Goal: Obtain resource: Download file/media

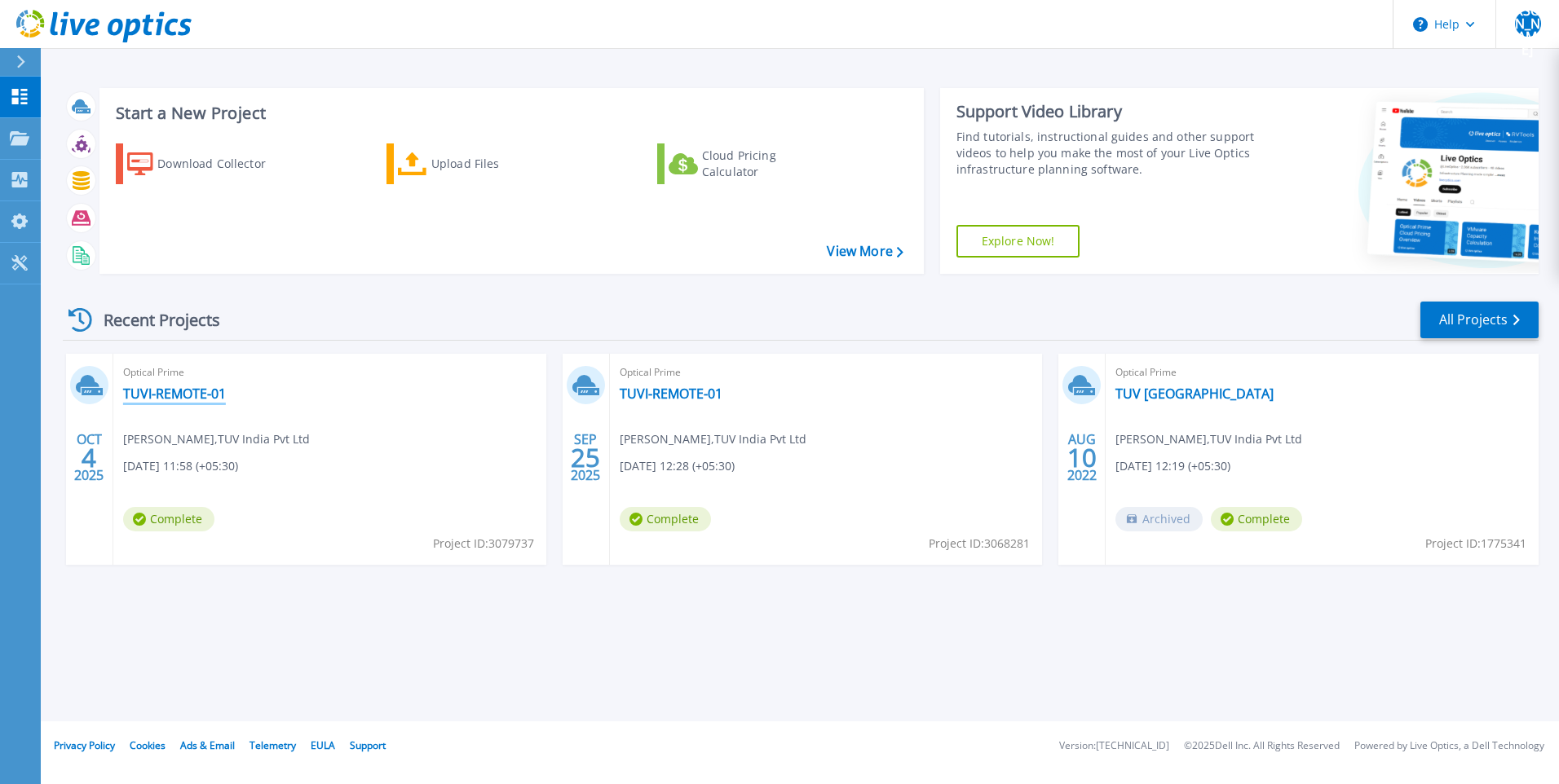
click at [166, 389] on link "TUVI-REMOTE-01" at bounding box center [174, 394] width 103 height 17
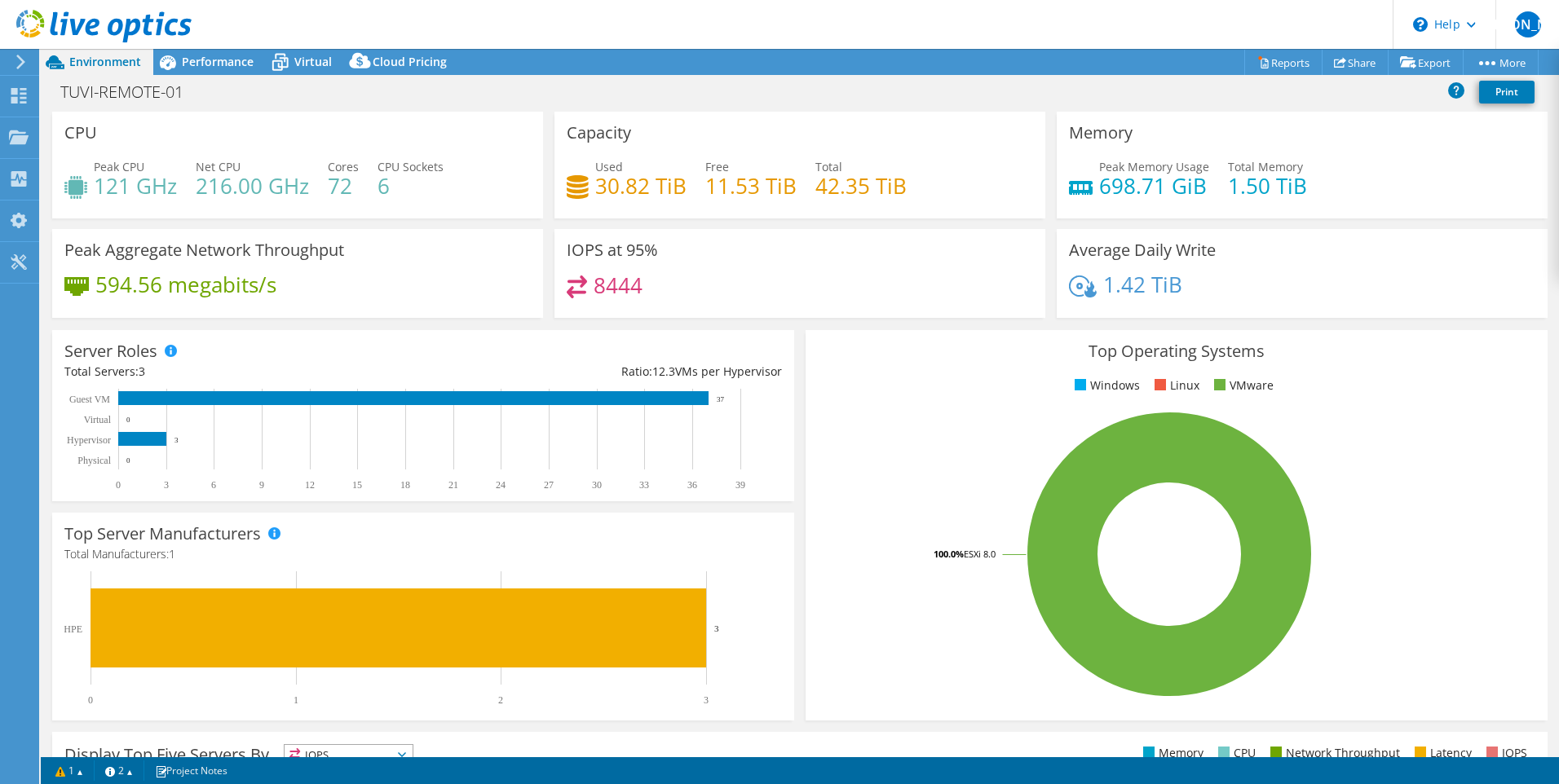
select select "USD"
click at [1413, 67] on link "Export" at bounding box center [1426, 62] width 76 height 25
click at [1271, 70] on link "Reports" at bounding box center [1284, 62] width 78 height 25
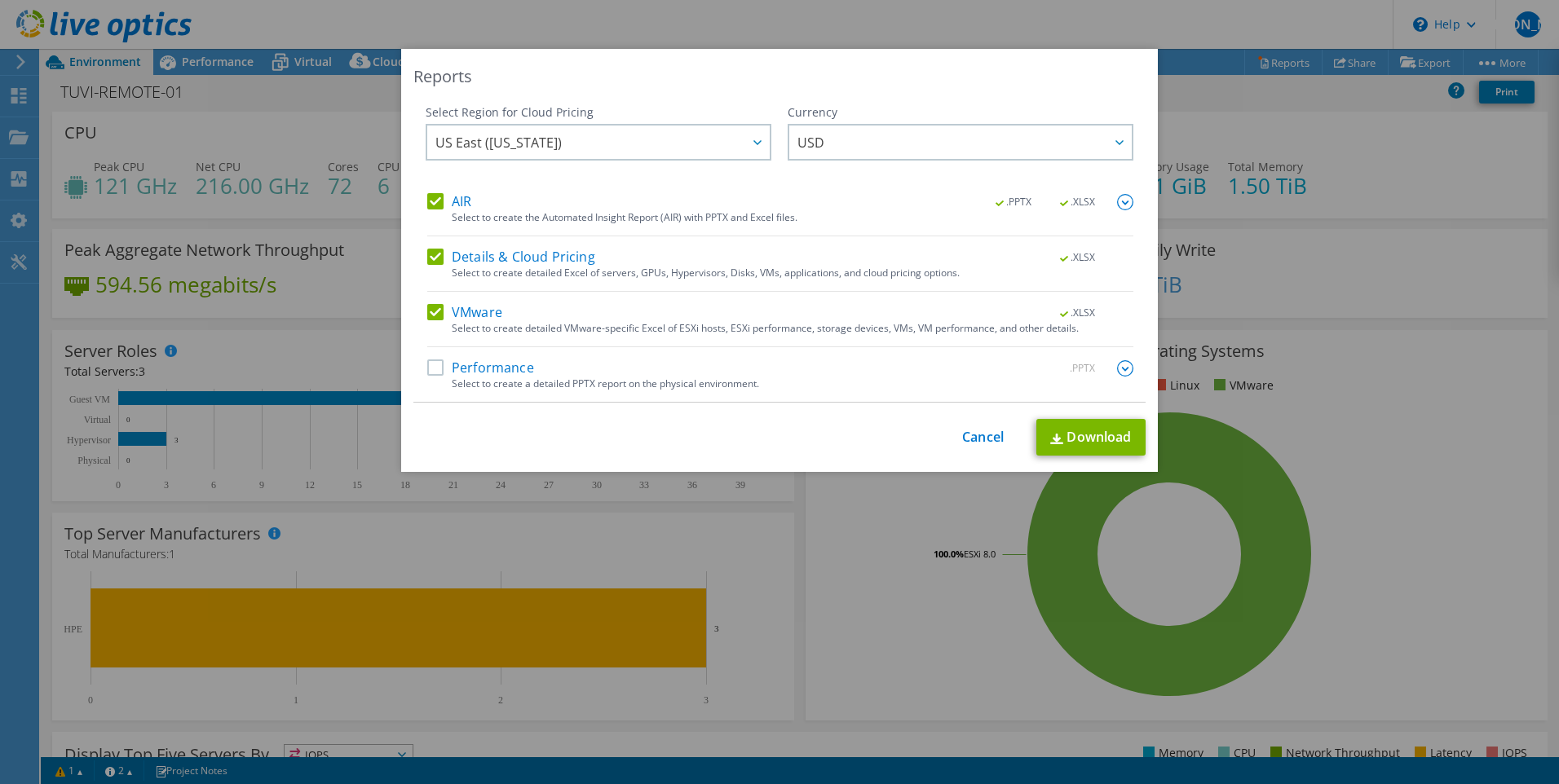
click at [431, 370] on label "Performance" at bounding box center [480, 369] width 107 height 17
click at [0, 0] on input "Performance" at bounding box center [0, 0] width 0 height 0
click at [1081, 433] on link "Download" at bounding box center [1091, 438] width 109 height 37
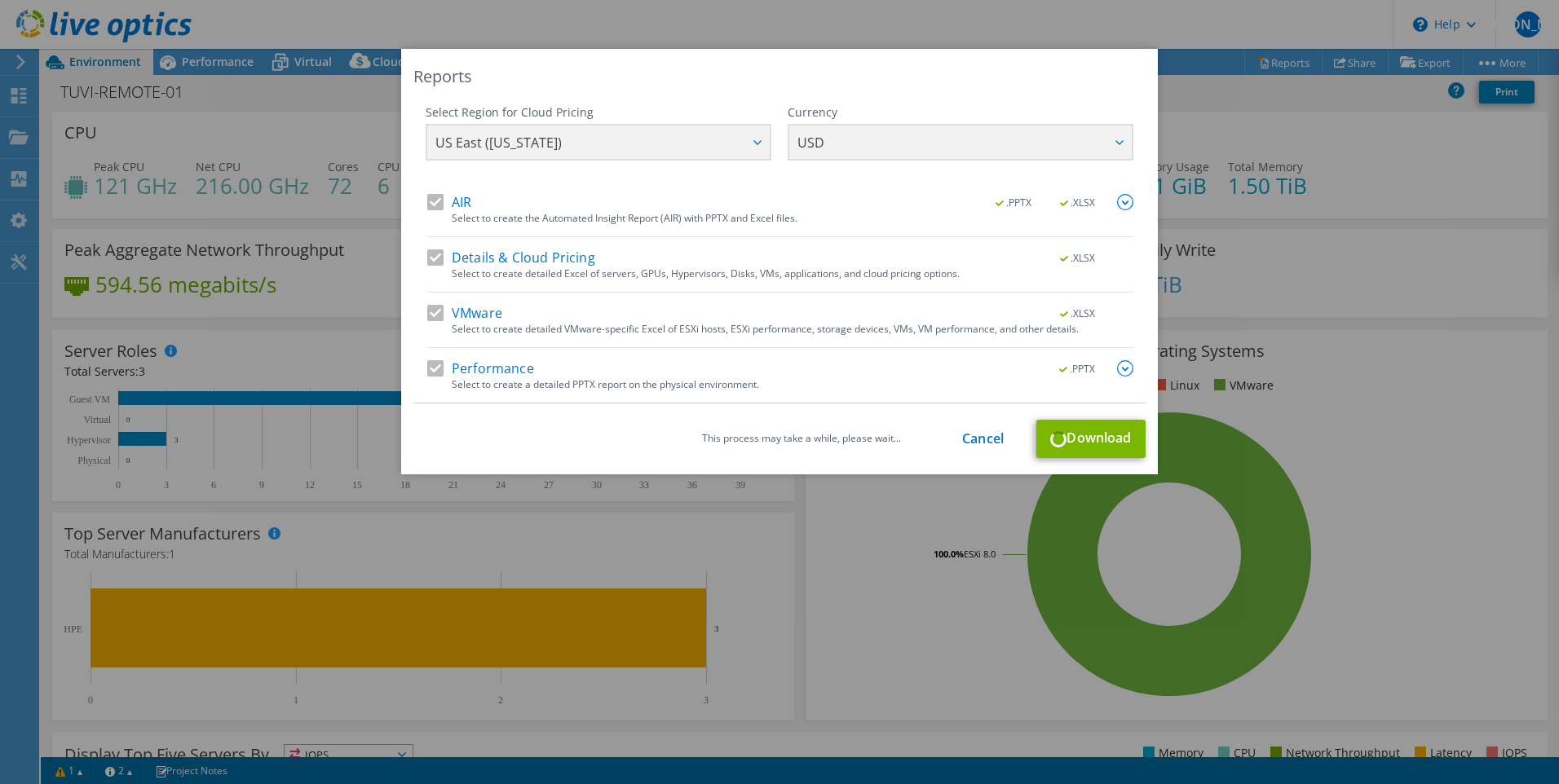
drag, startPoint x: 418, startPoint y: 115, endPoint x: 946, endPoint y: 106, distance: 528.1
click at [945, 106] on div "Select Region for Cloud Pricing Asia Pacific (Hong Kong) Asia Pacific (Mumbai) …" at bounding box center [780, 254] width 732 height 299
click at [710, 253] on div "Details & Cloud Pricing .XLSX" at bounding box center [780, 259] width 706 height 19
click at [1400, 95] on div "Reports Select Region for Cloud Pricing Asia Pacific (Hong Kong) Asia Pacific (…" at bounding box center [780, 392] width 1559 height 687
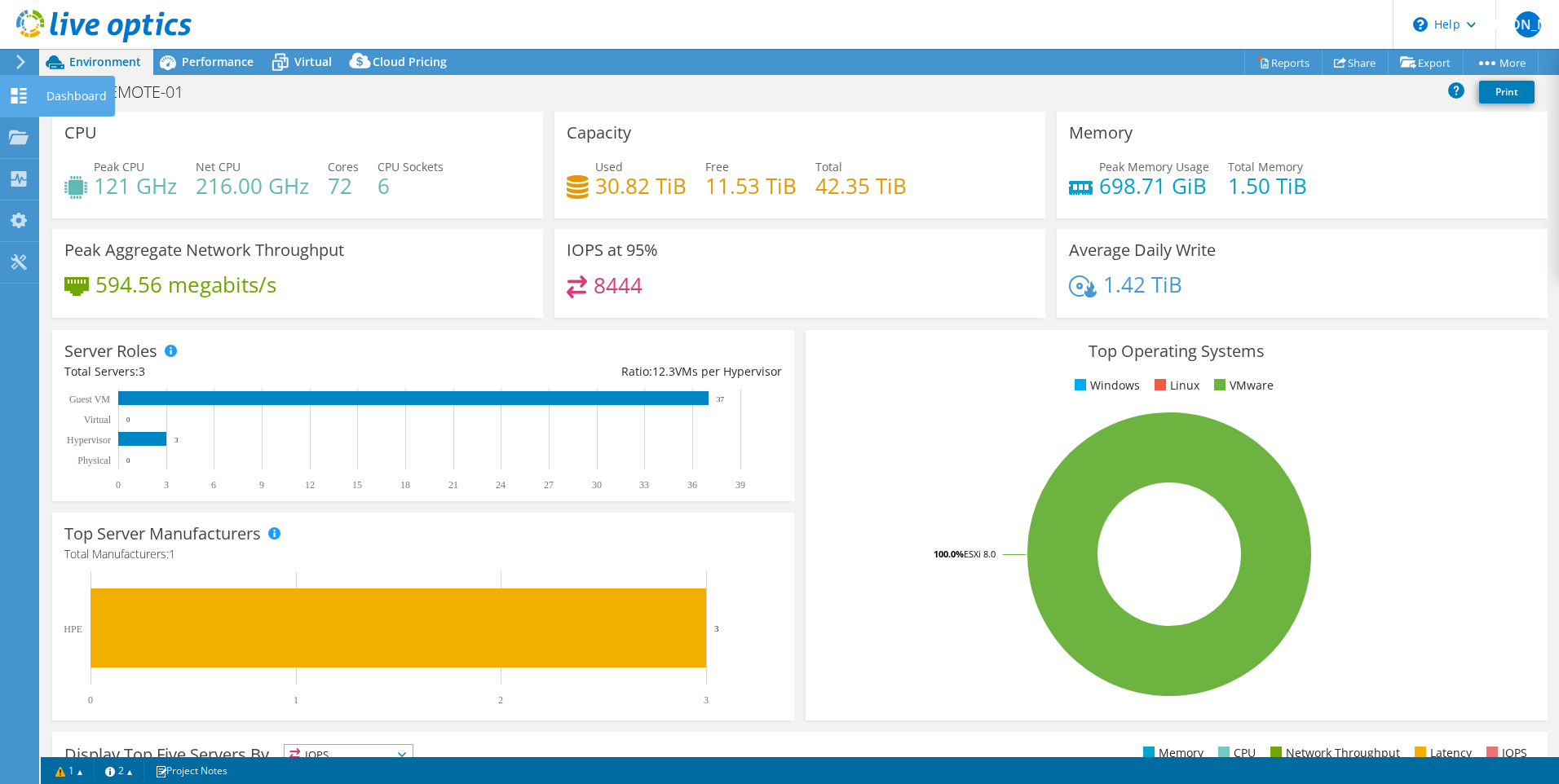
click at [19, 94] on icon at bounding box center [19, 95] width 19 height 16
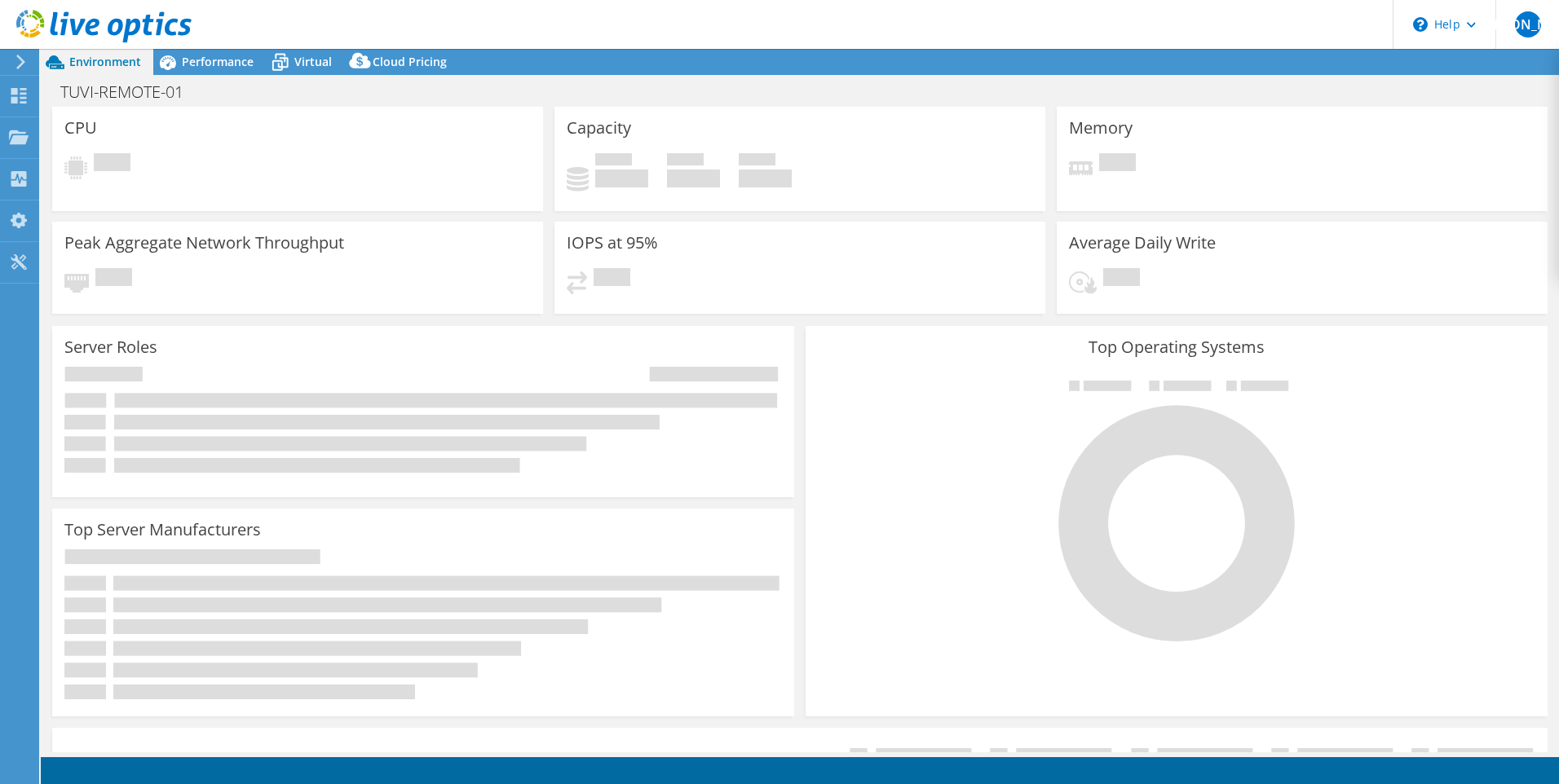
select select "USD"
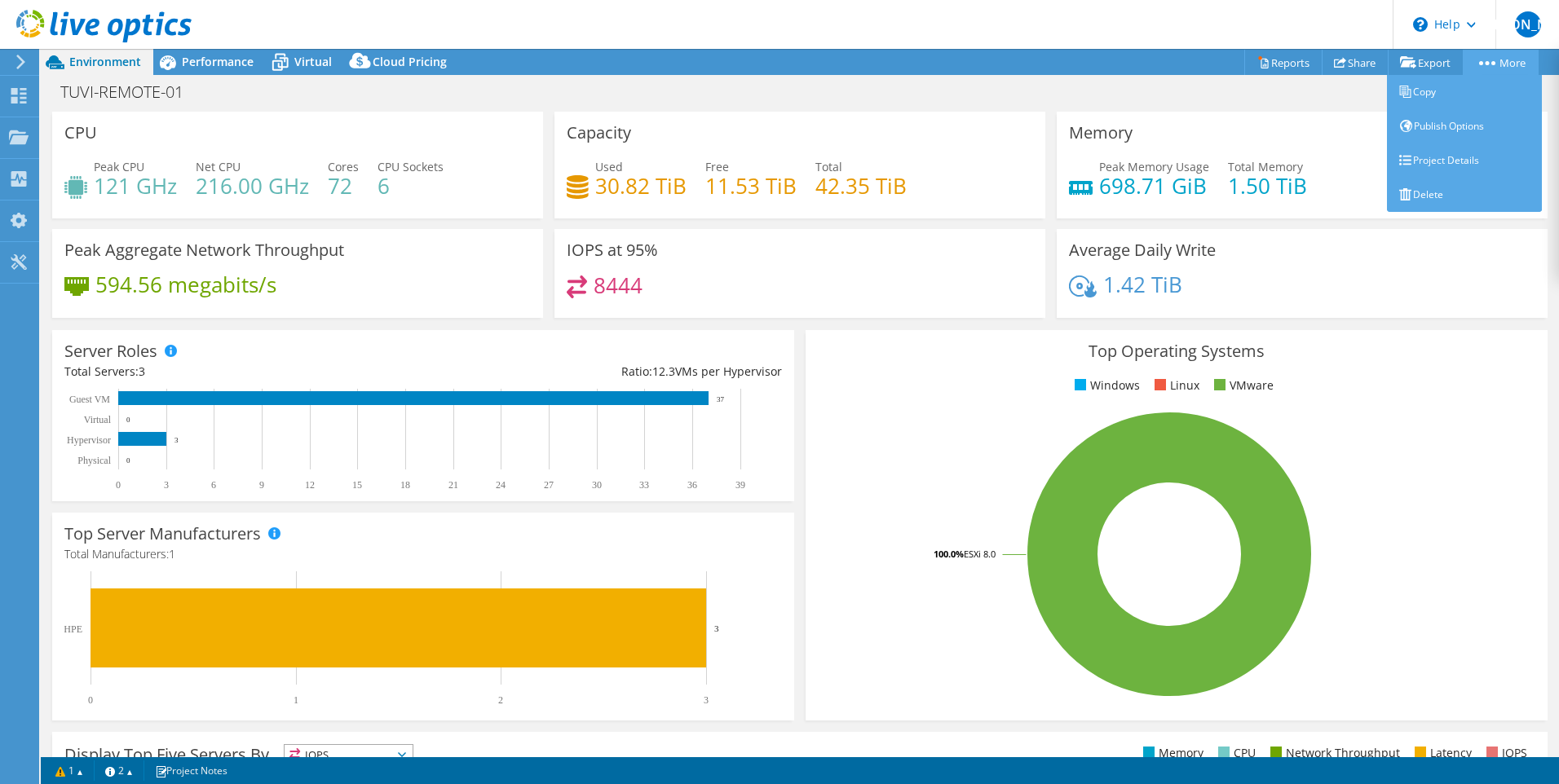
click at [1479, 49] on li "More Copy Publish Options" at bounding box center [1502, 62] width 72 height 26
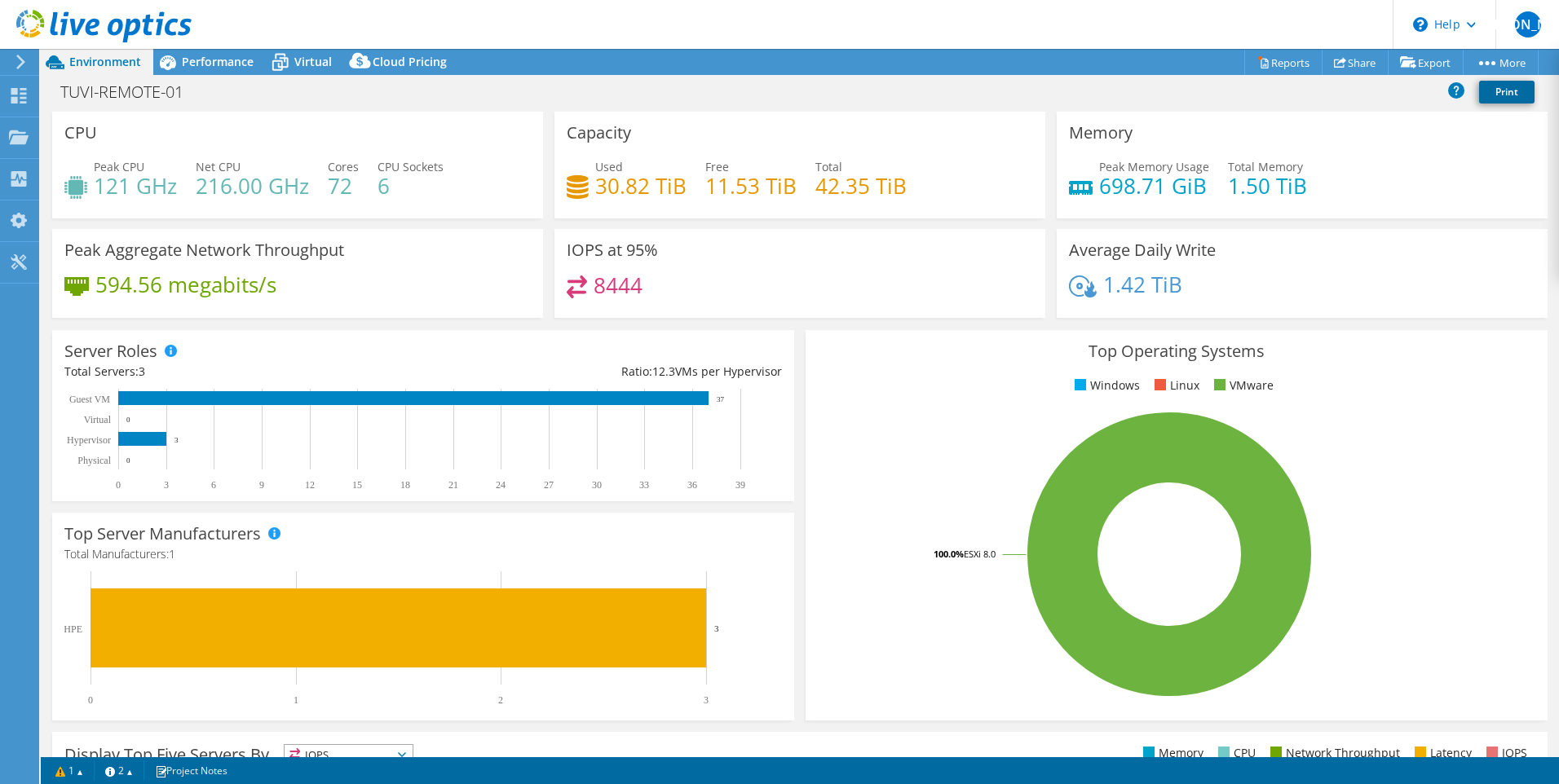
click at [1511, 94] on link "Print" at bounding box center [1507, 92] width 56 height 23
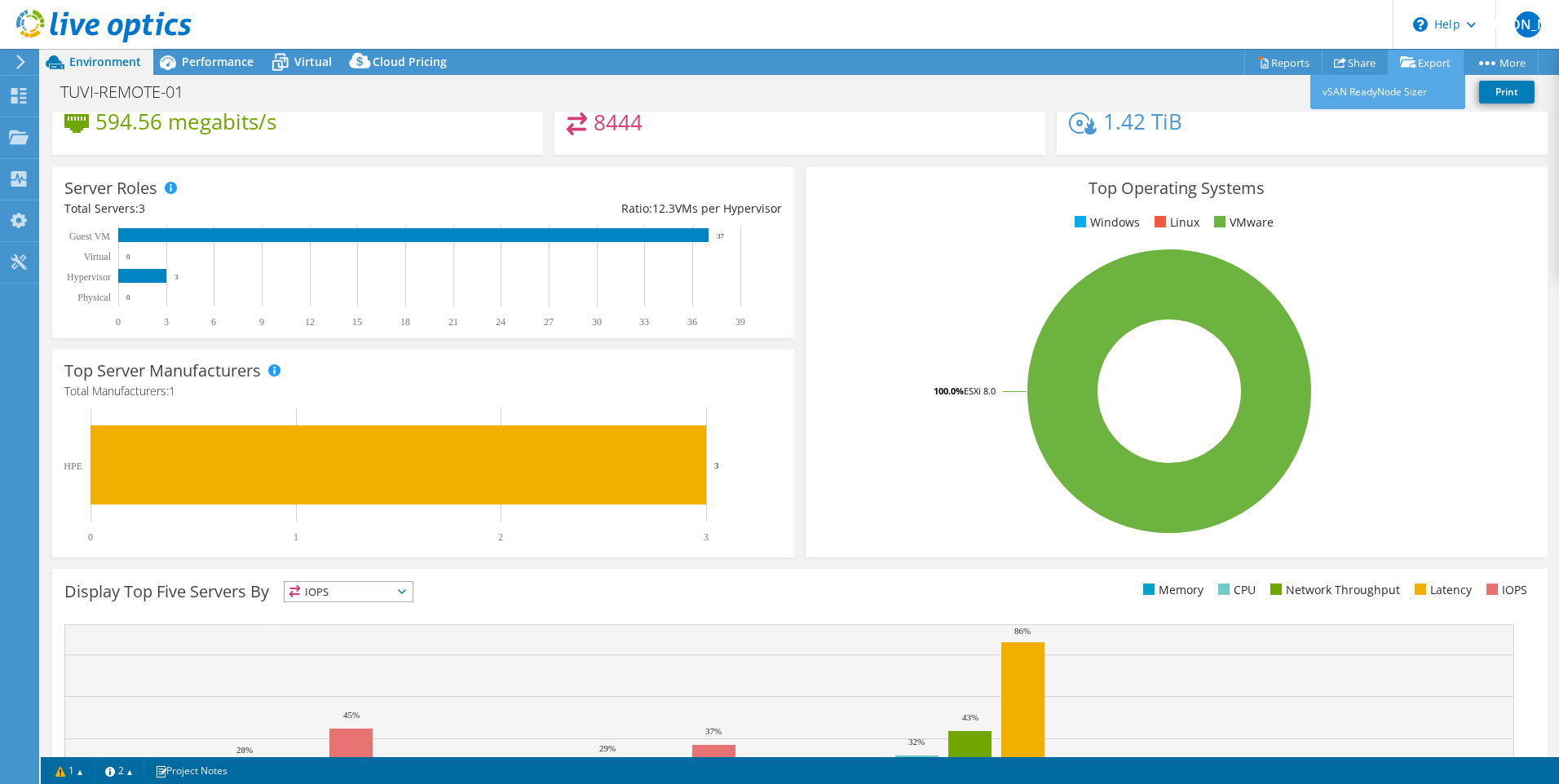
click at [1429, 60] on link "Export" at bounding box center [1426, 62] width 76 height 25
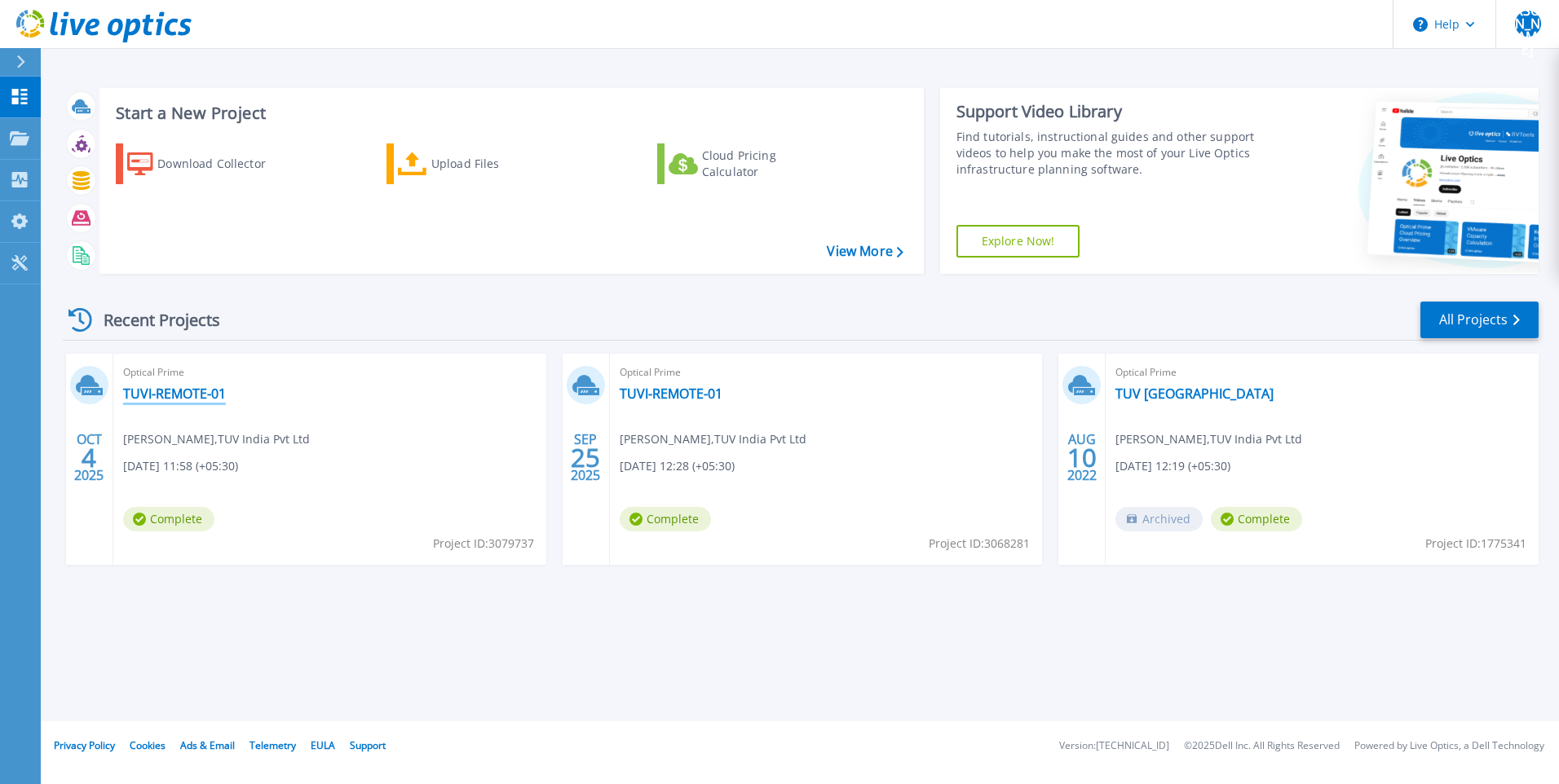
click at [158, 394] on link "TUVI-REMOTE-01" at bounding box center [174, 394] width 103 height 17
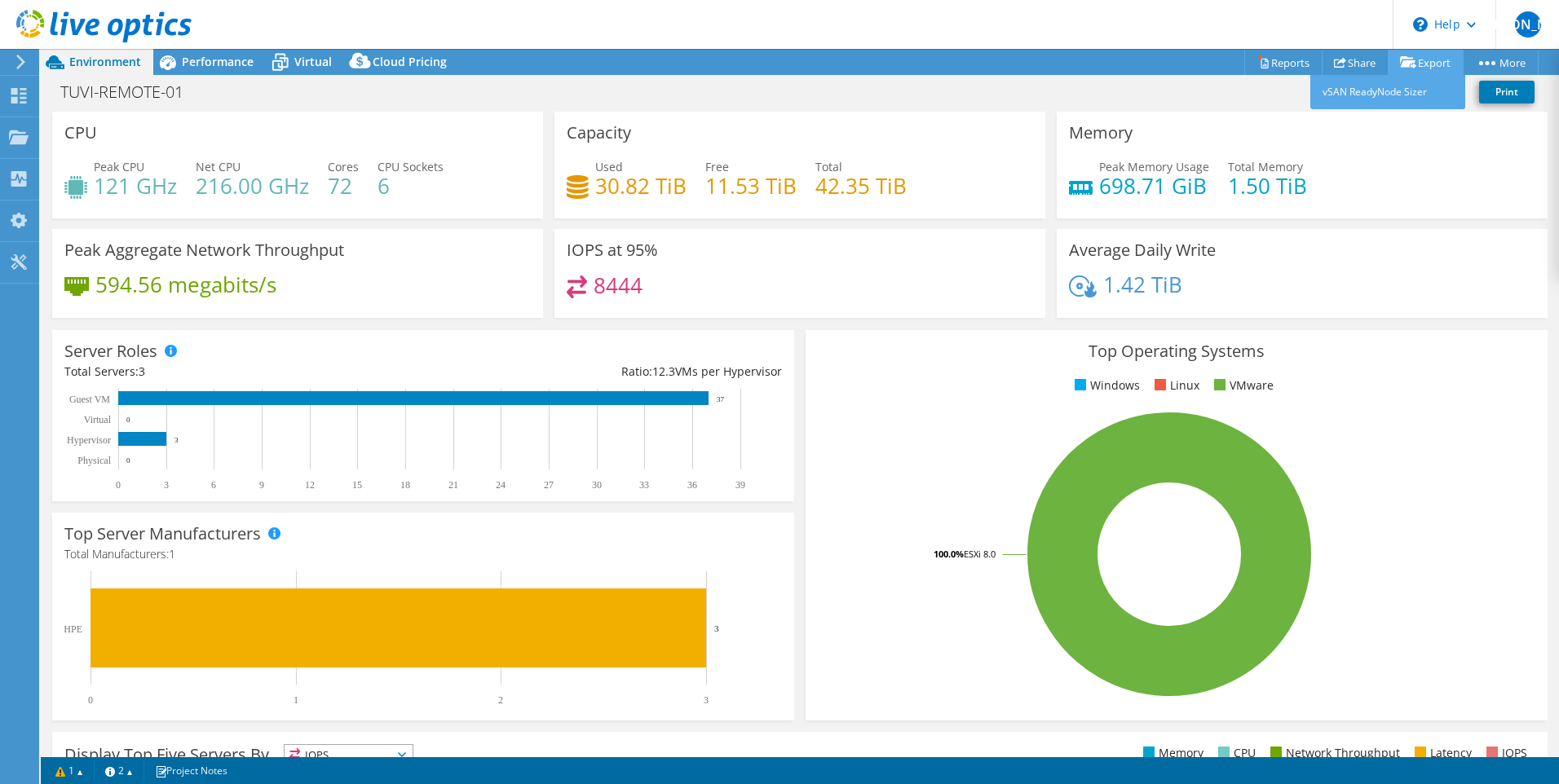
click at [1416, 65] on link "Export" at bounding box center [1426, 62] width 76 height 25
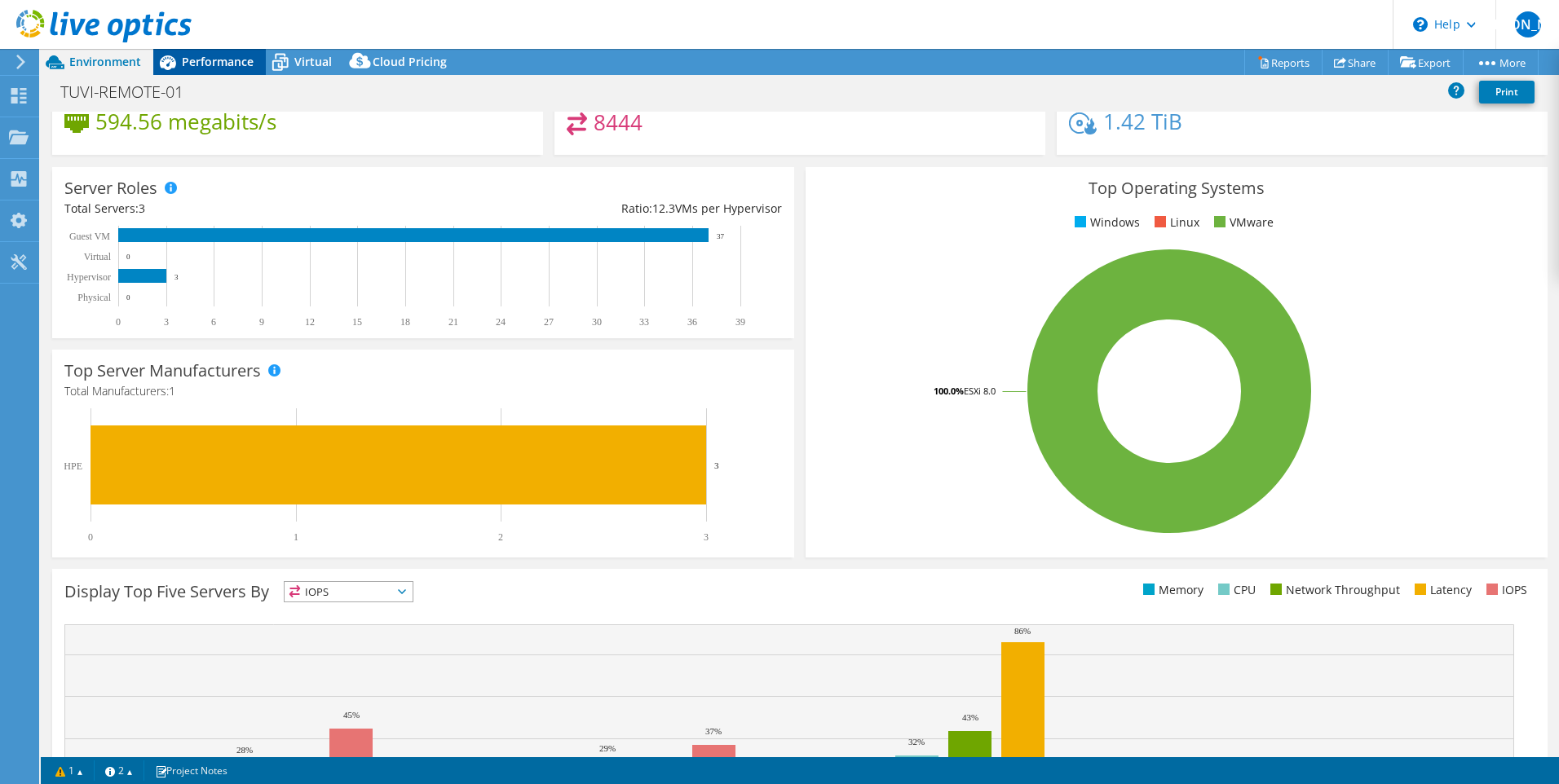
click at [212, 62] on span "Performance" at bounding box center [217, 61] width 71 height 16
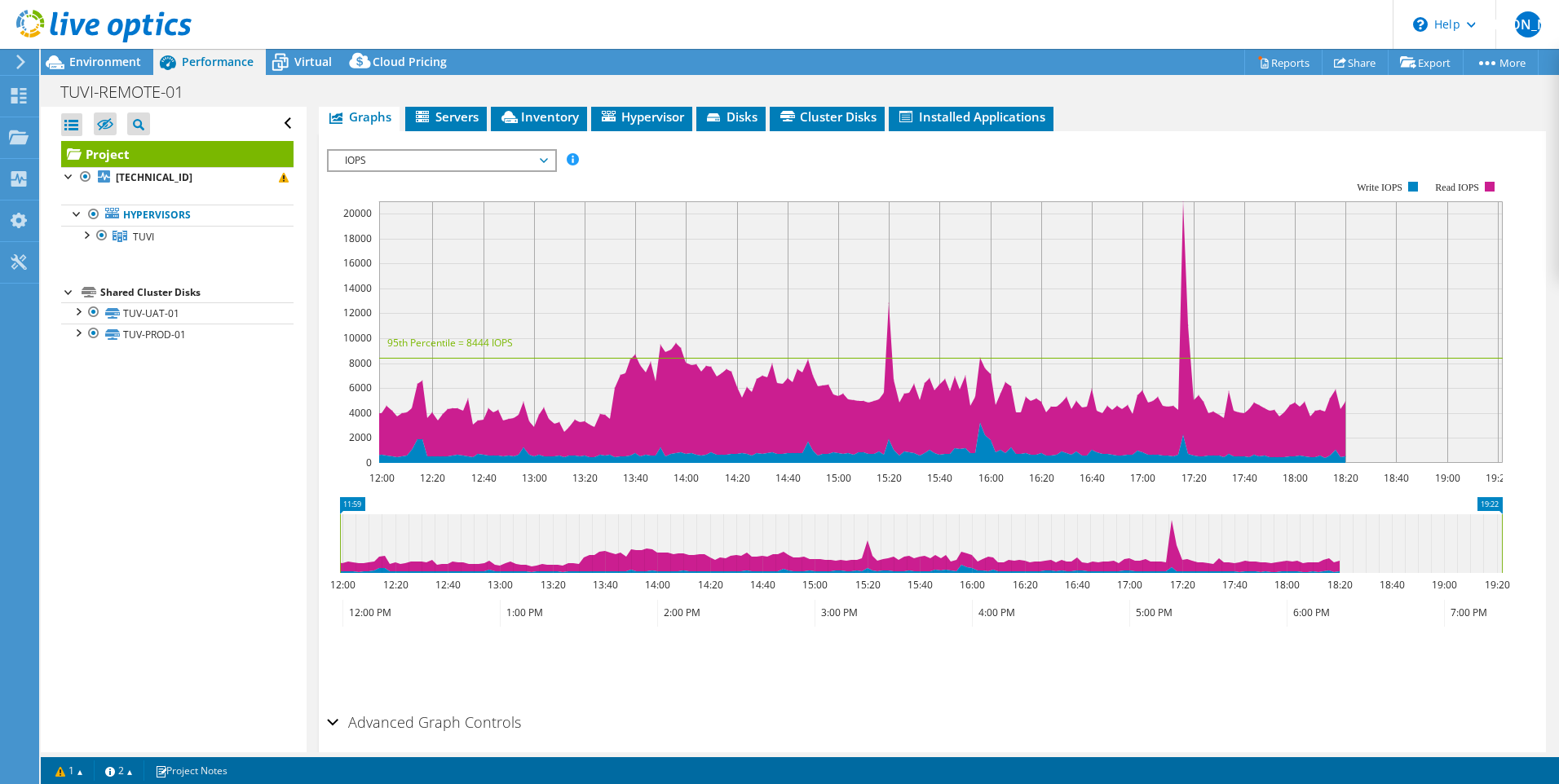
scroll to position [82, 0]
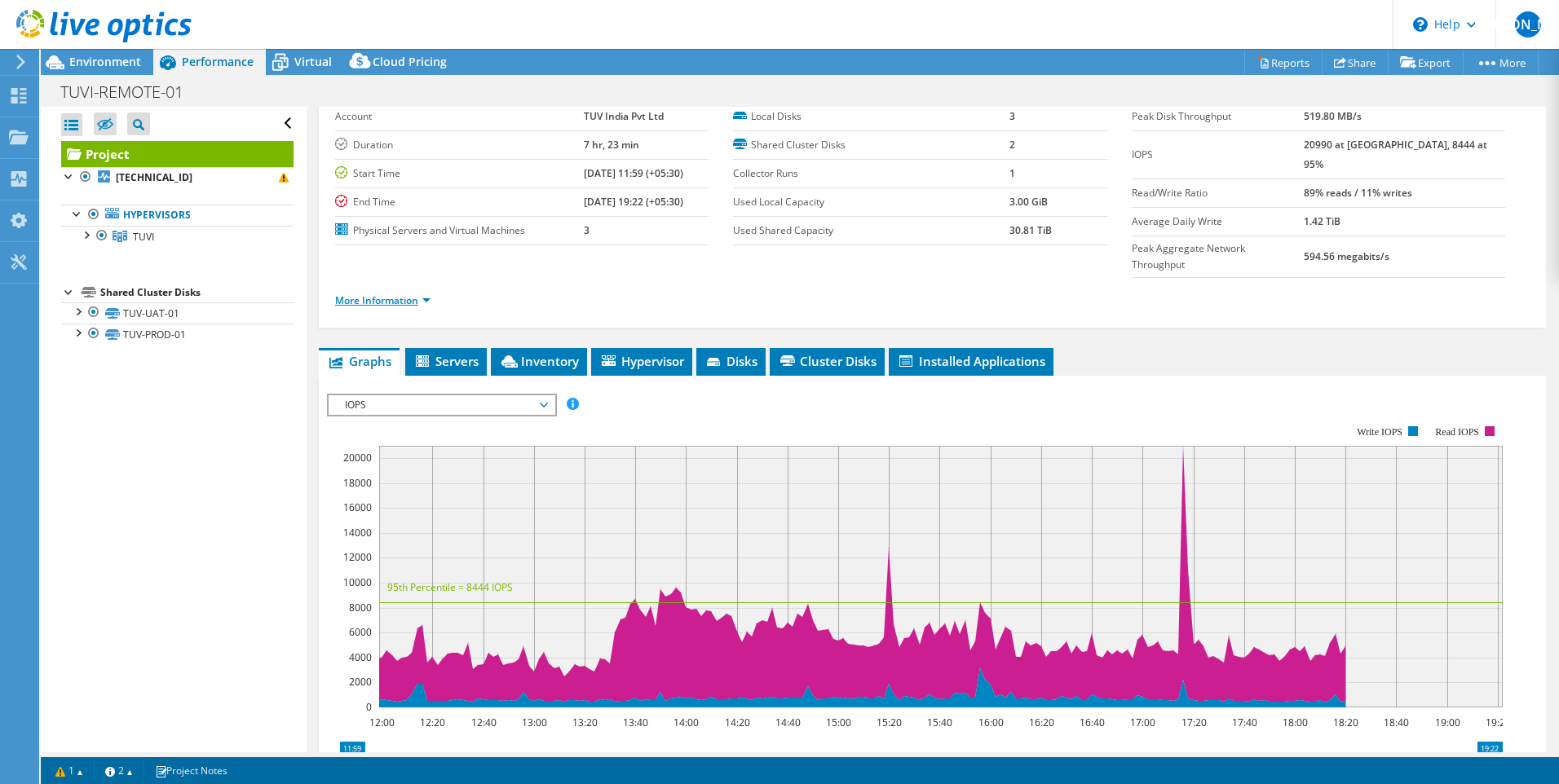
click at [404, 294] on link "More Information" at bounding box center [383, 300] width 95 height 14
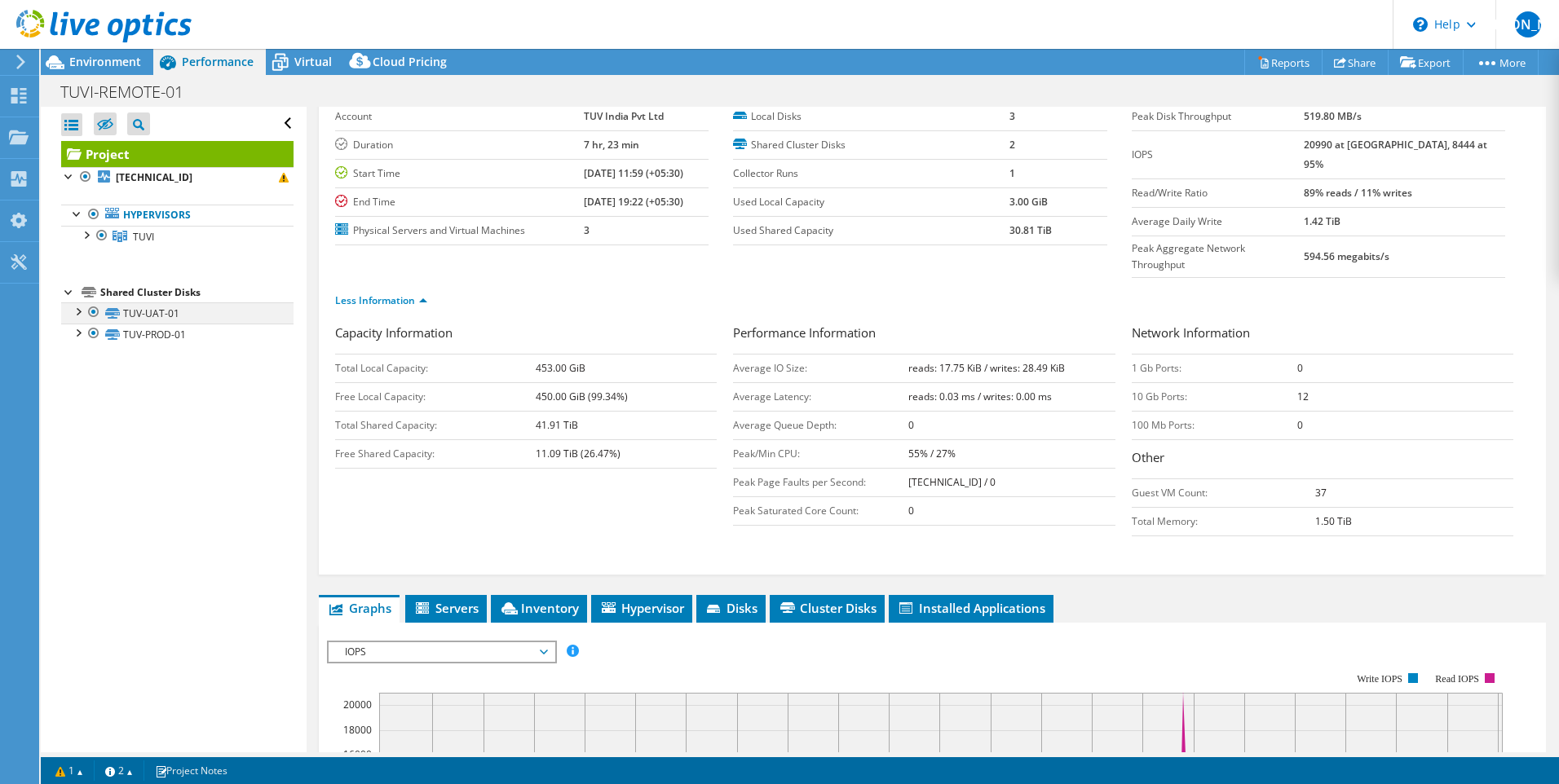
click at [78, 310] on div at bounding box center [78, 310] width 17 height 17
click at [83, 432] on div at bounding box center [78, 440] width 17 height 17
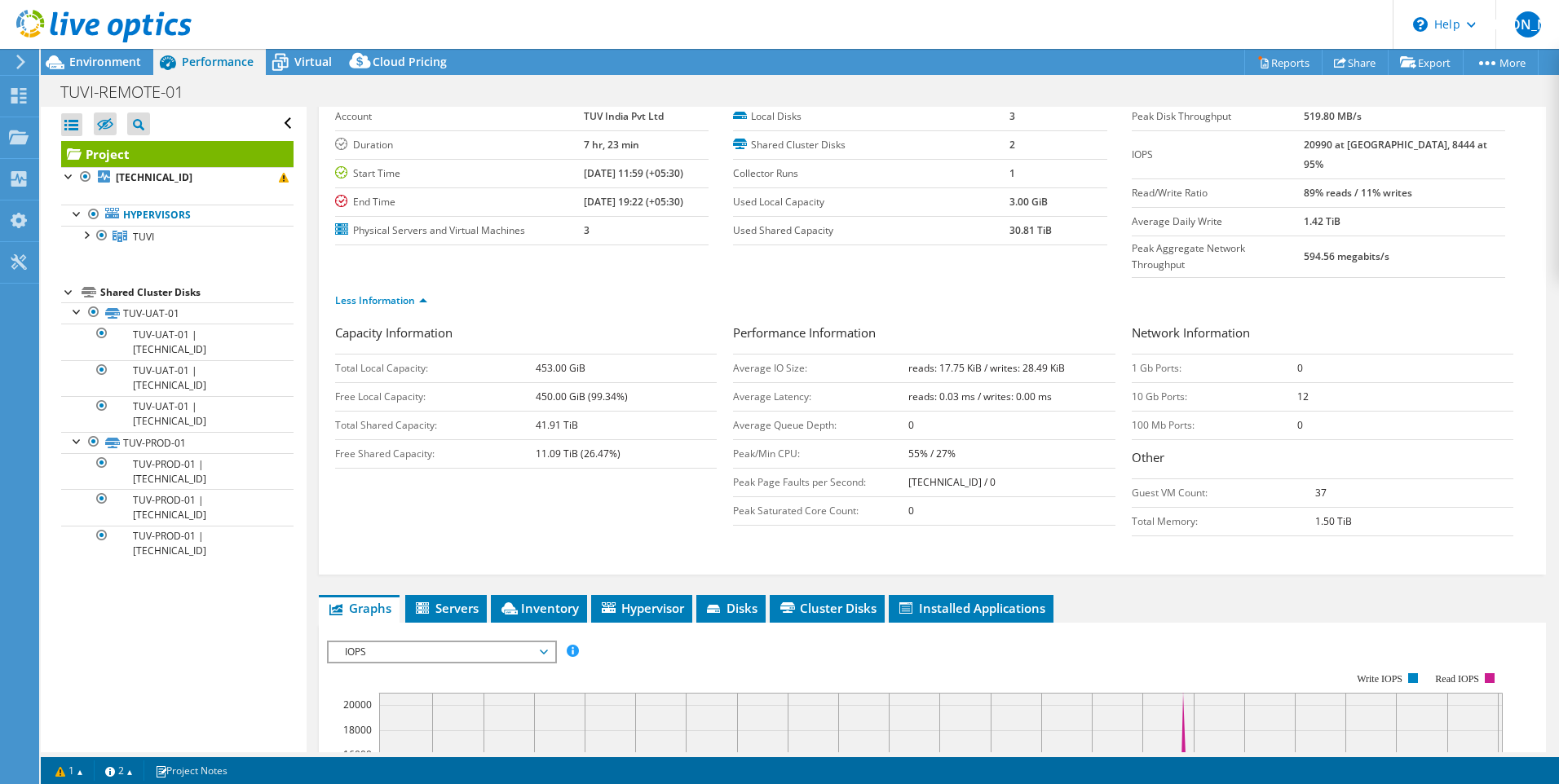
scroll to position [0, 0]
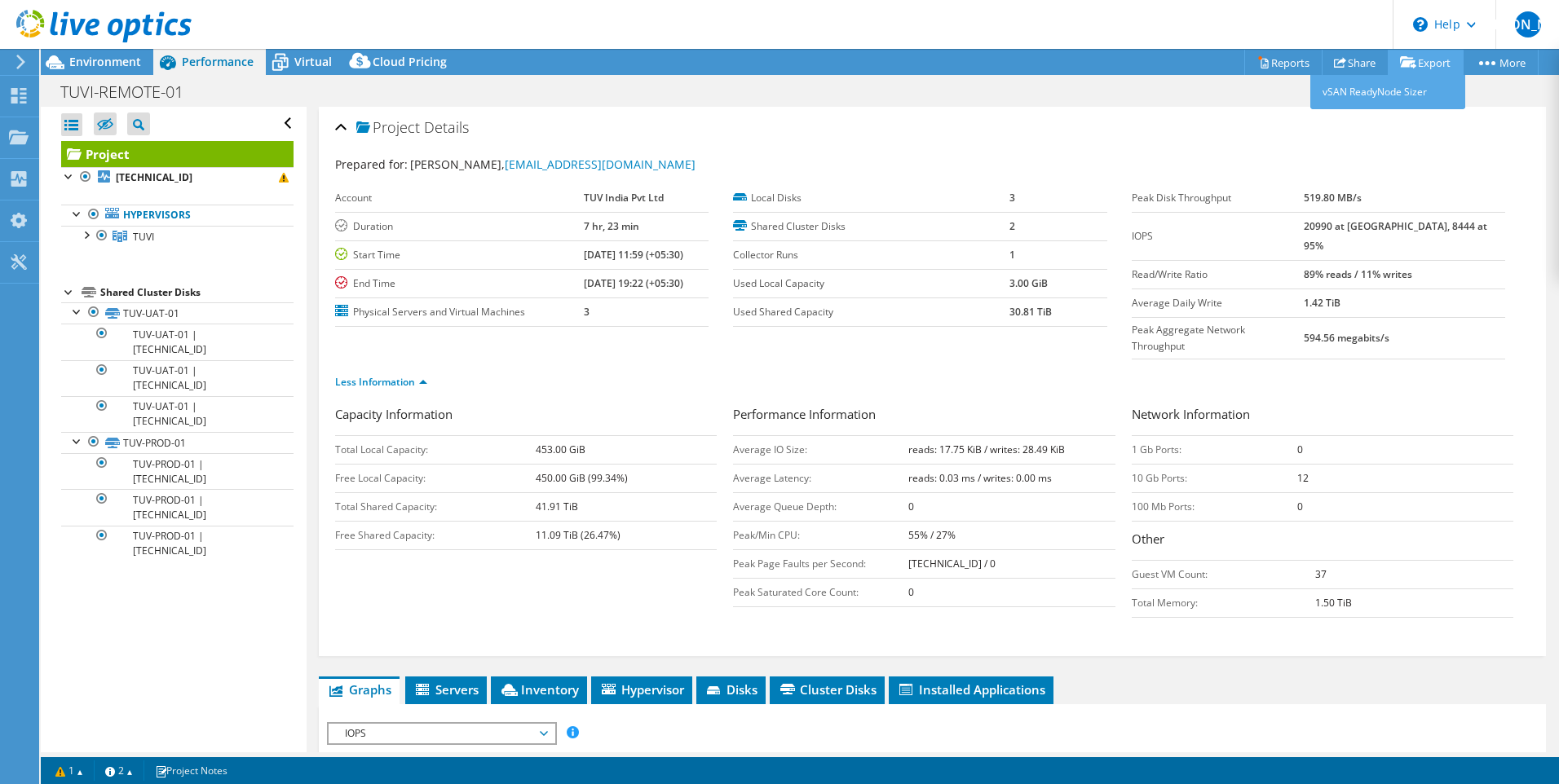
click at [1428, 61] on link "Export" at bounding box center [1426, 62] width 76 height 25
click at [1398, 89] on link "vSAN ReadyNode Sizer" at bounding box center [1388, 92] width 155 height 34
click at [78, 61] on span "Environment" at bounding box center [105, 61] width 71 height 16
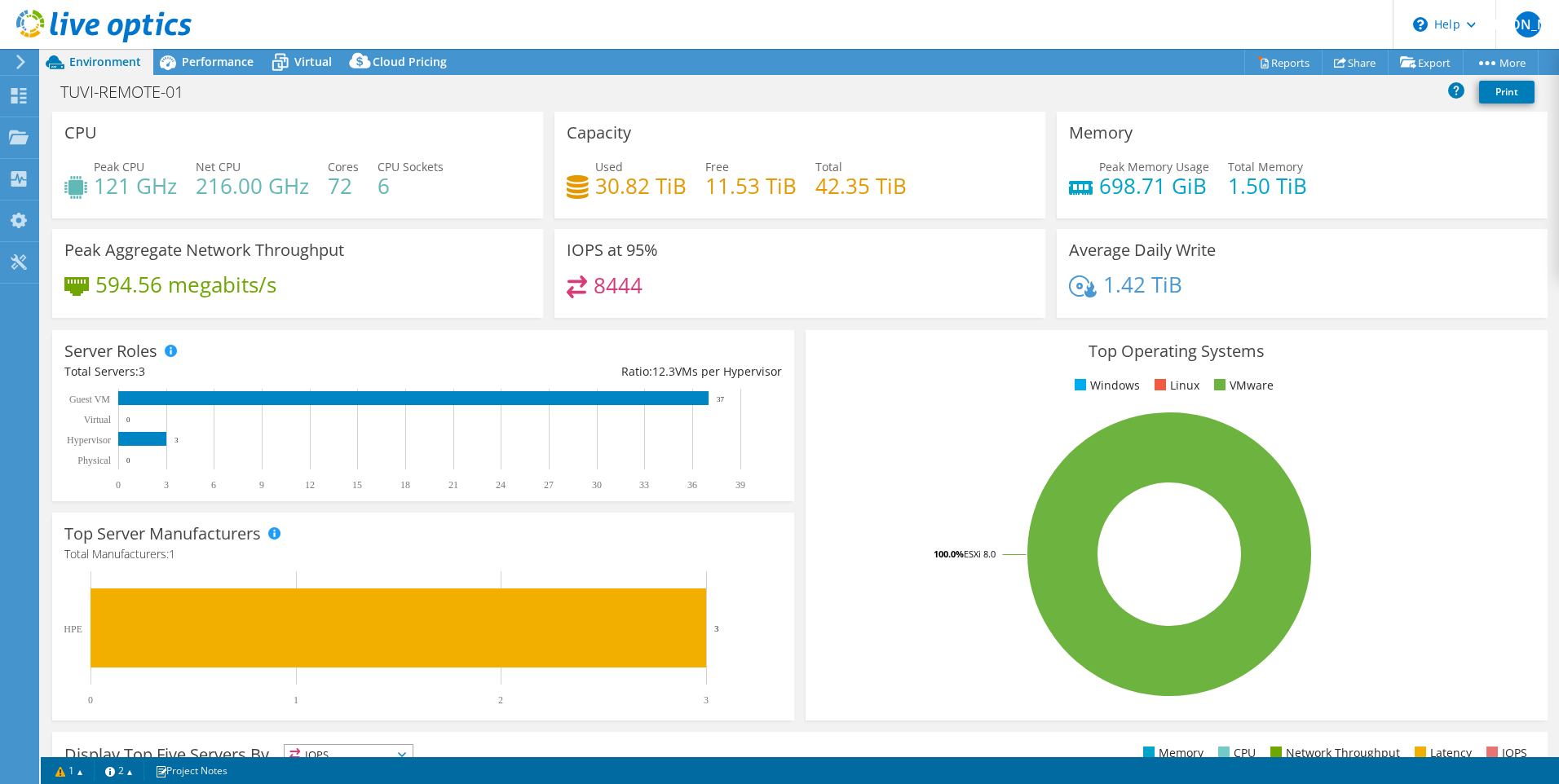
click at [14, 65] on div at bounding box center [18, 62] width 18 height 15
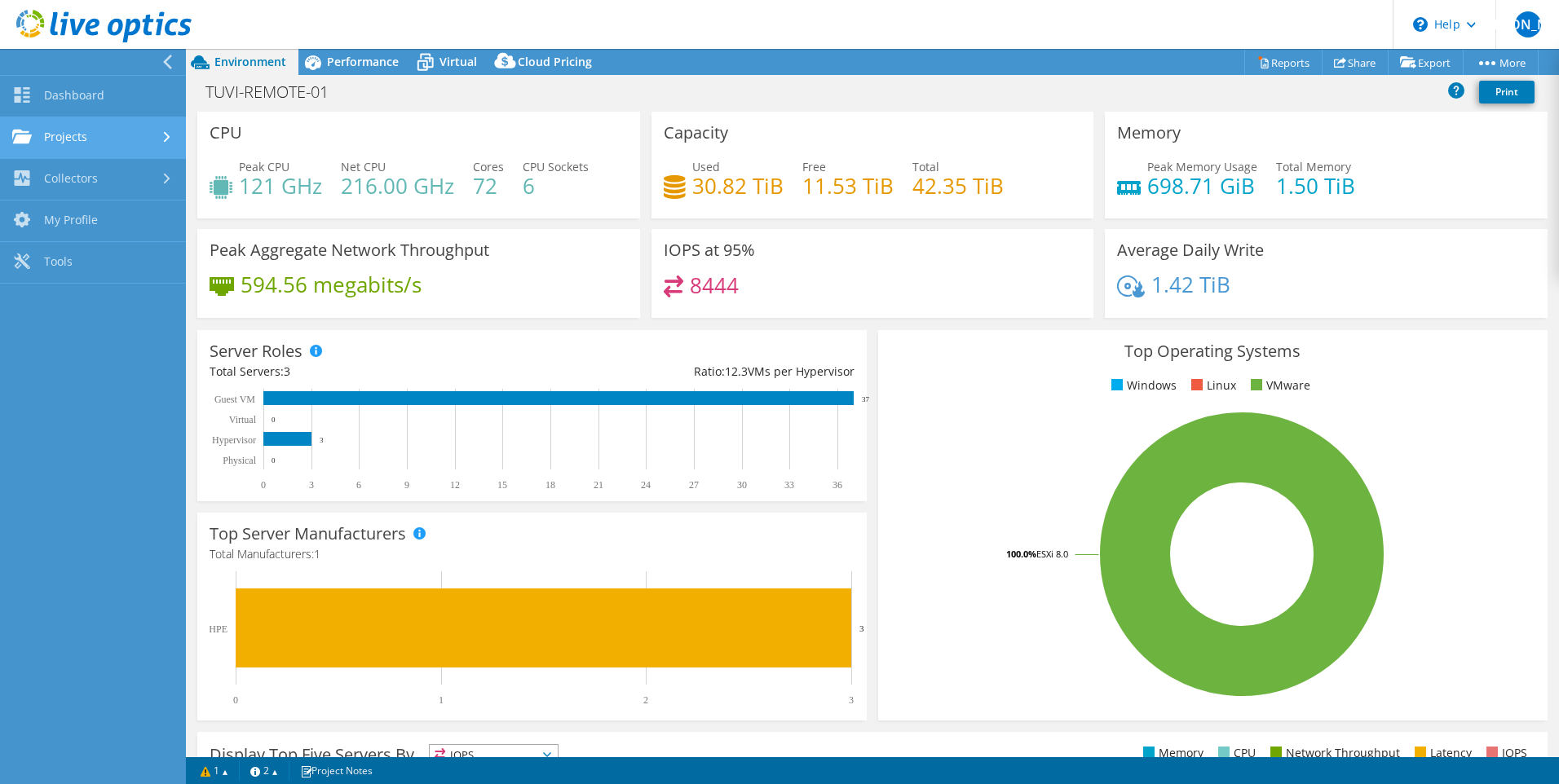
click at [83, 139] on link "Projects" at bounding box center [93, 138] width 186 height 42
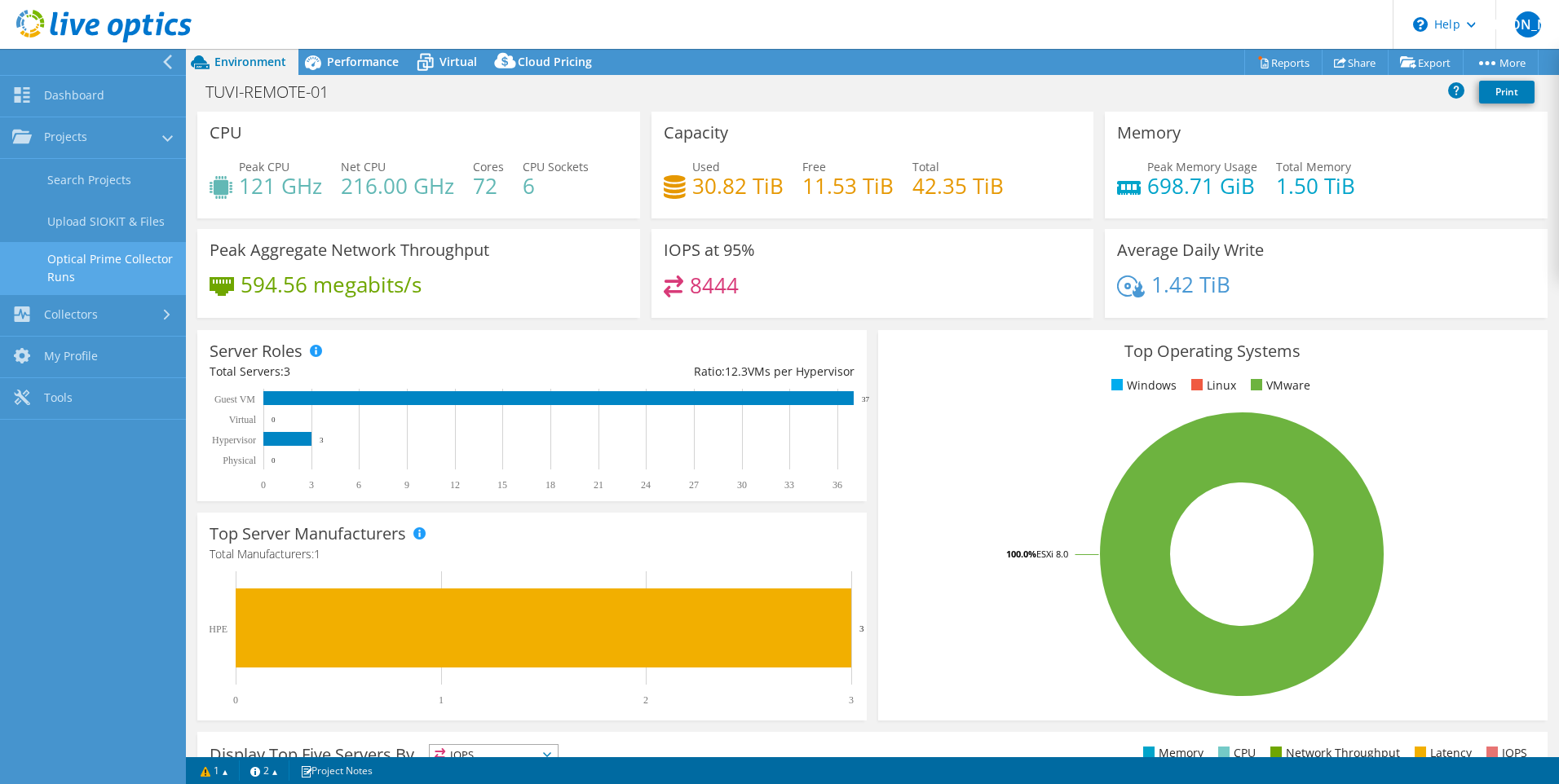
click at [117, 274] on link "Optical Prime Collector Runs" at bounding box center [93, 268] width 186 height 52
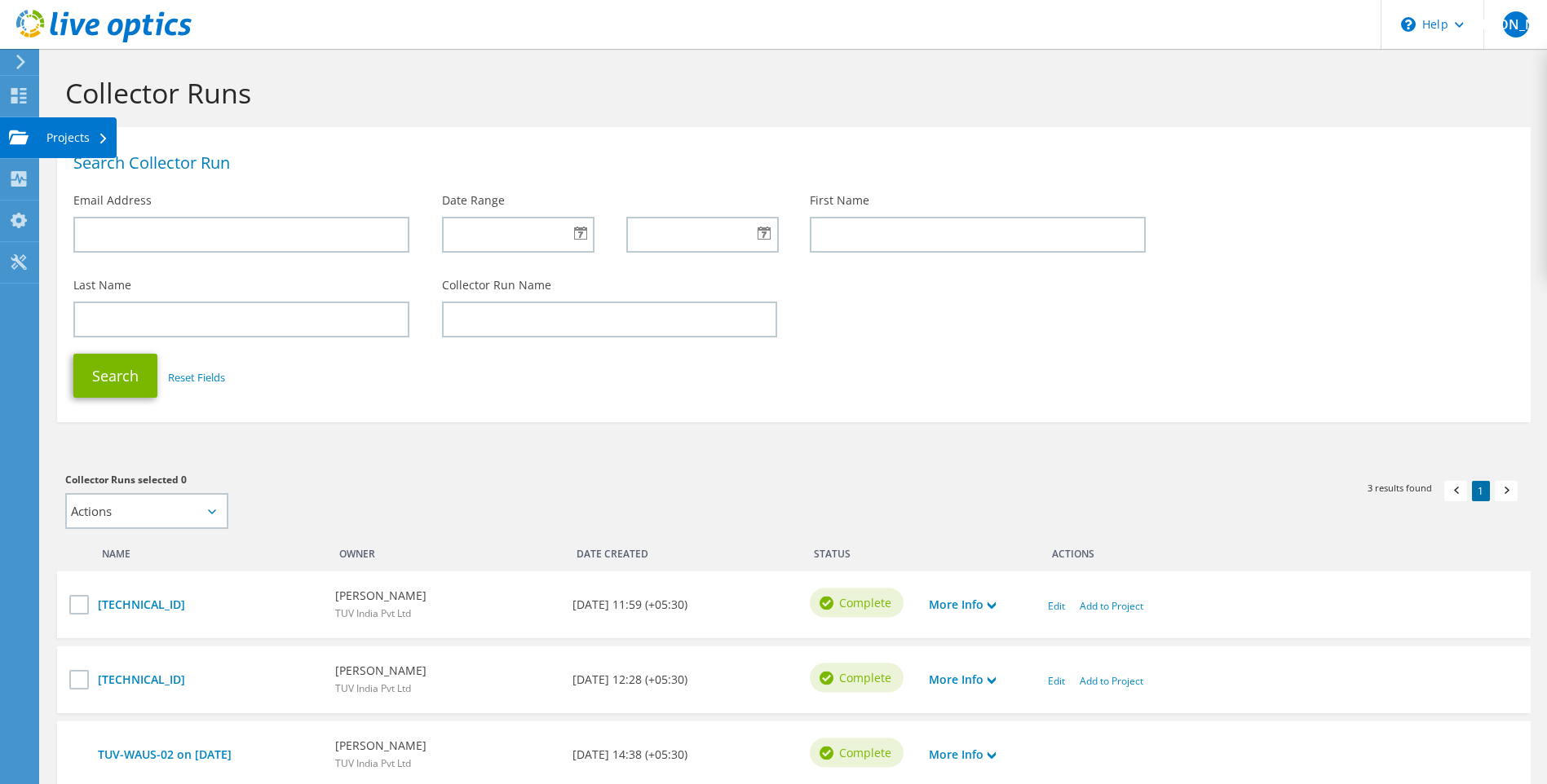
click at [14, 133] on use at bounding box center [19, 136] width 19 height 14
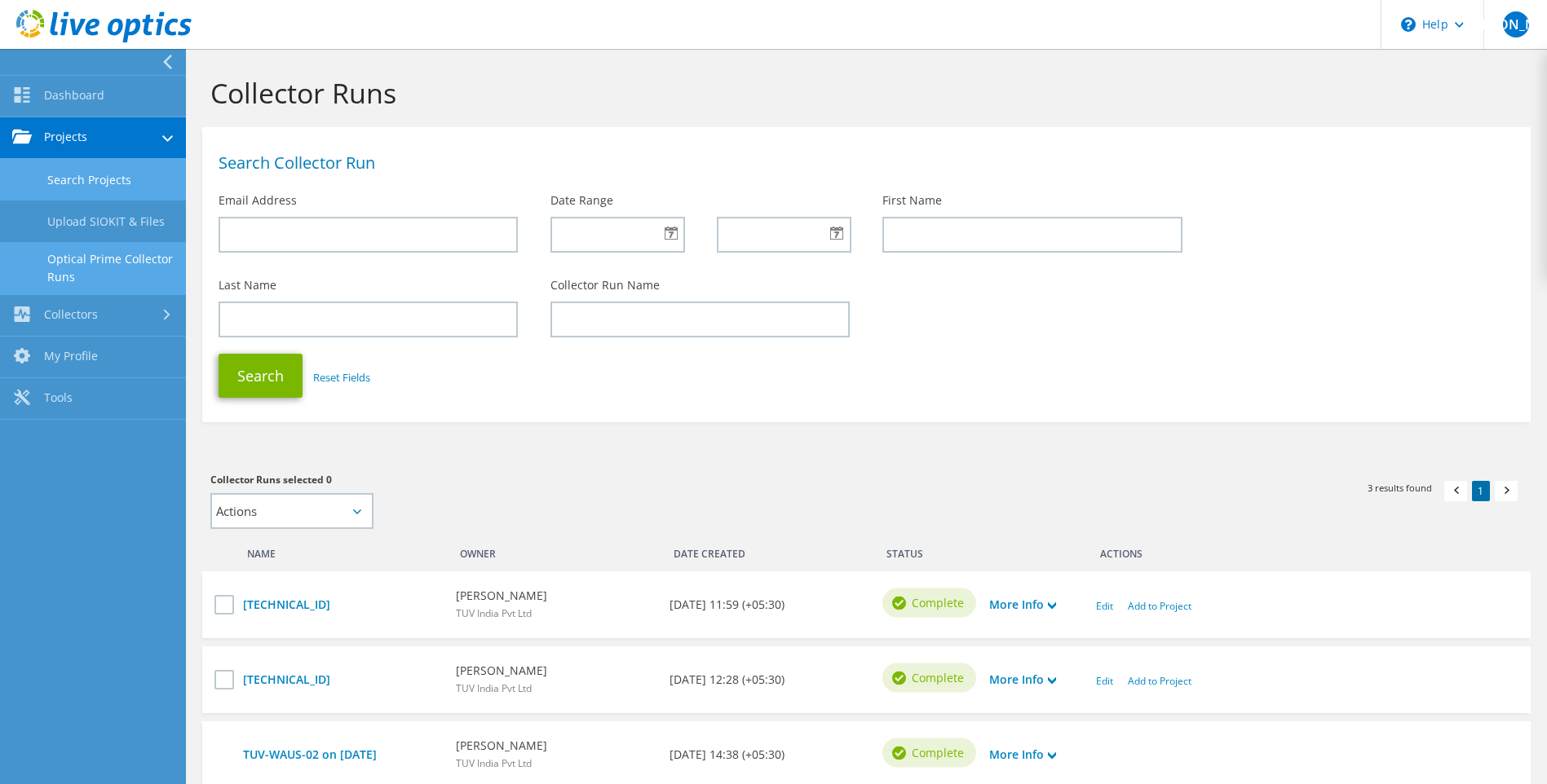
click at [82, 175] on link "Search Projects" at bounding box center [93, 180] width 186 height 42
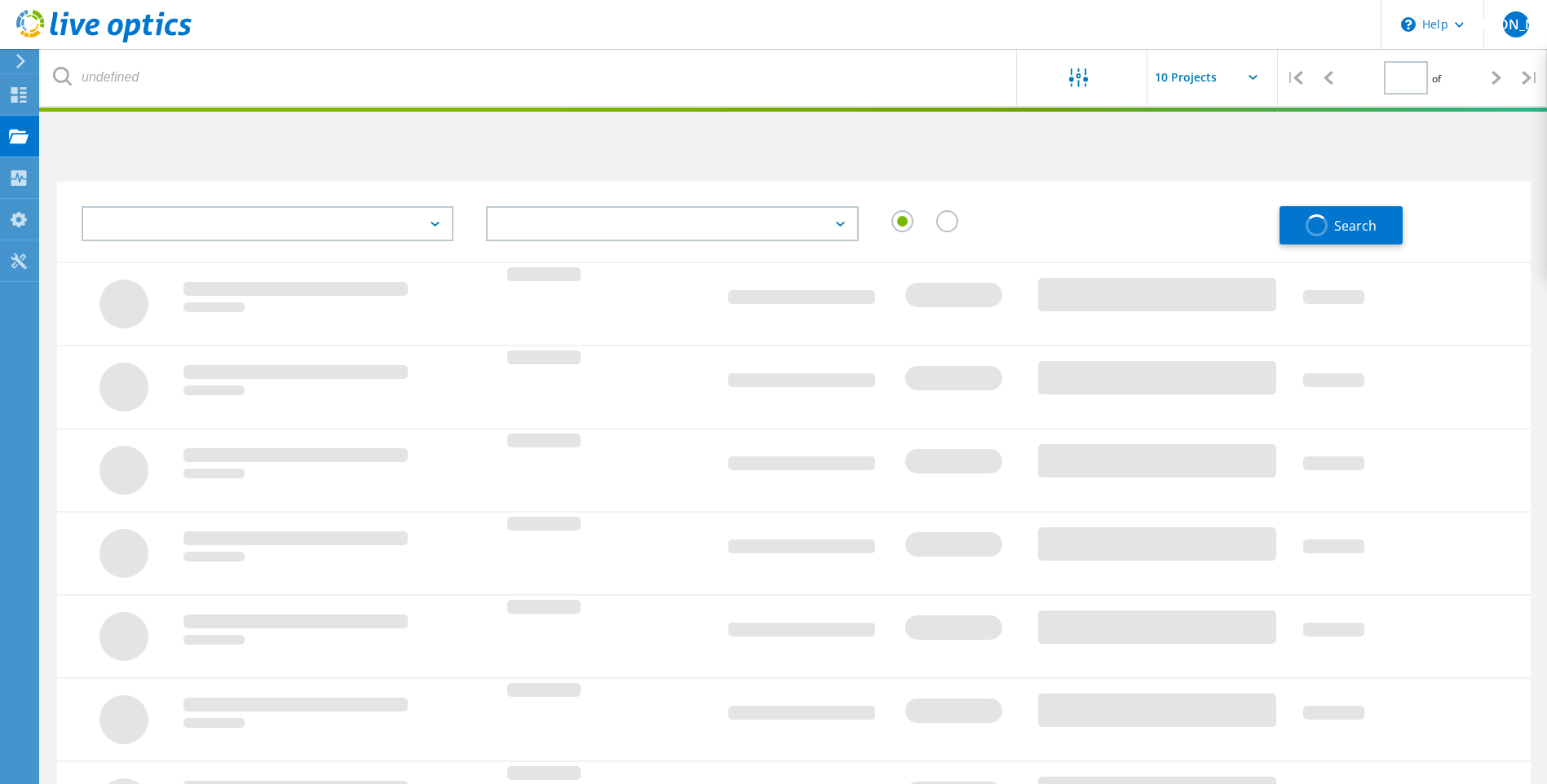
type input "1"
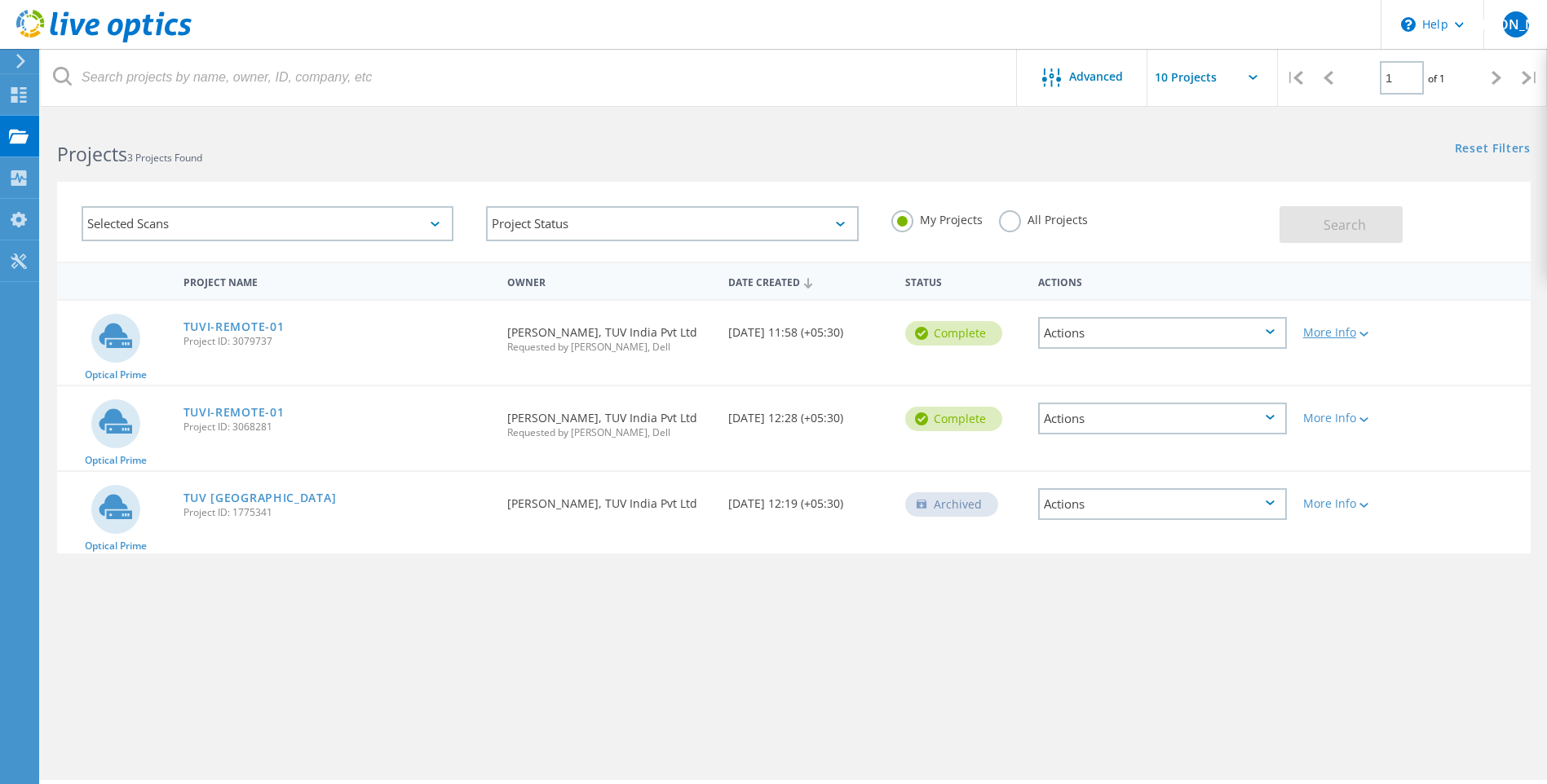
click at [1366, 334] on icon at bounding box center [1364, 334] width 9 height 5
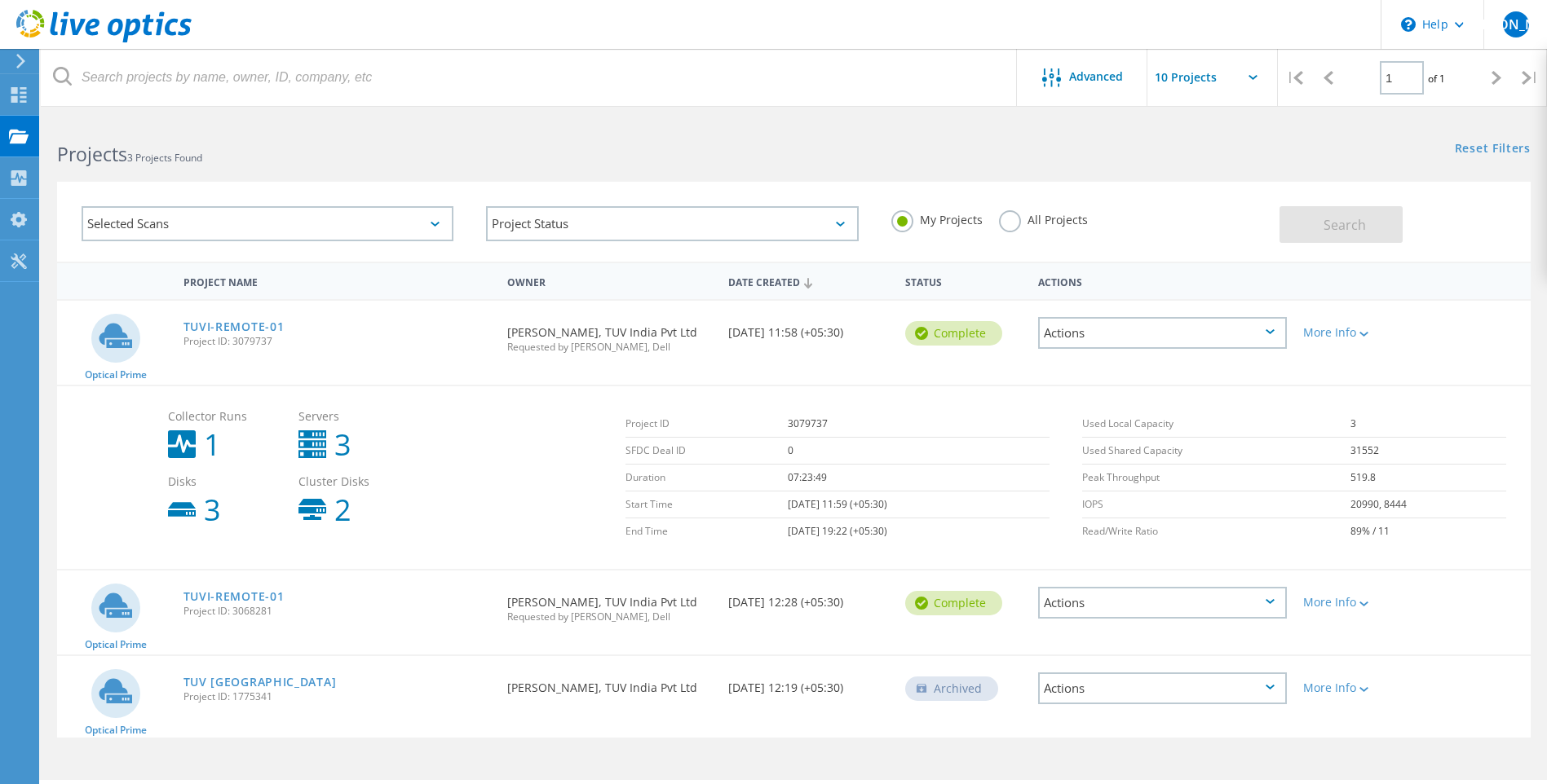
click at [1268, 328] on div "Actions" at bounding box center [1162, 333] width 248 height 32
click at [1123, 323] on div "Project Details" at bounding box center [1162, 321] width 246 height 25
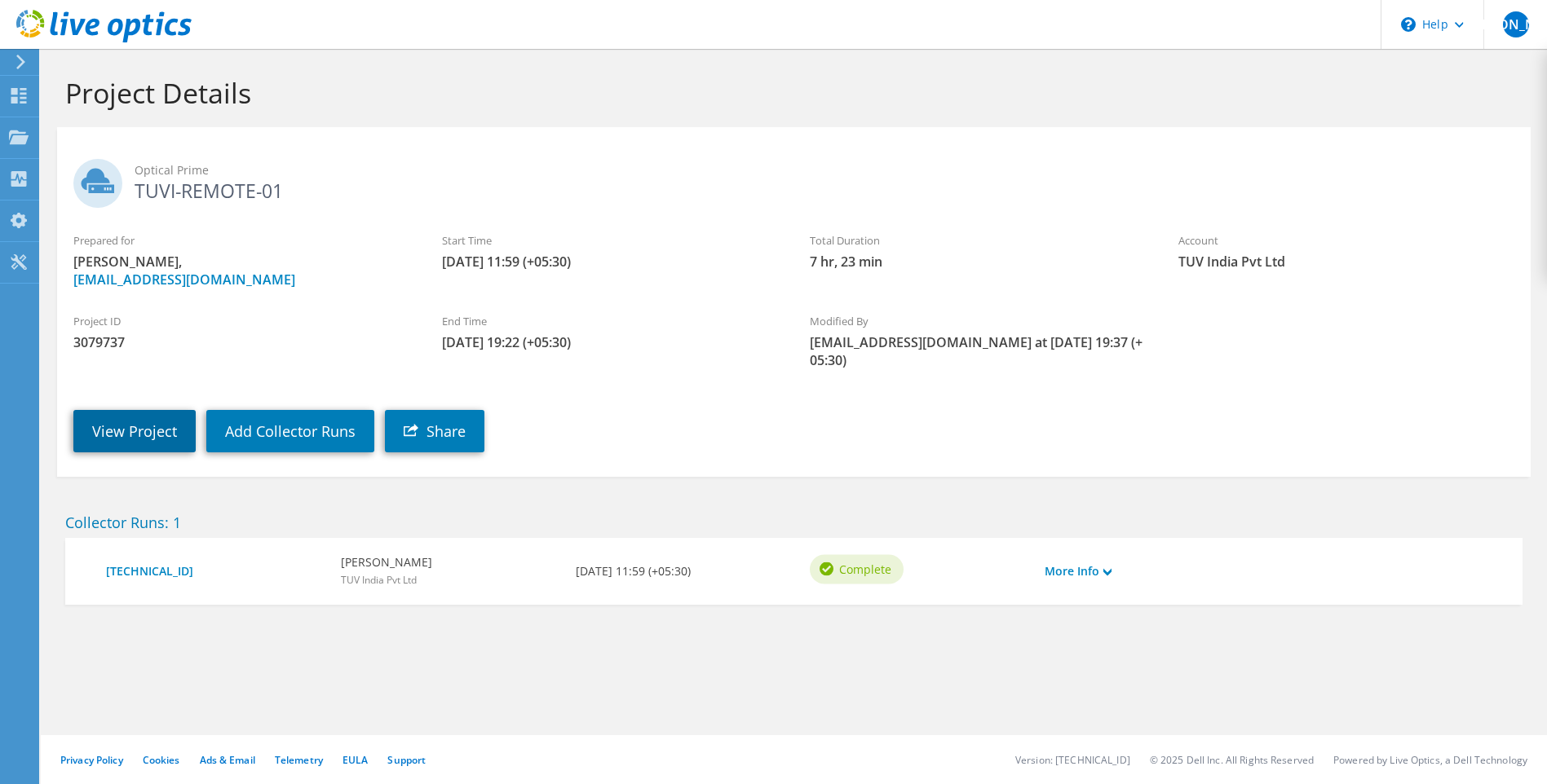
click at [136, 411] on link "View Project" at bounding box center [134, 432] width 122 height 43
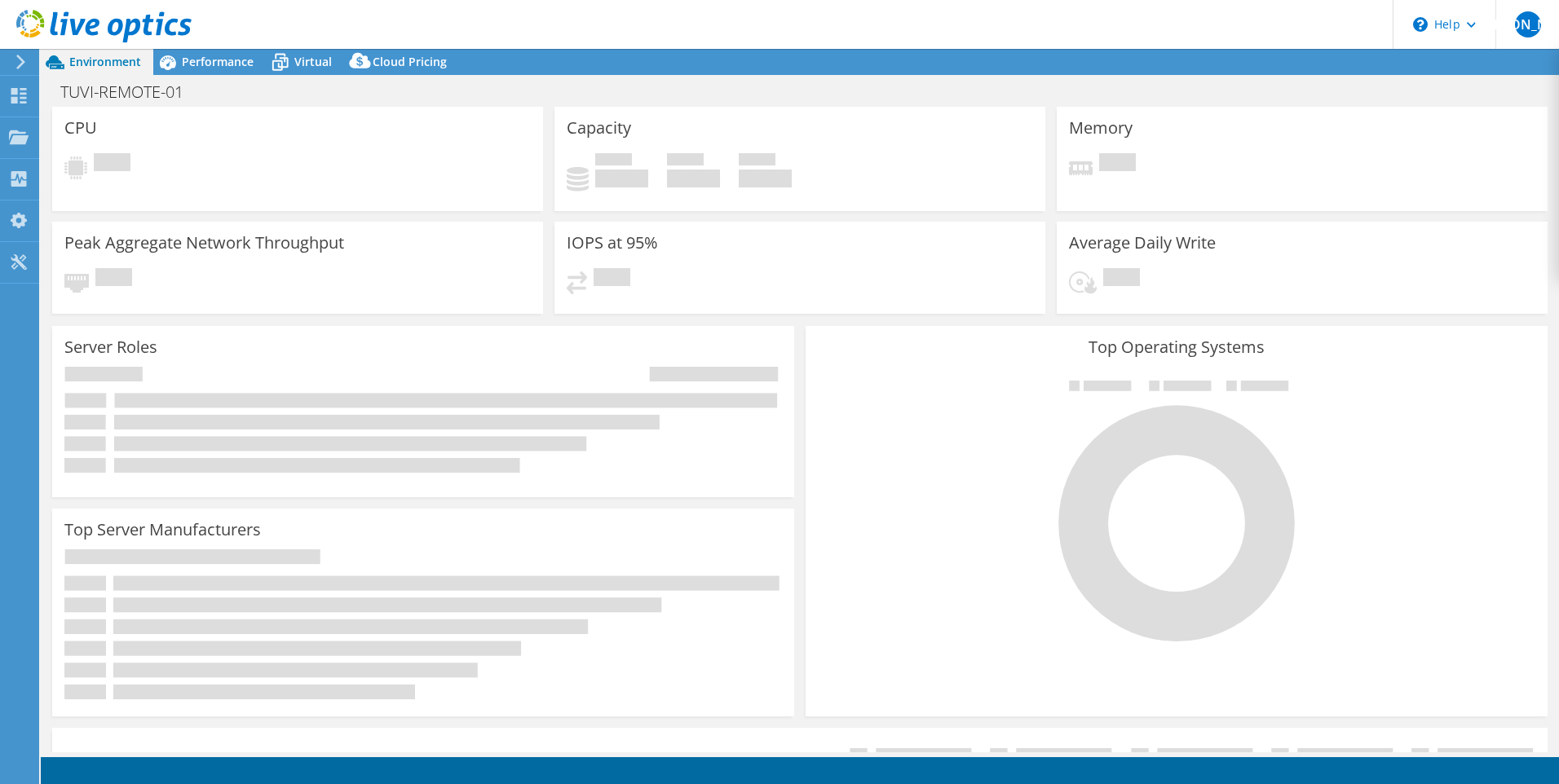
select select "USD"
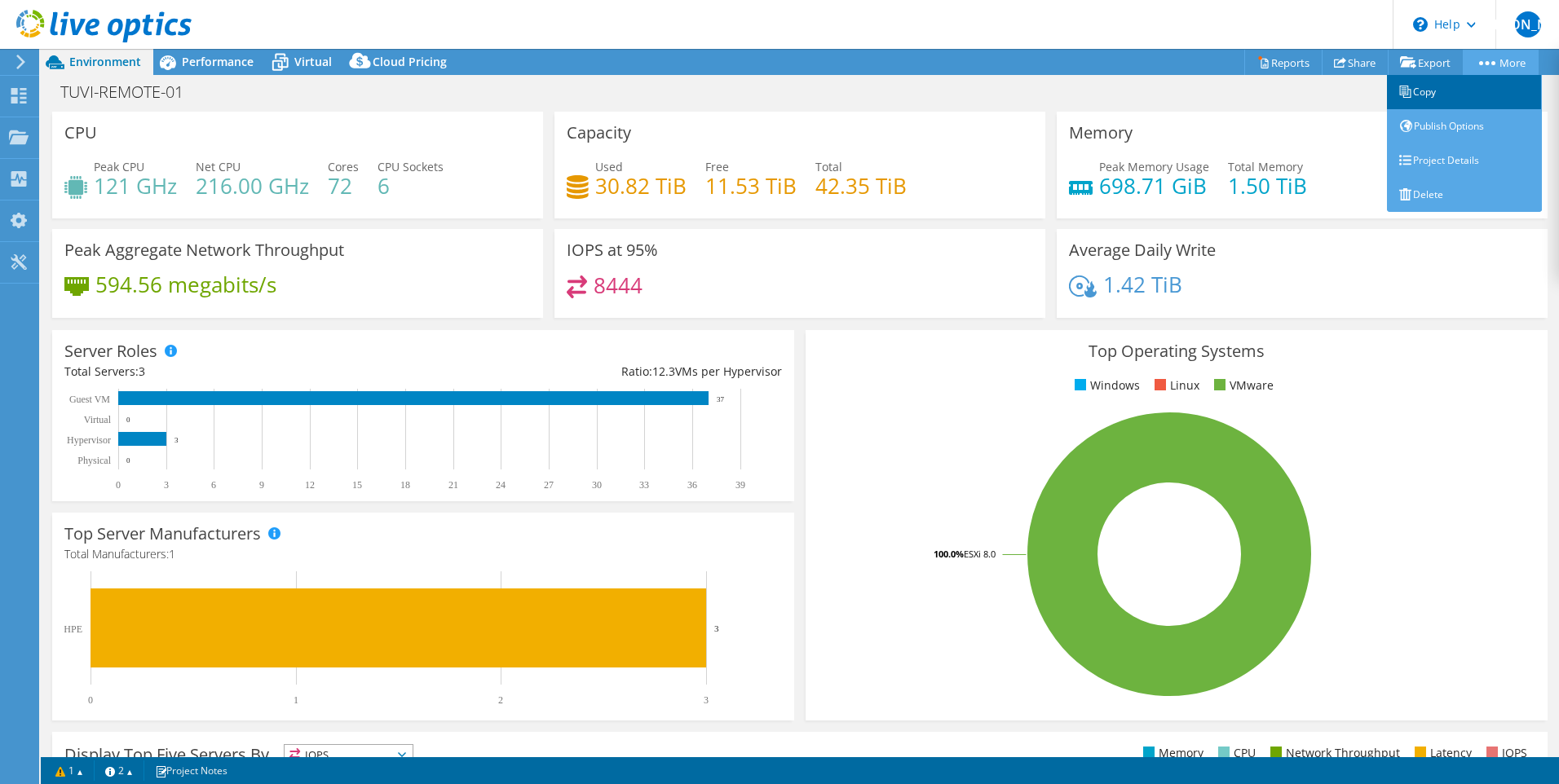
click at [1439, 99] on link "Copy" at bounding box center [1464, 92] width 155 height 34
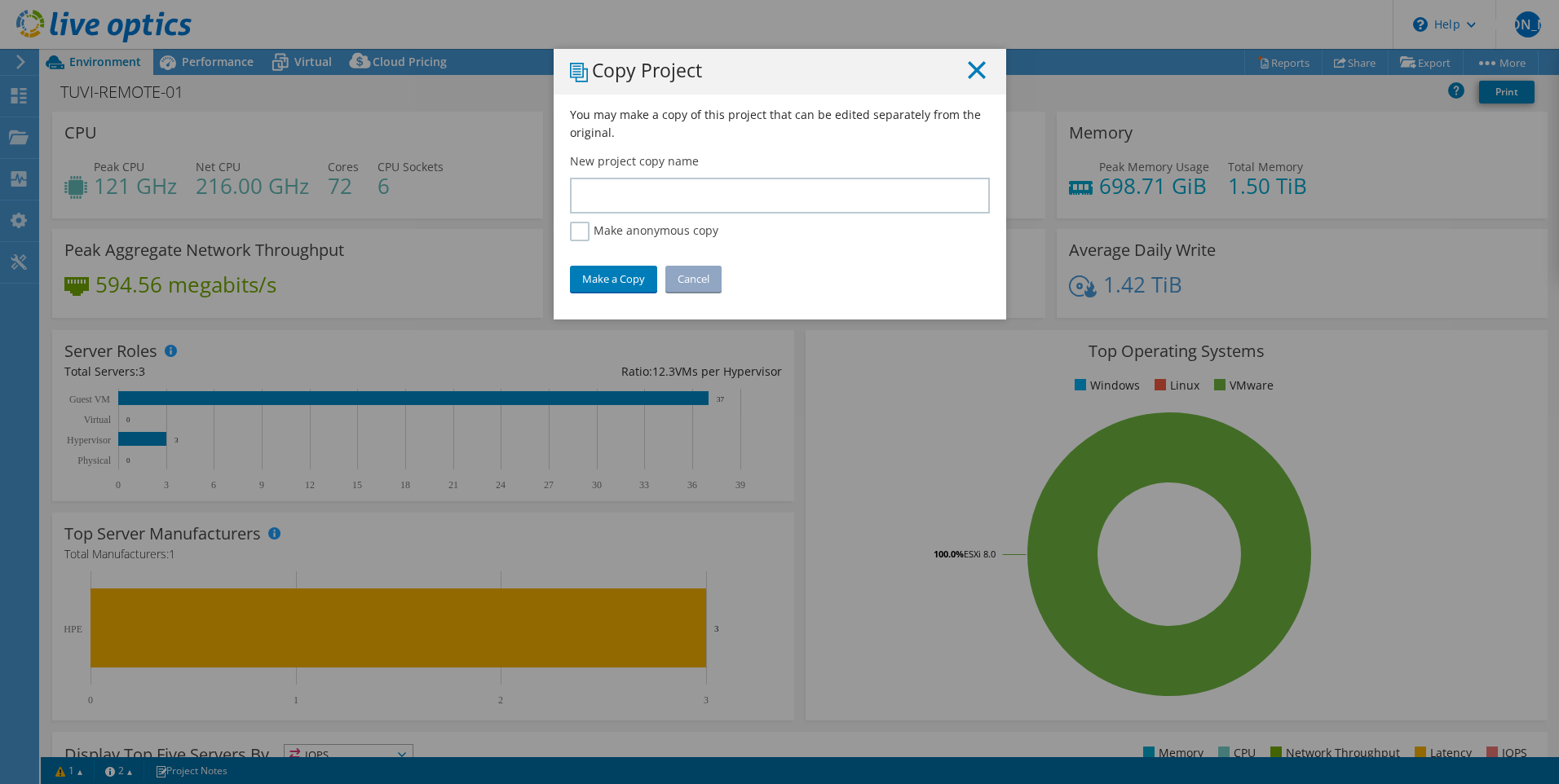
click at [970, 65] on icon at bounding box center [976, 70] width 18 height 18
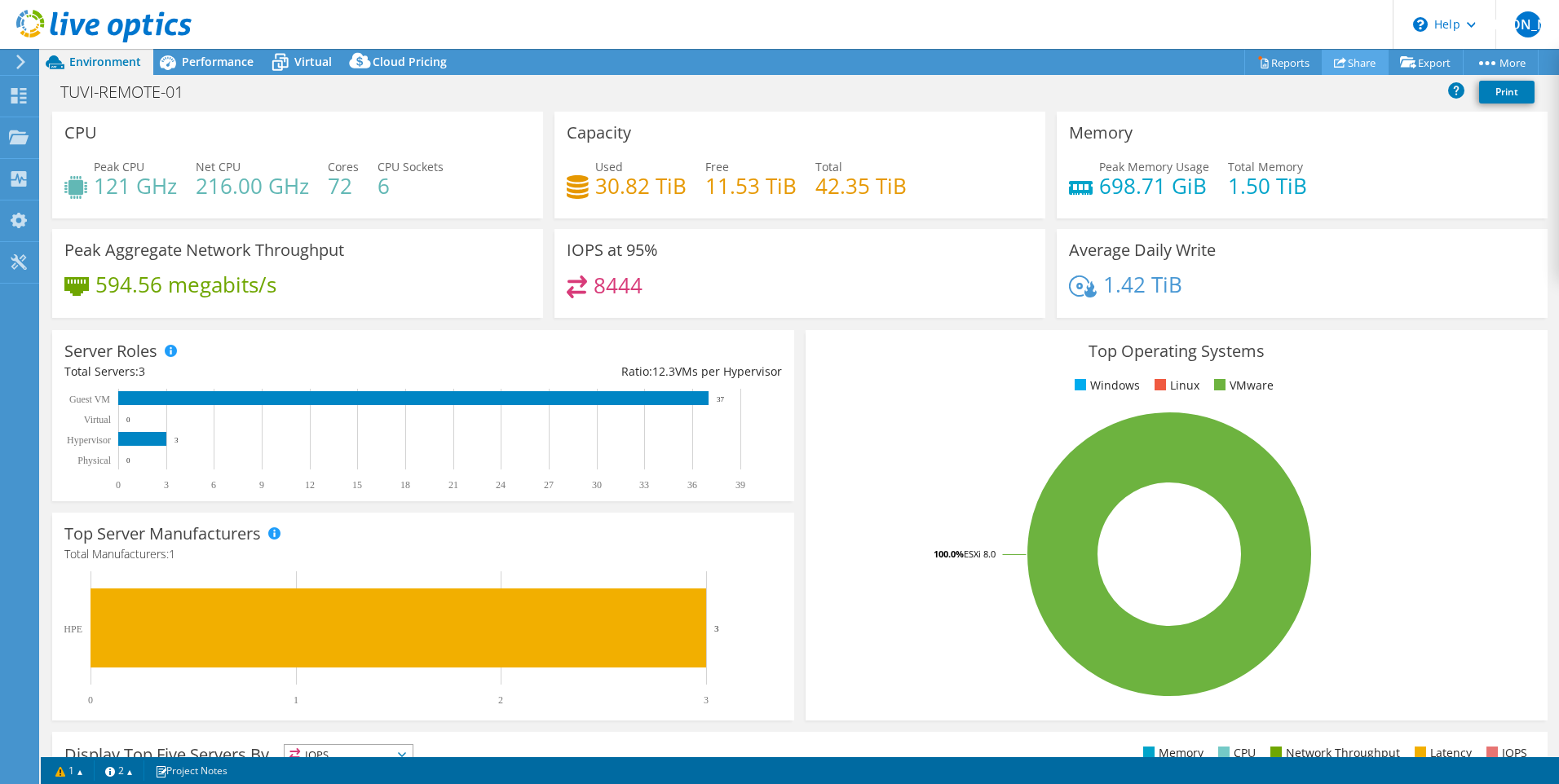
click at [1335, 57] on icon at bounding box center [1340, 62] width 12 height 12
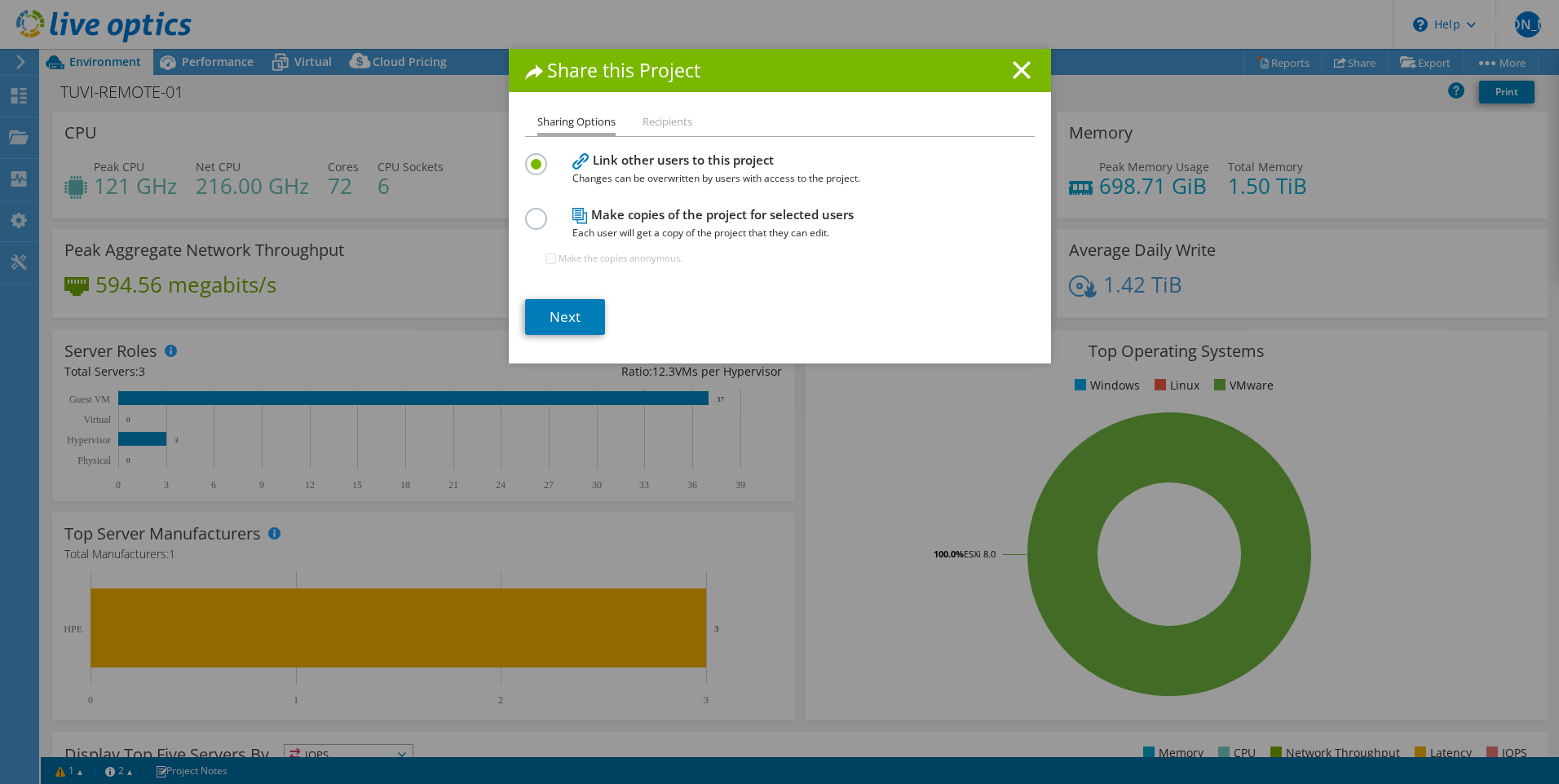
click at [526, 212] on label at bounding box center [539, 209] width 29 height 4
click at [0, 0] on input "radio" at bounding box center [0, 0] width 0 height 0
click at [1019, 76] on icon at bounding box center [1021, 70] width 18 height 18
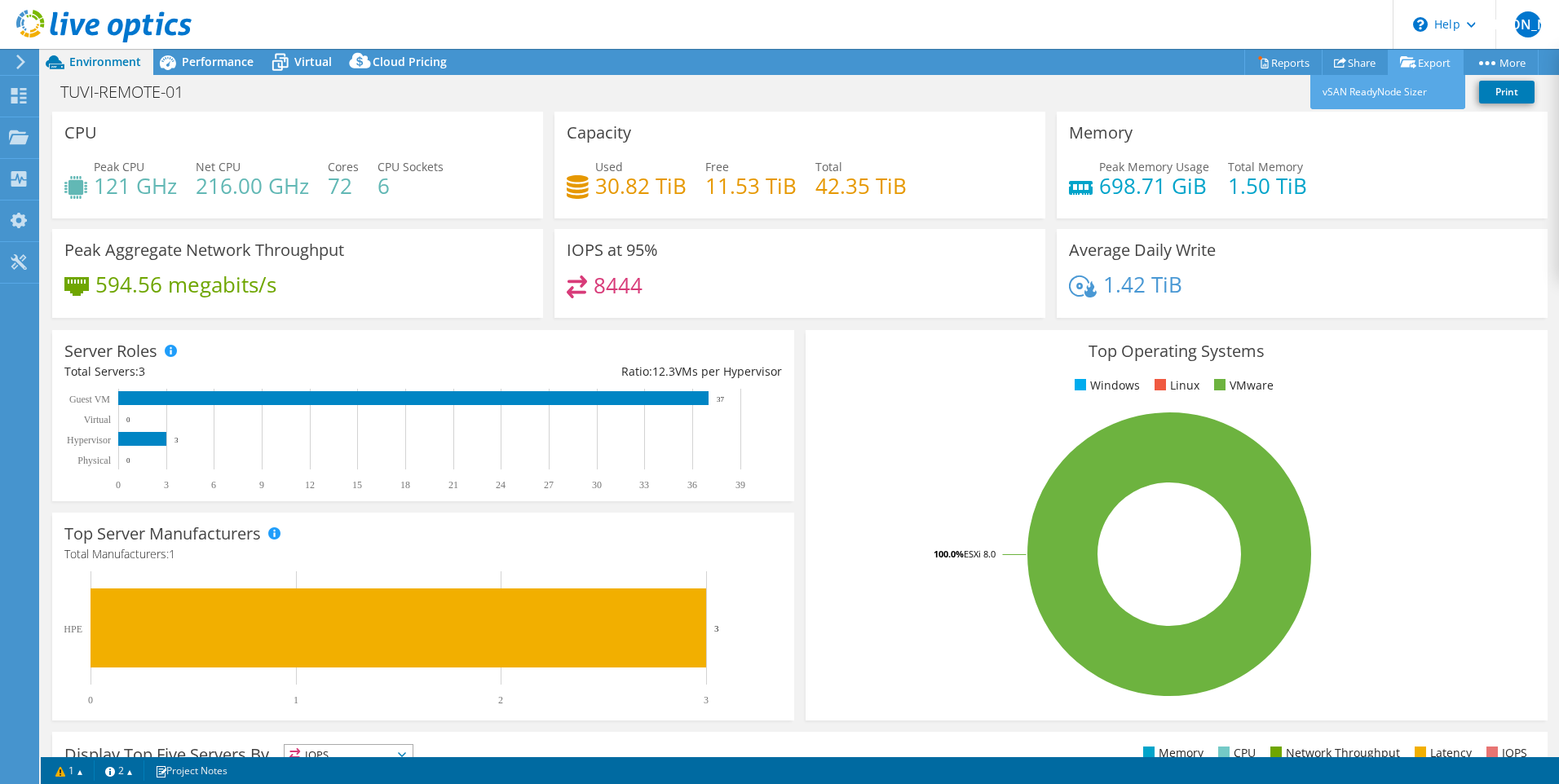
click at [1420, 64] on link "Export" at bounding box center [1426, 62] width 76 height 25
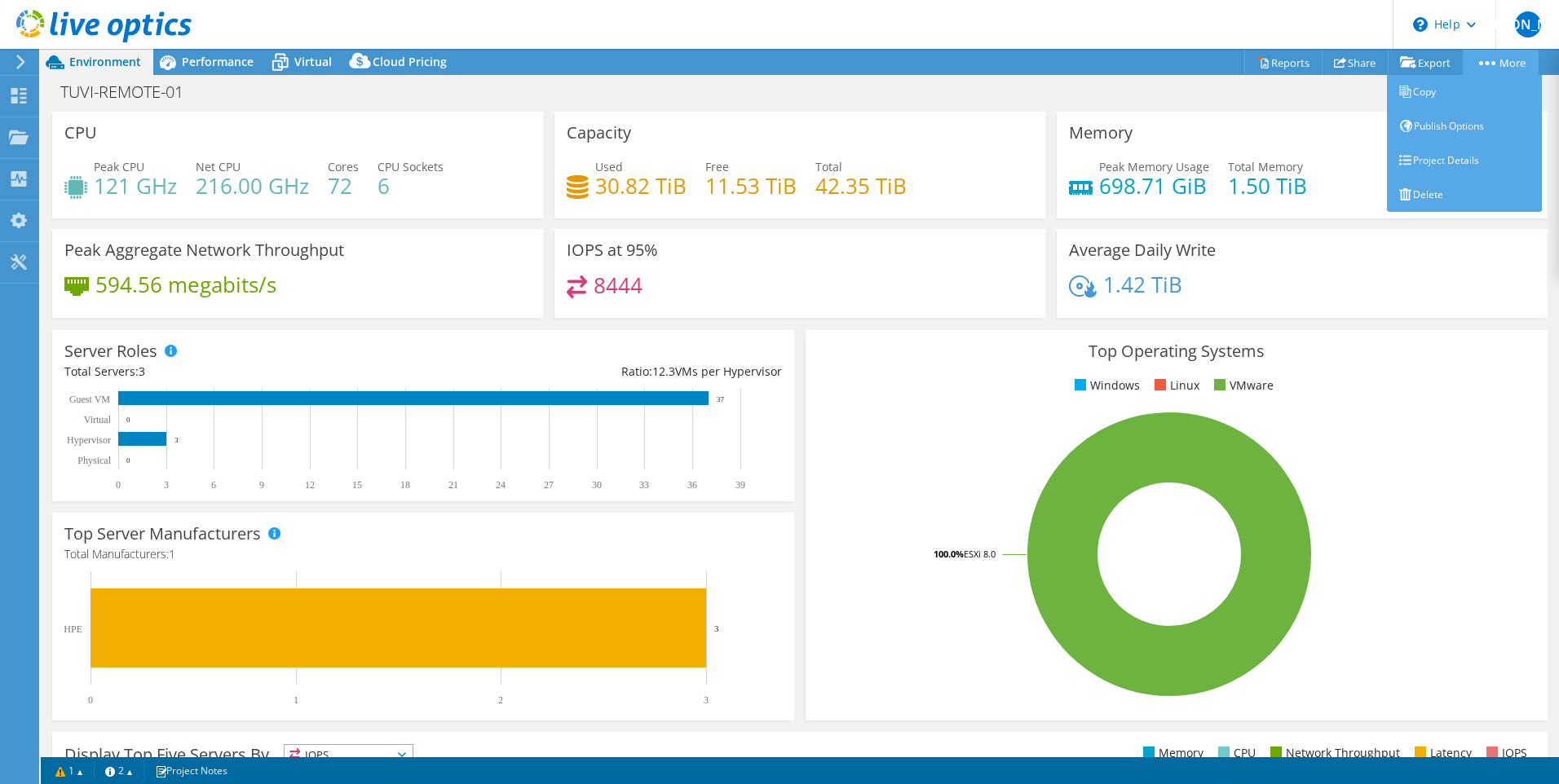
click at [1489, 61] on icon at bounding box center [1488, 63] width 17 height 4
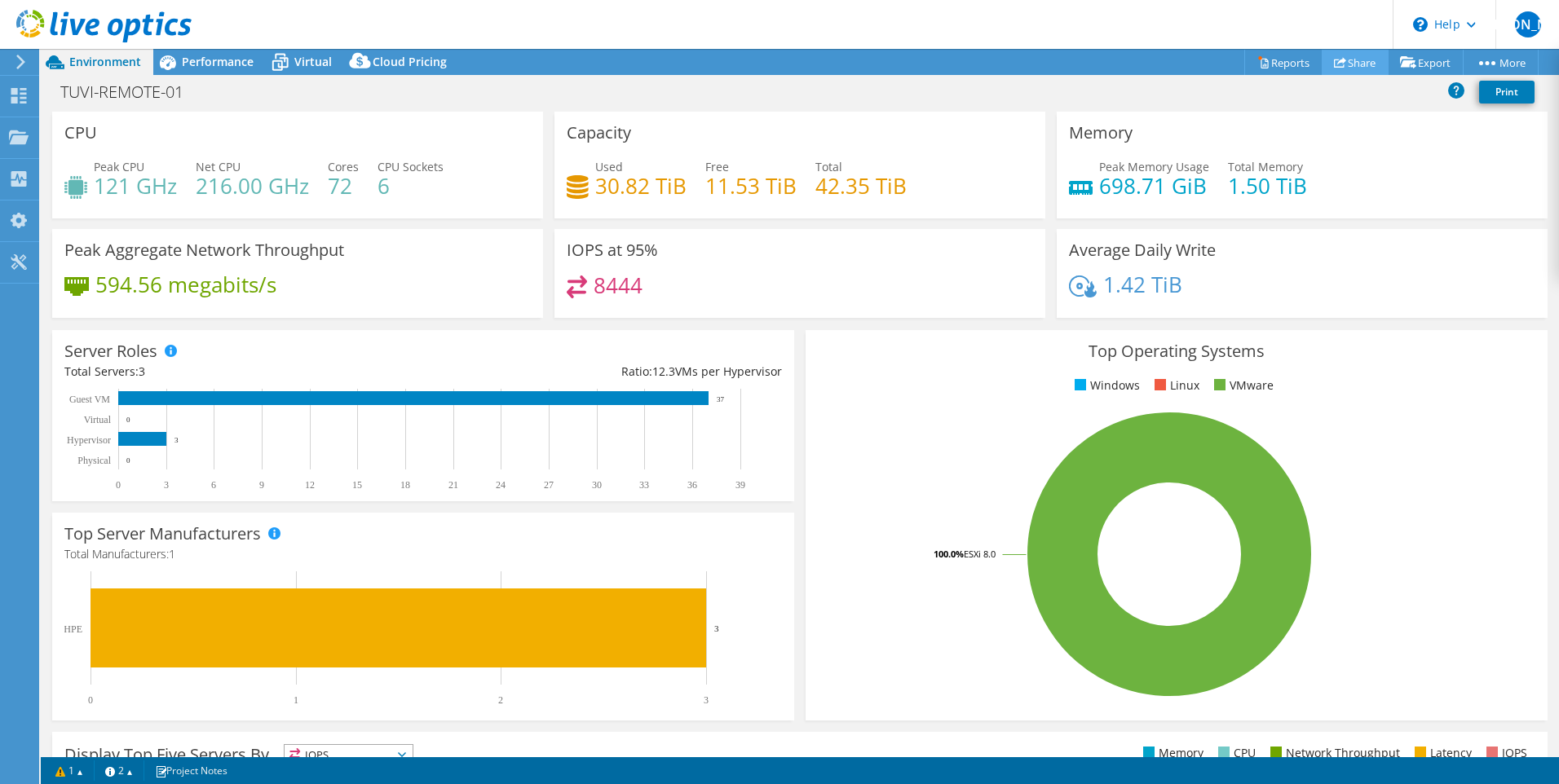
click at [1344, 57] on link "Share" at bounding box center [1355, 62] width 67 height 25
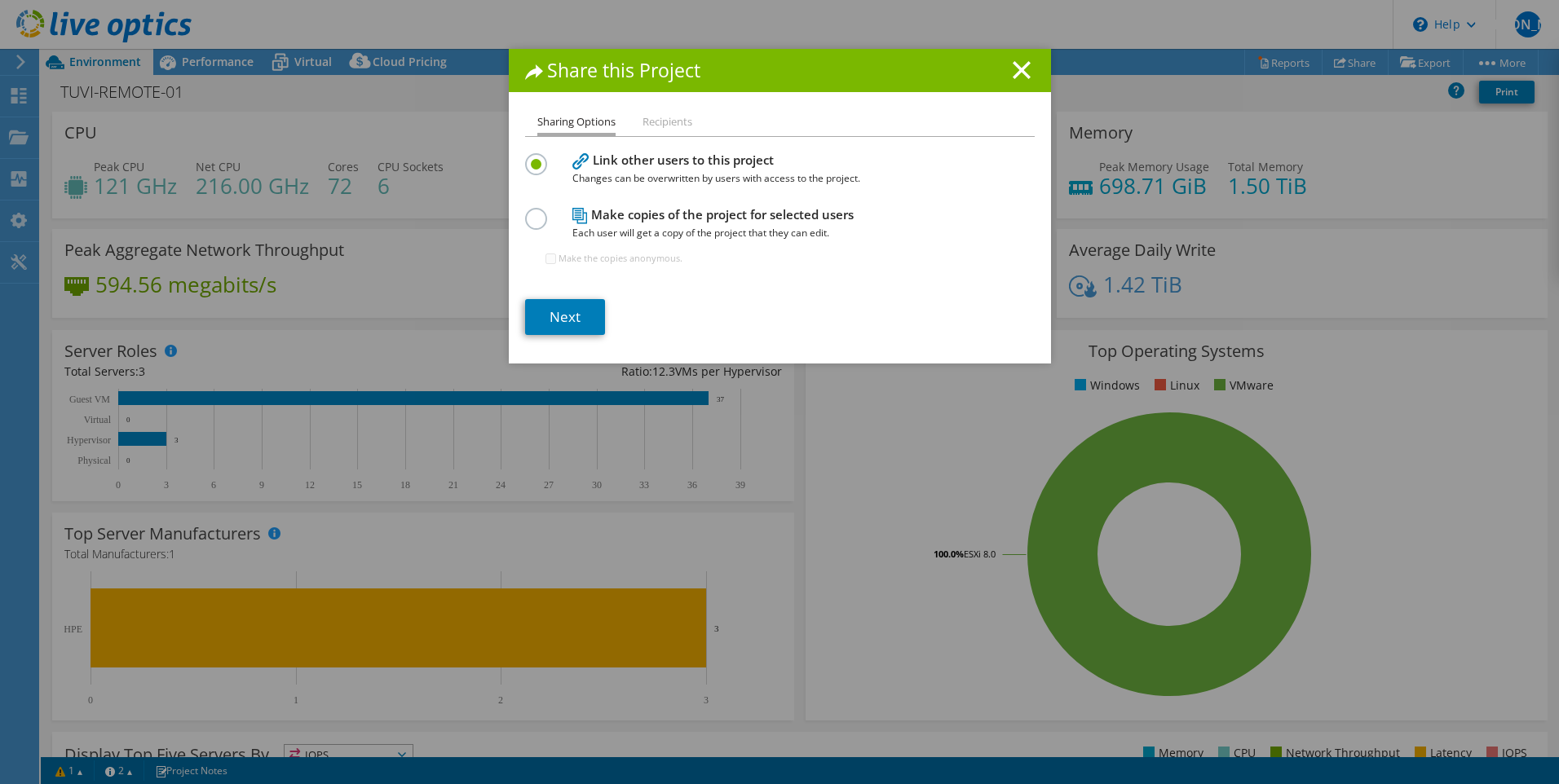
click at [676, 126] on li "Recipients" at bounding box center [667, 122] width 50 height 20
click at [663, 126] on li "Recipients" at bounding box center [667, 122] width 50 height 20
click at [662, 126] on li "Recipients" at bounding box center [667, 122] width 50 height 20
click at [529, 212] on label at bounding box center [539, 209] width 29 height 4
click at [0, 0] on input "radio" at bounding box center [0, 0] width 0 height 0
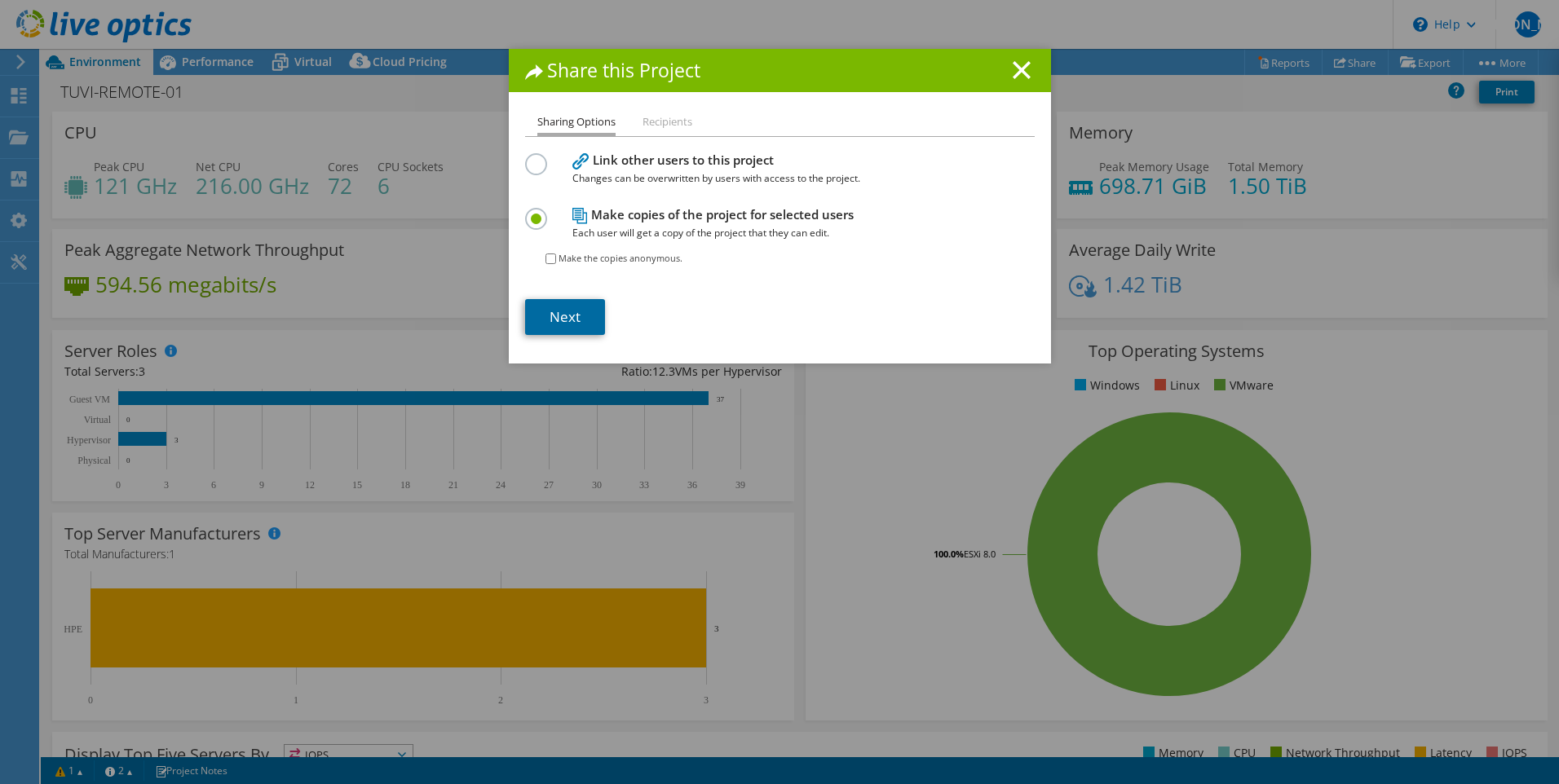
click at [562, 315] on link "Next" at bounding box center [565, 317] width 80 height 36
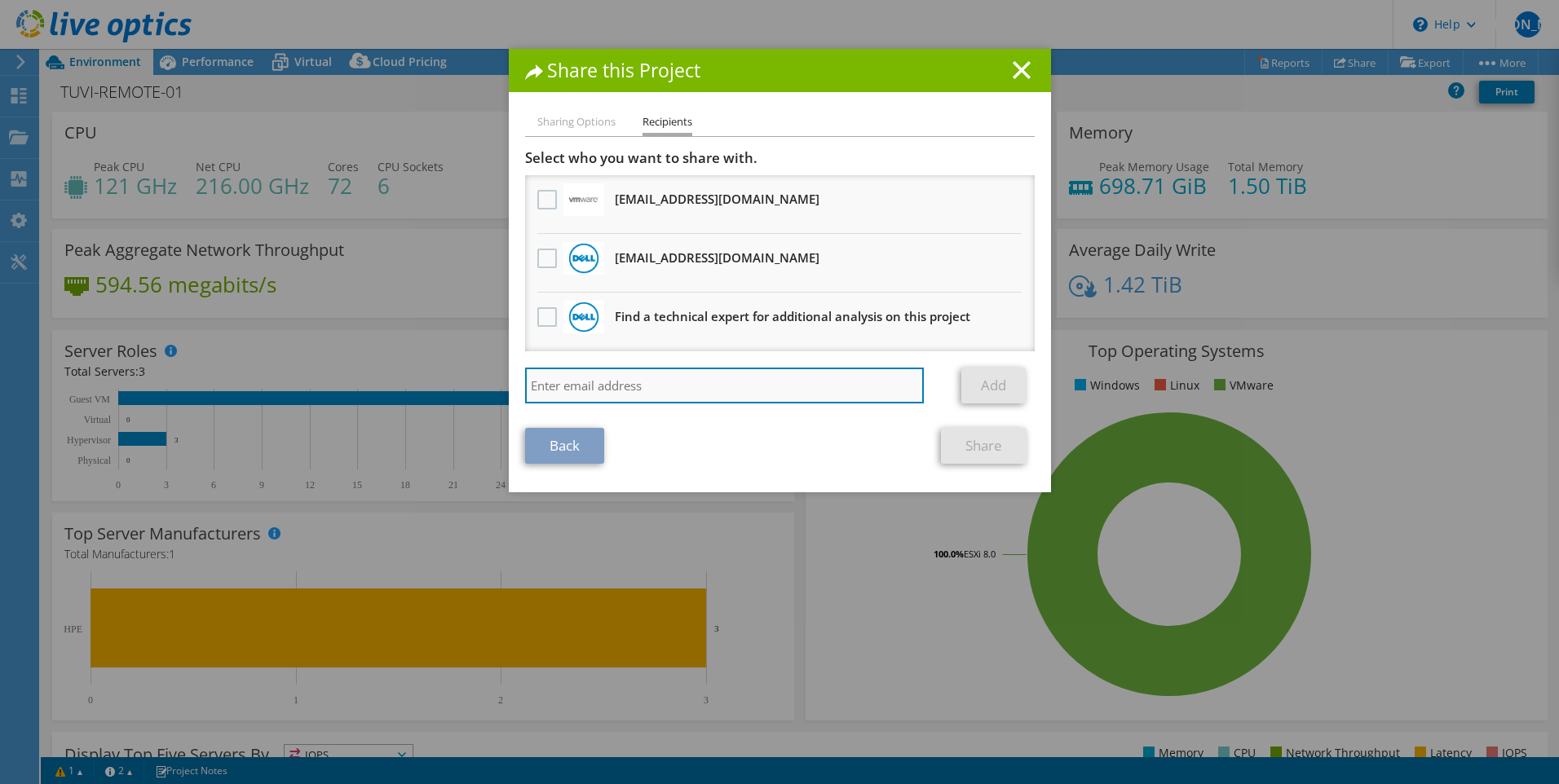
click at [621, 396] on input "search" at bounding box center [725, 386] width 399 height 36
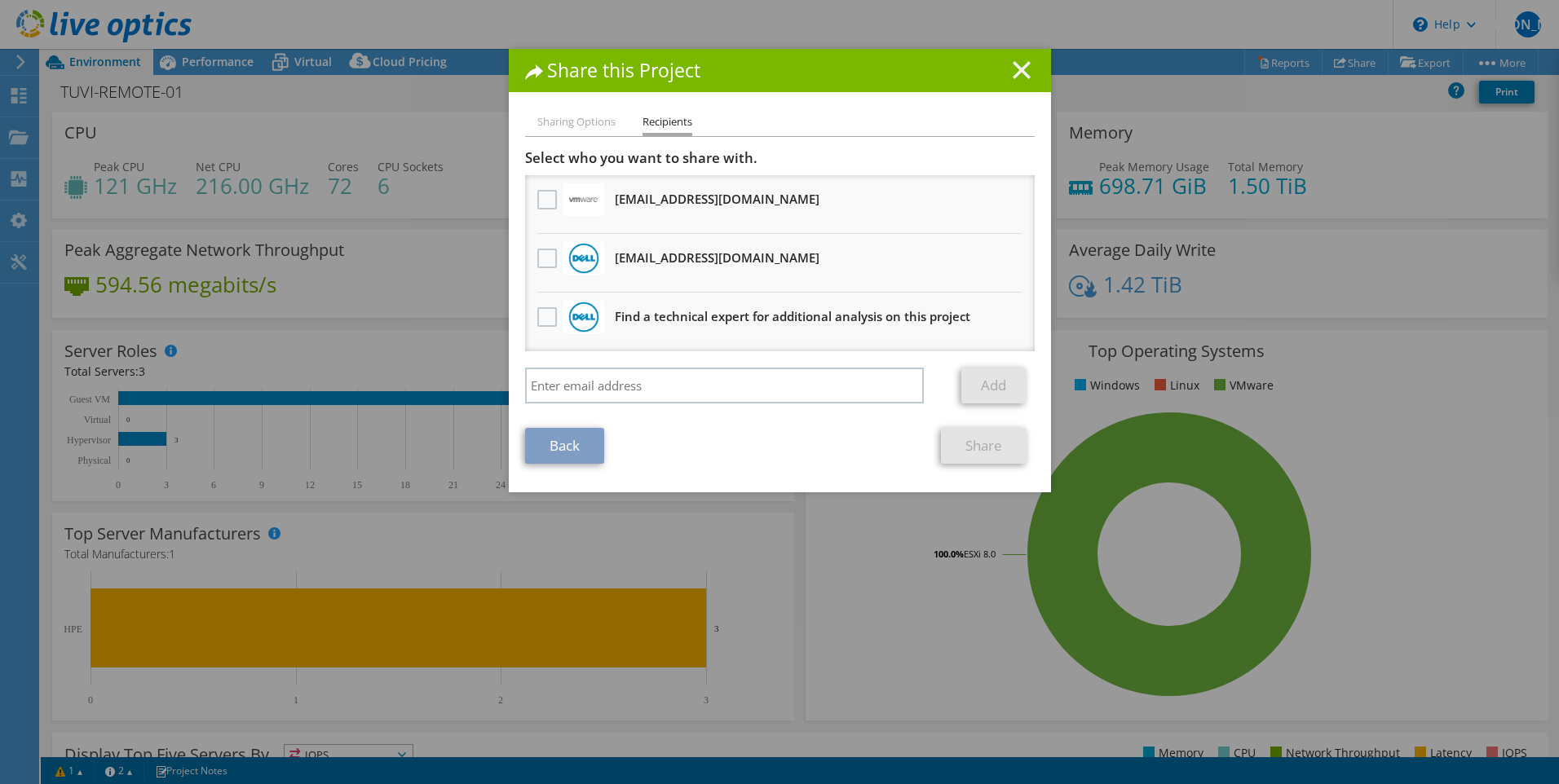
click at [1017, 65] on icon at bounding box center [1021, 70] width 18 height 18
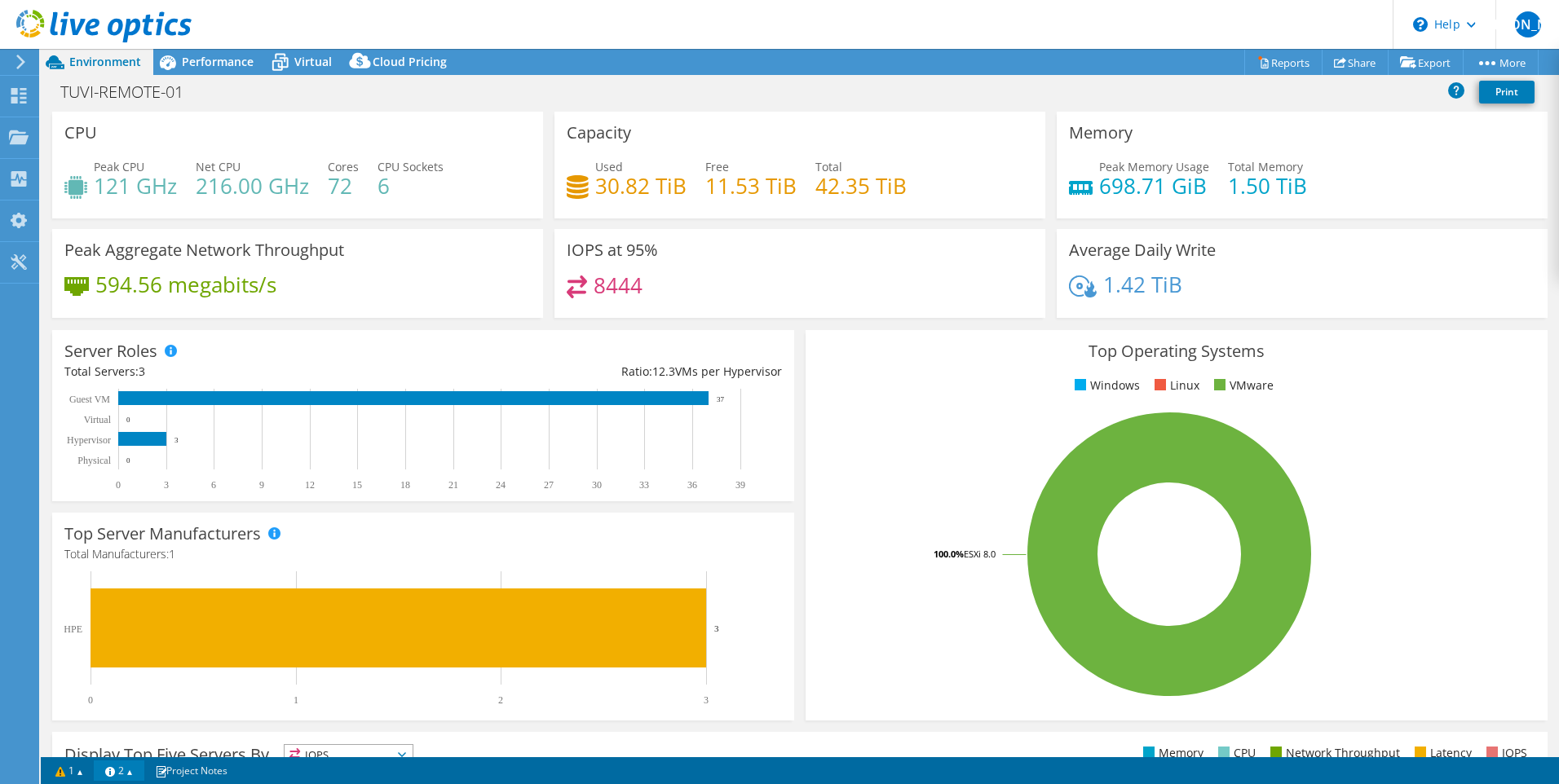
click at [138, 771] on link "2" at bounding box center [119, 771] width 51 height 20
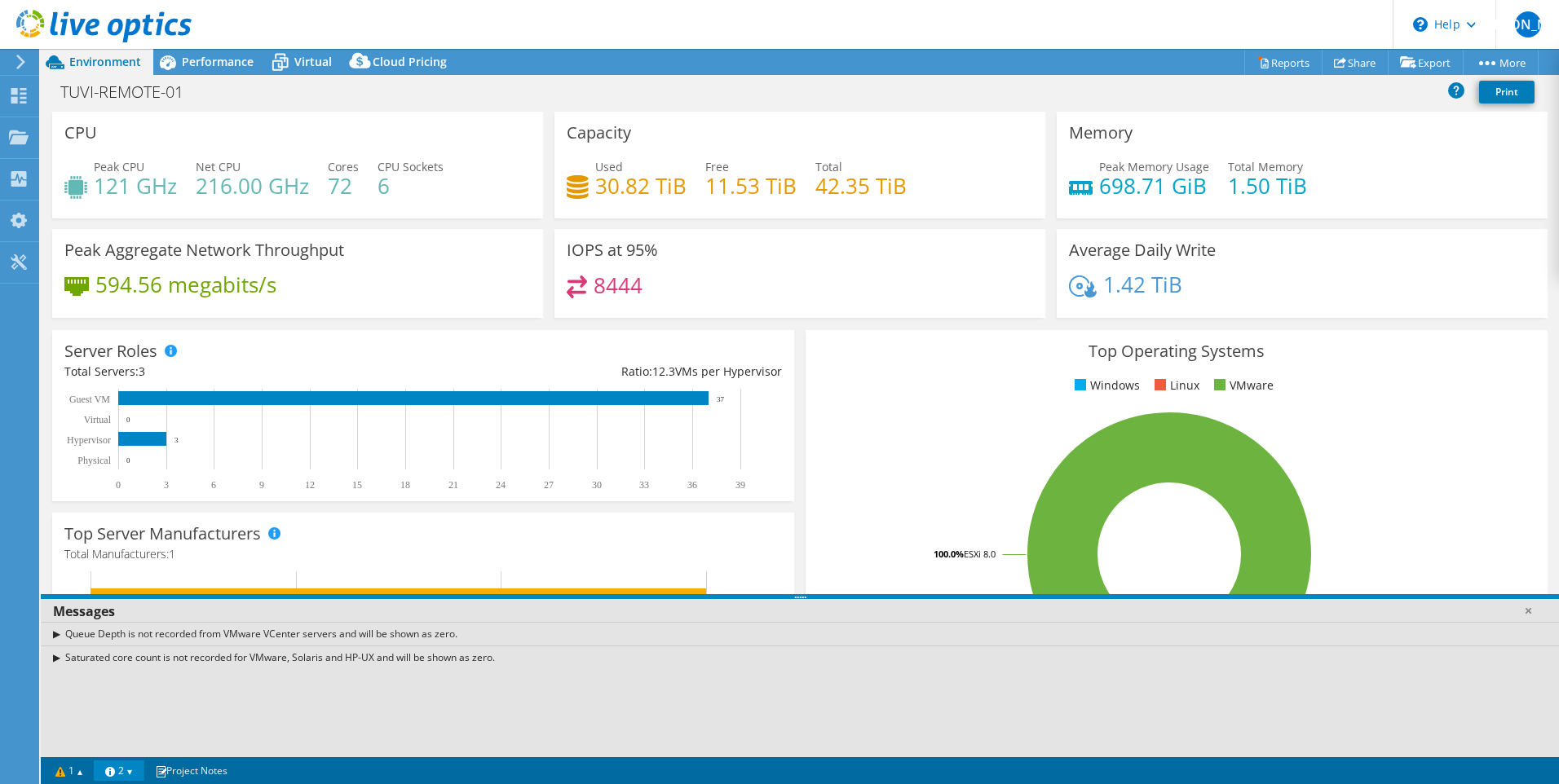
click at [138, 771] on link "2" at bounding box center [119, 771] width 51 height 20
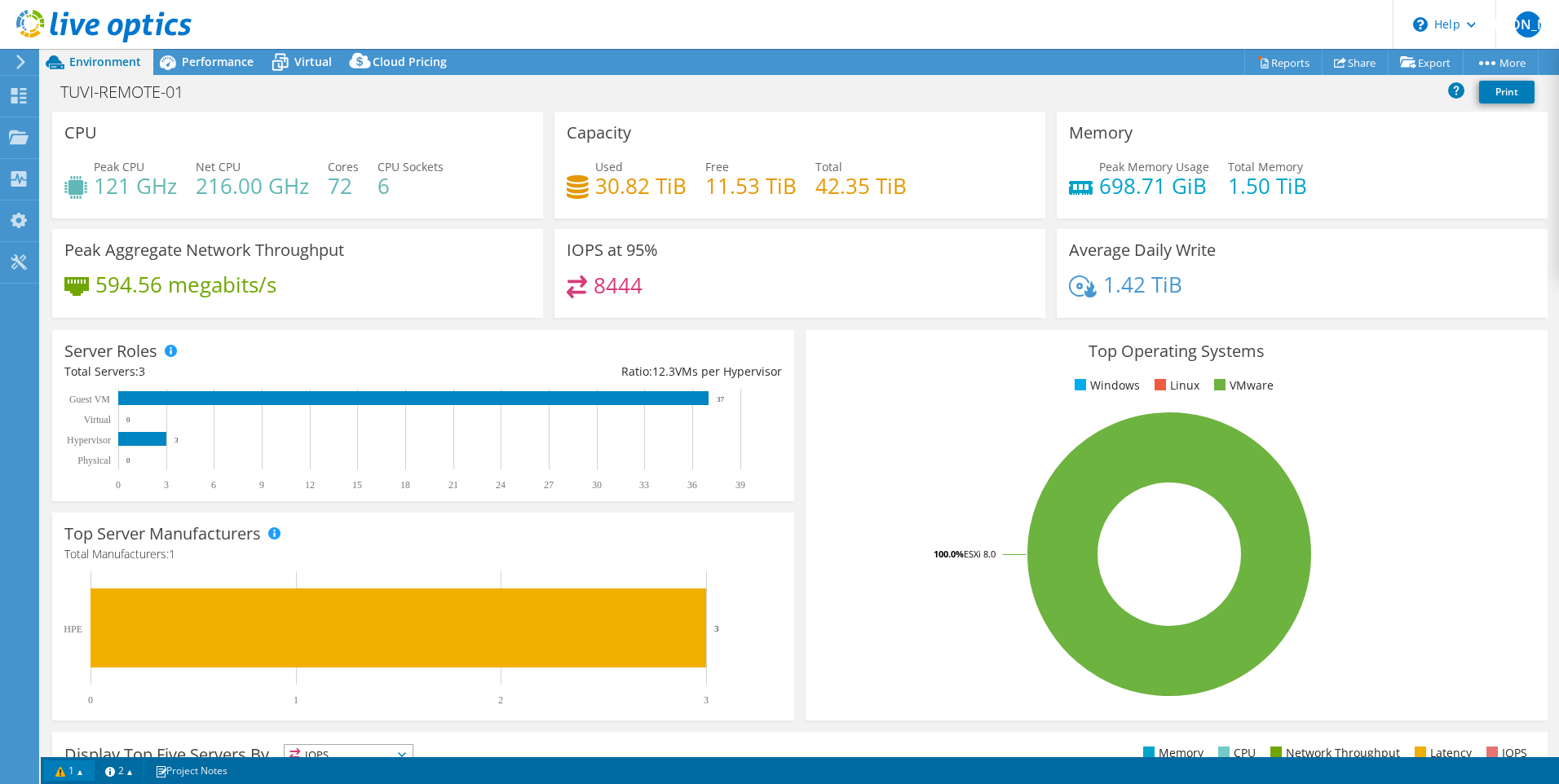
click at [79, 770] on link "1" at bounding box center [70, 771] width 51 height 20
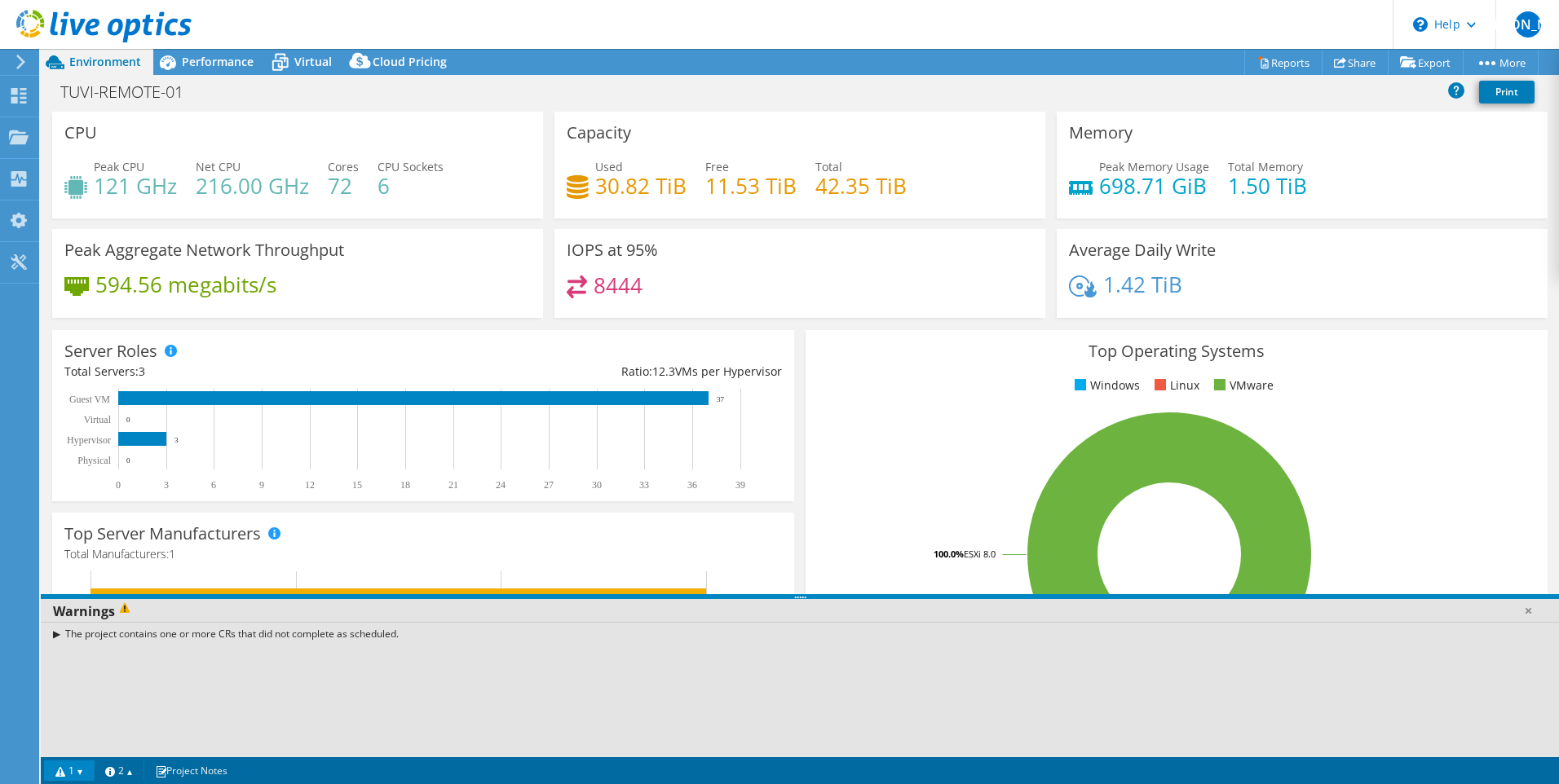
click at [79, 770] on link "1" at bounding box center [70, 771] width 51 height 20
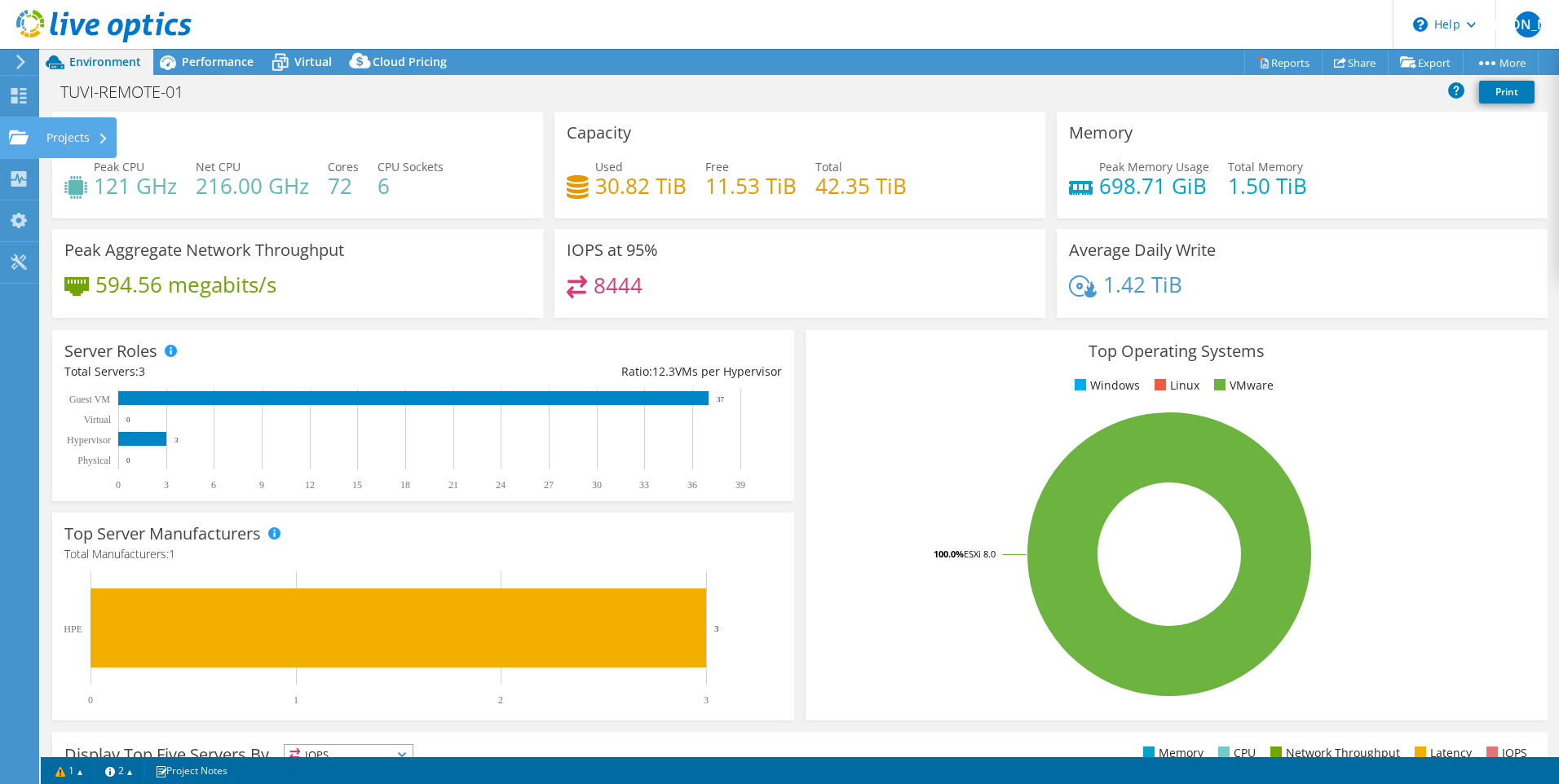
click at [15, 135] on use at bounding box center [19, 136] width 19 height 14
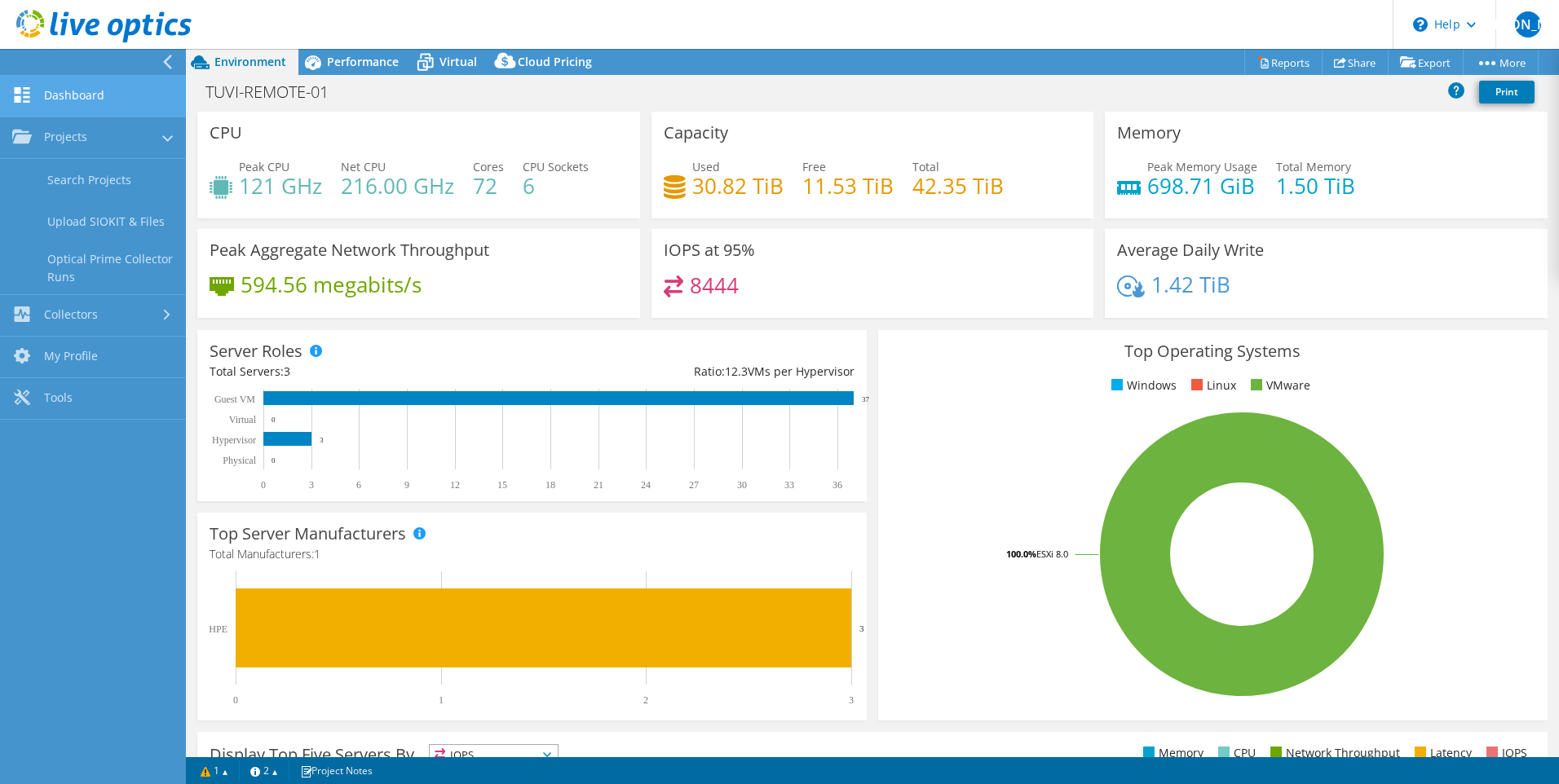
click at [44, 87] on link "Dashboard" at bounding box center [93, 96] width 186 height 42
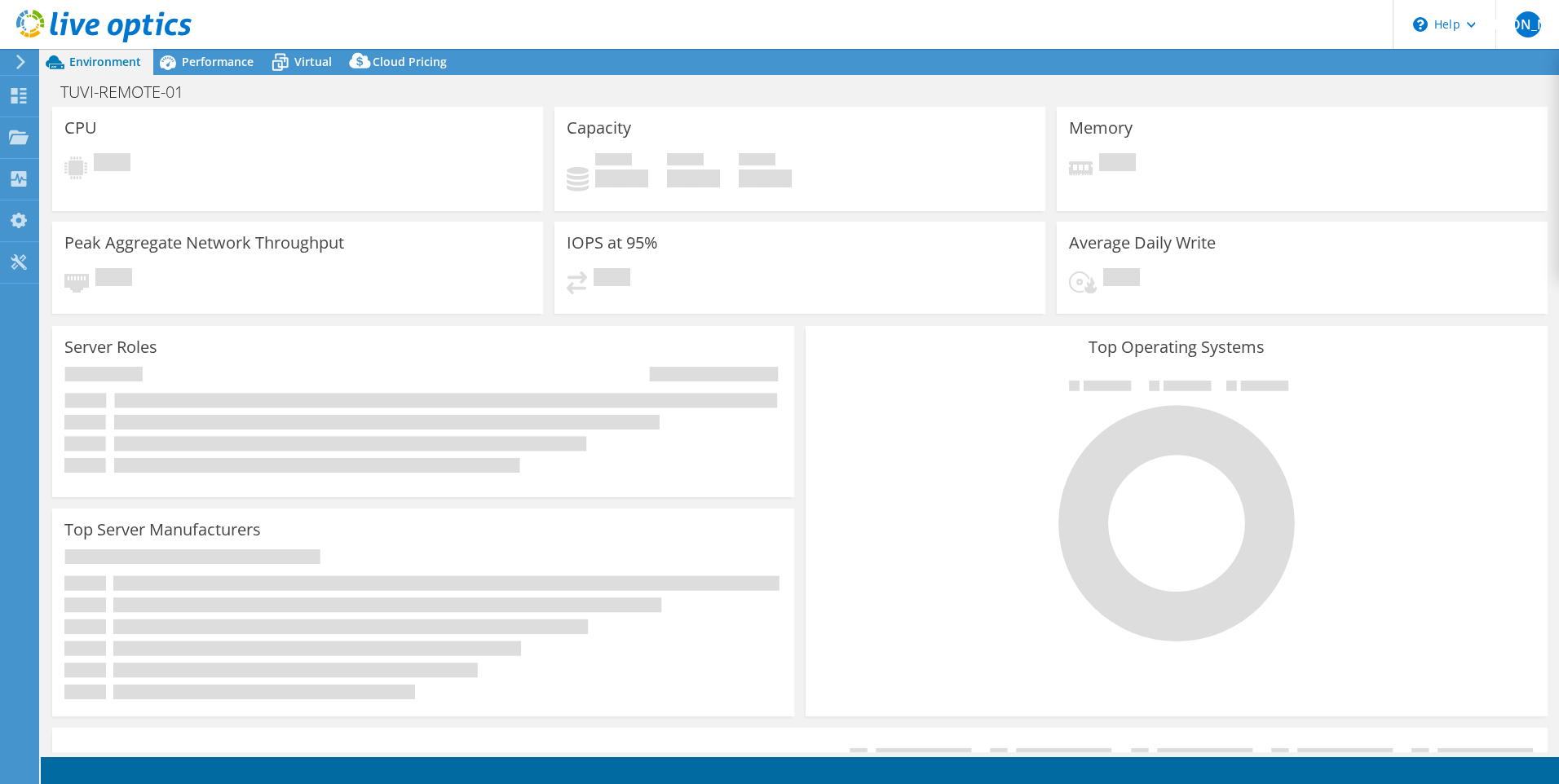
select select "USD"
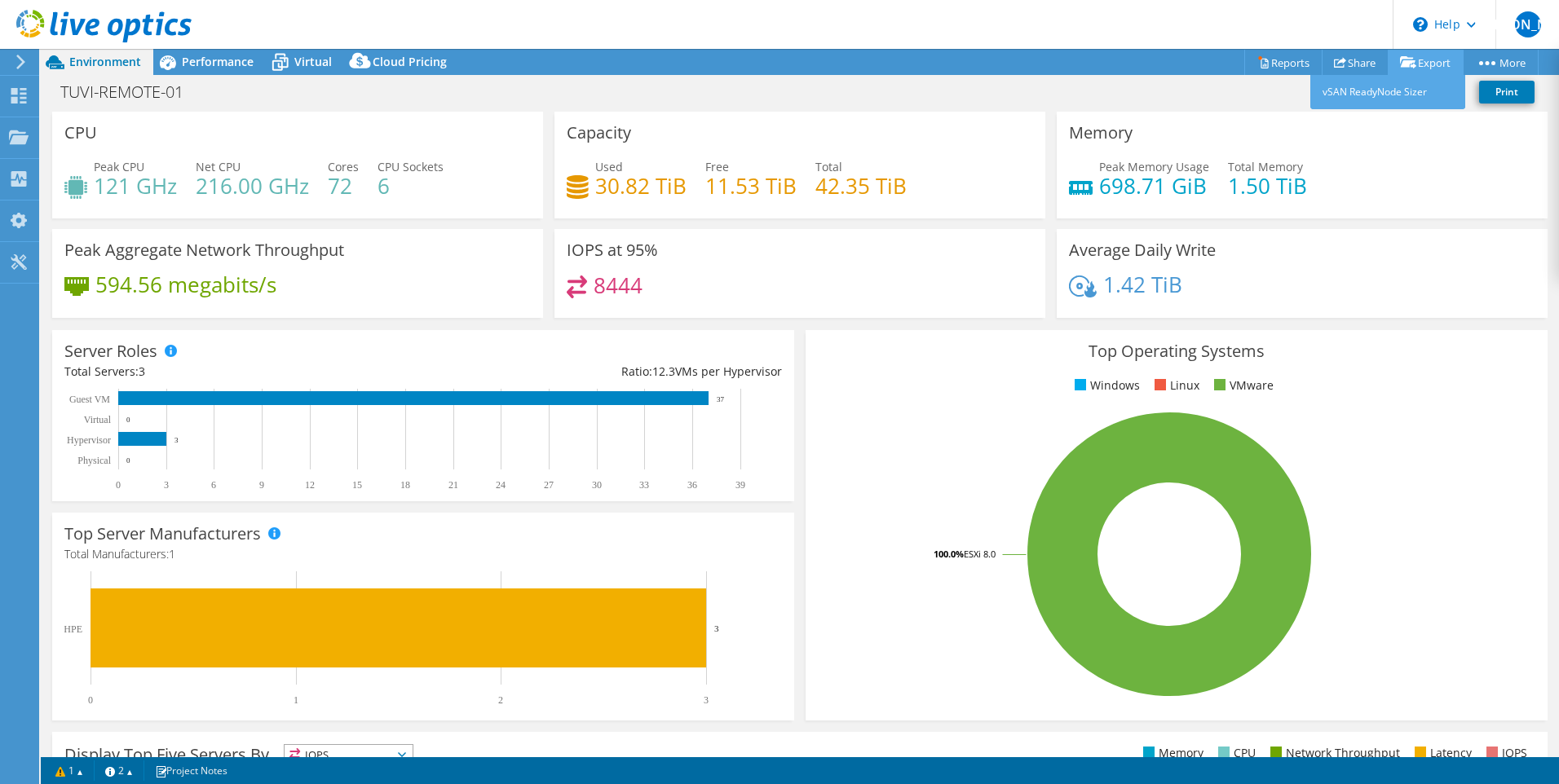
click at [1429, 57] on link "Export" at bounding box center [1426, 62] width 76 height 25
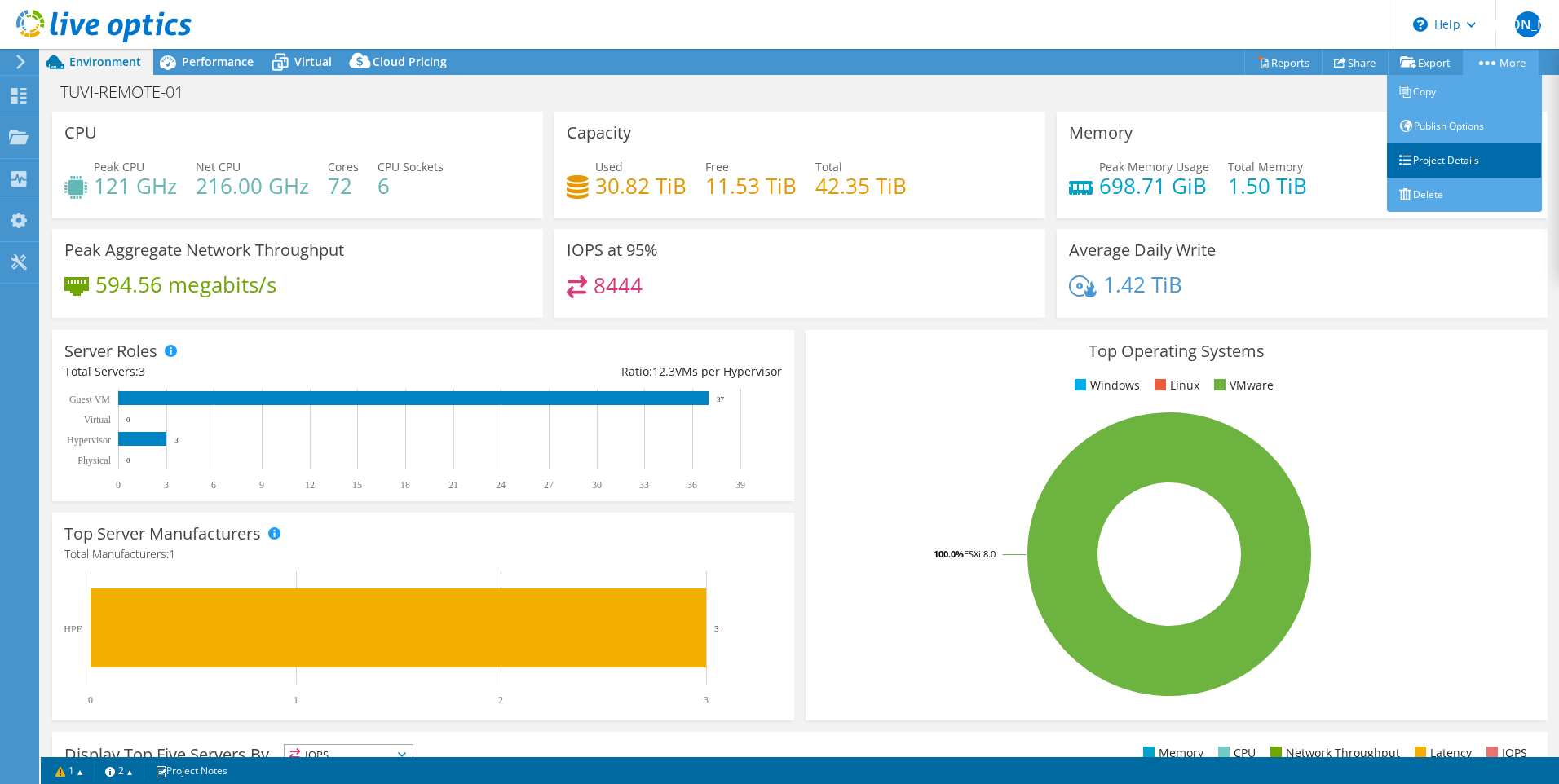
click at [1481, 158] on link "Project Details" at bounding box center [1464, 160] width 155 height 34
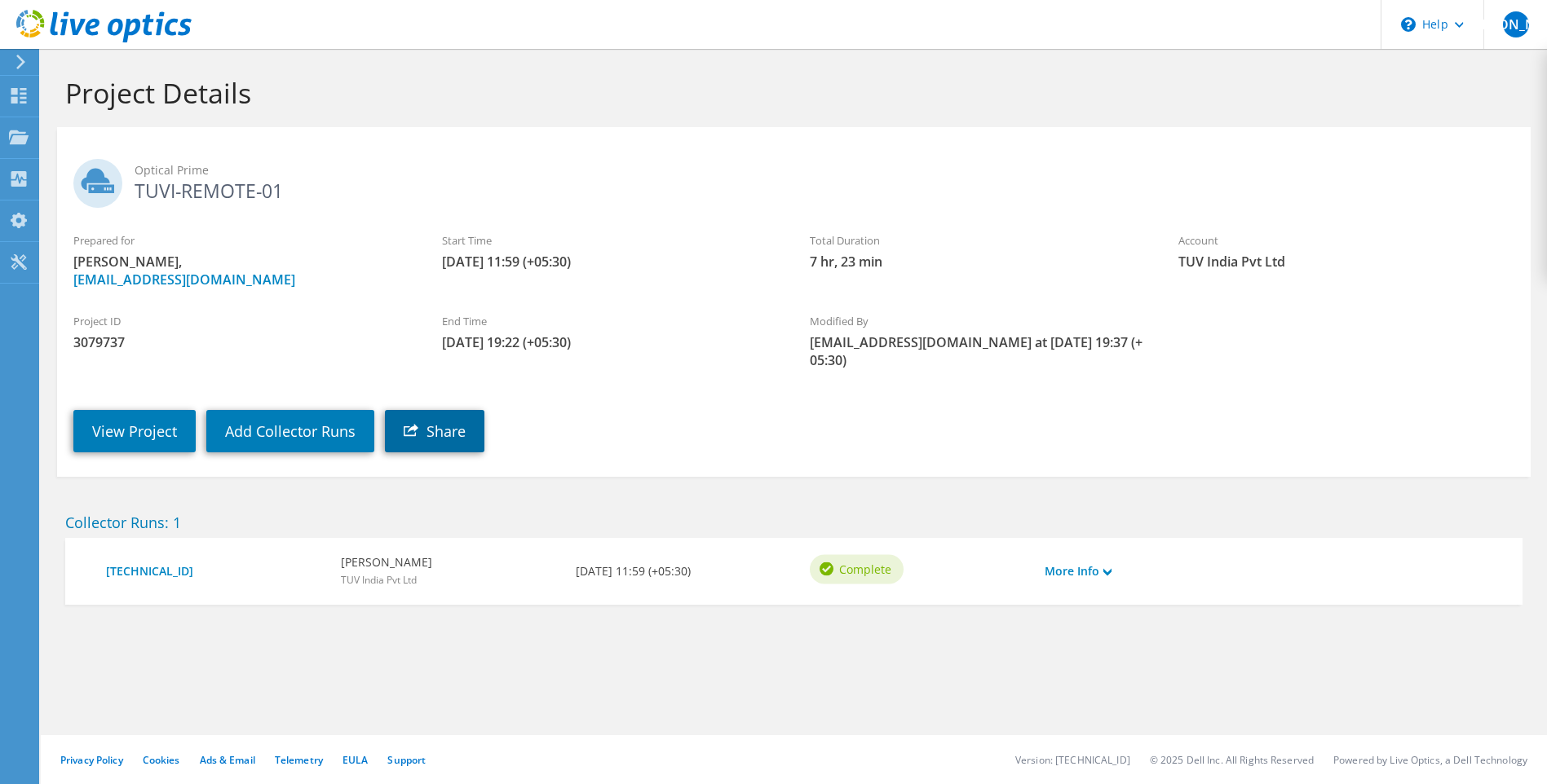
click at [434, 411] on link "Share" at bounding box center [434, 432] width 99 height 43
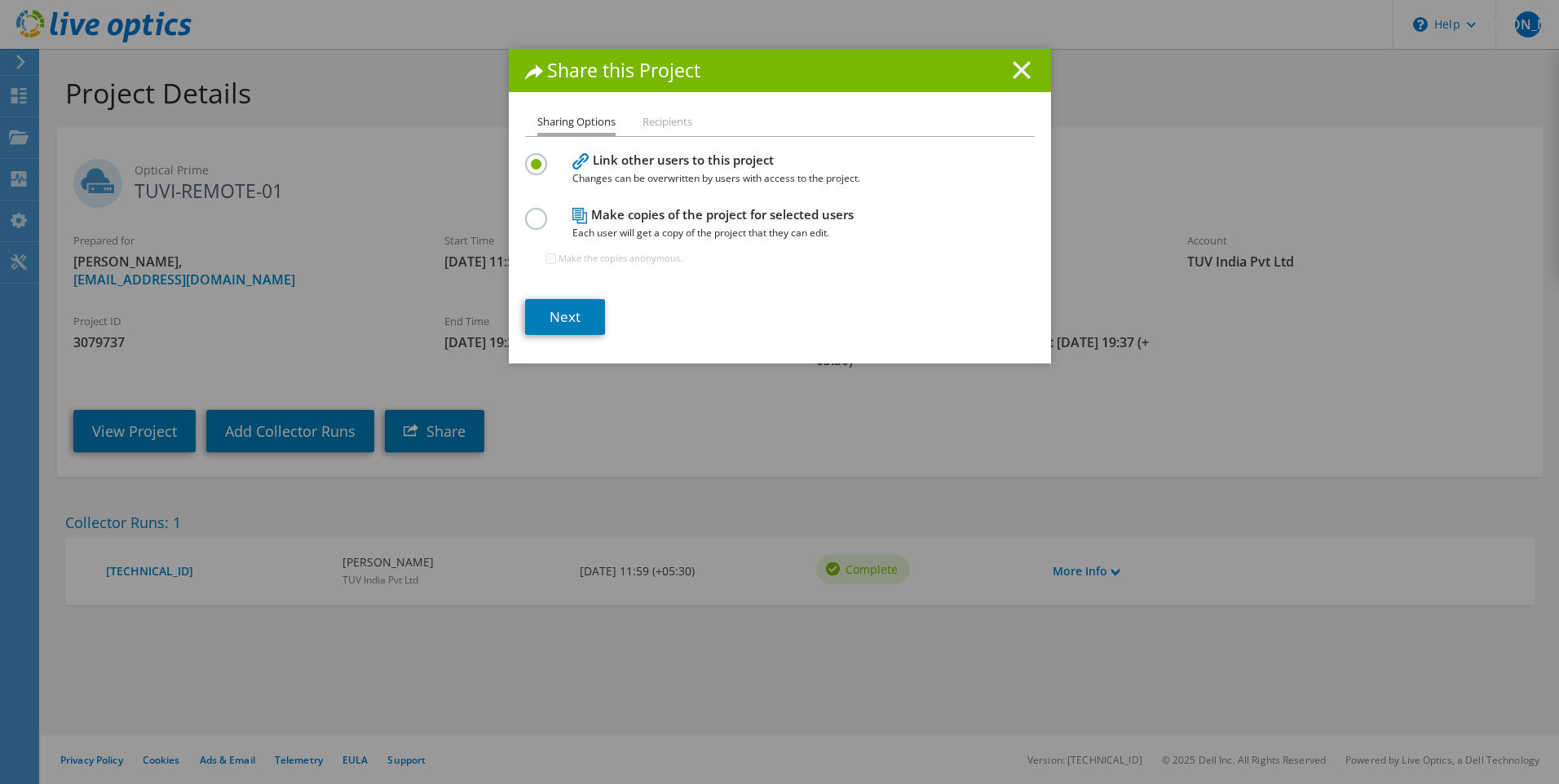
click at [1014, 65] on icon at bounding box center [1021, 70] width 18 height 18
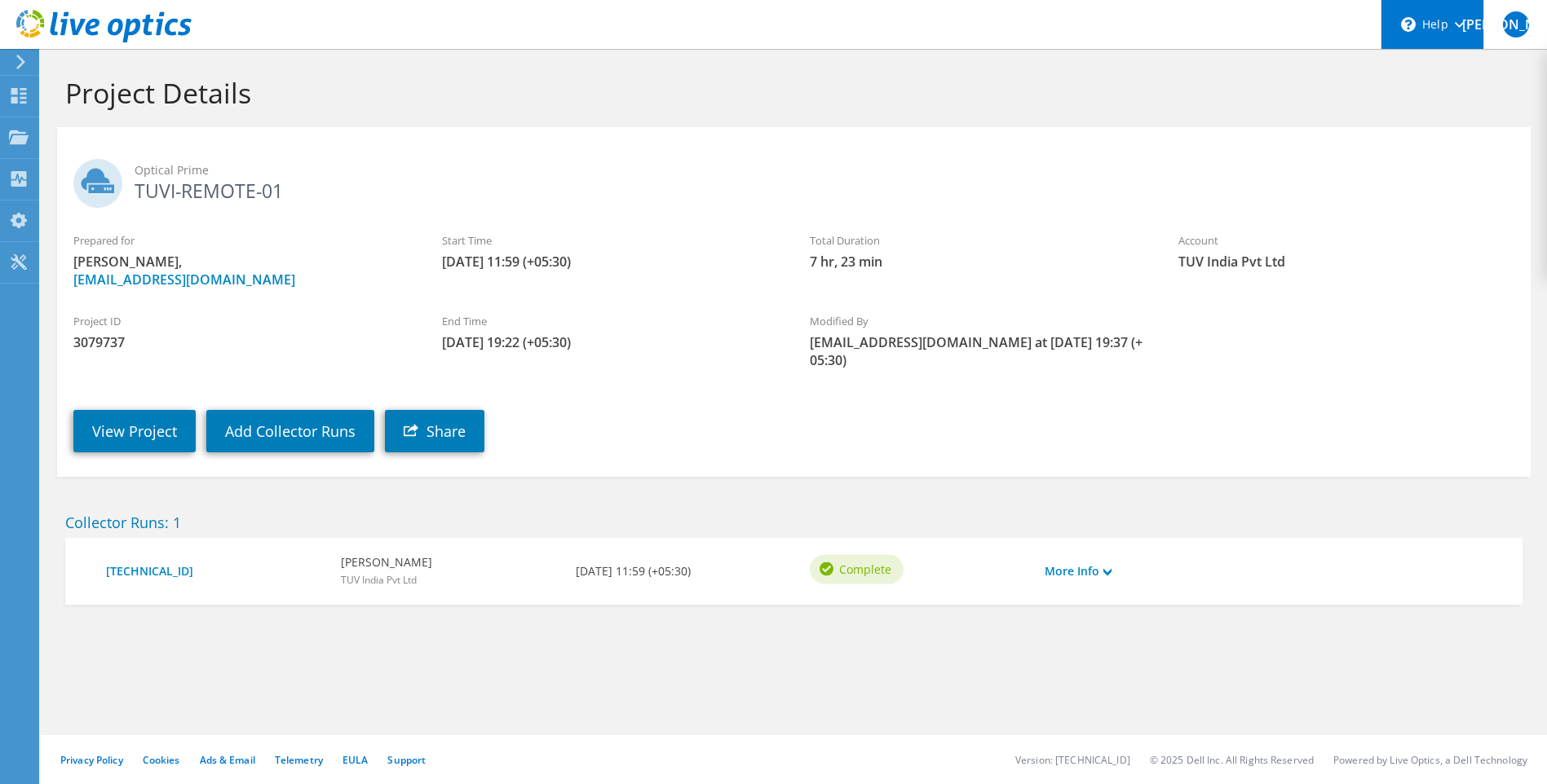
click at [1470, 17] on div "\n Help" at bounding box center [1432, 24] width 103 height 49
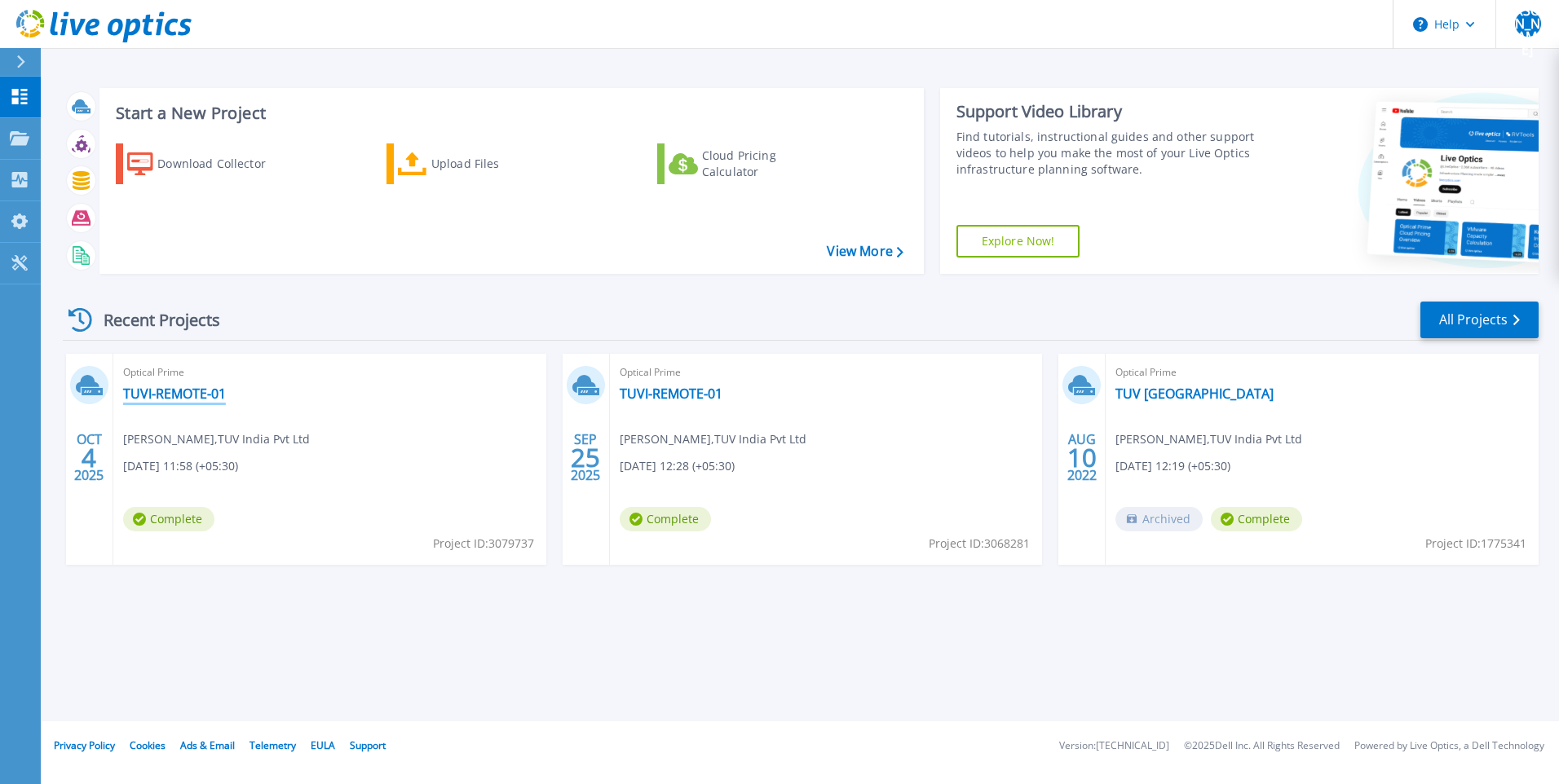
click at [196, 387] on link "TUVI-REMOTE-01" at bounding box center [174, 394] width 103 height 17
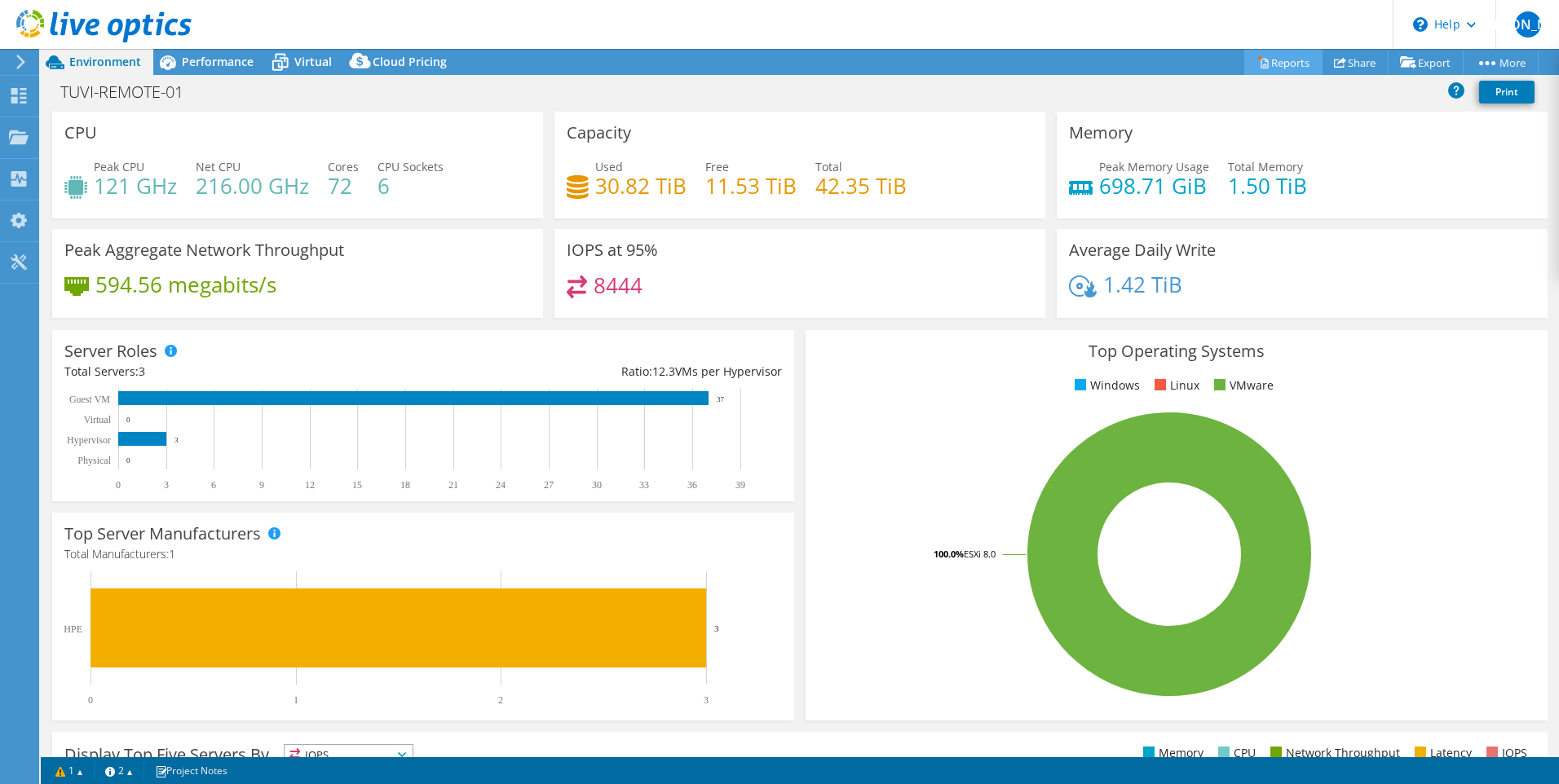
click at [1259, 57] on link "Reports" at bounding box center [1284, 62] width 78 height 25
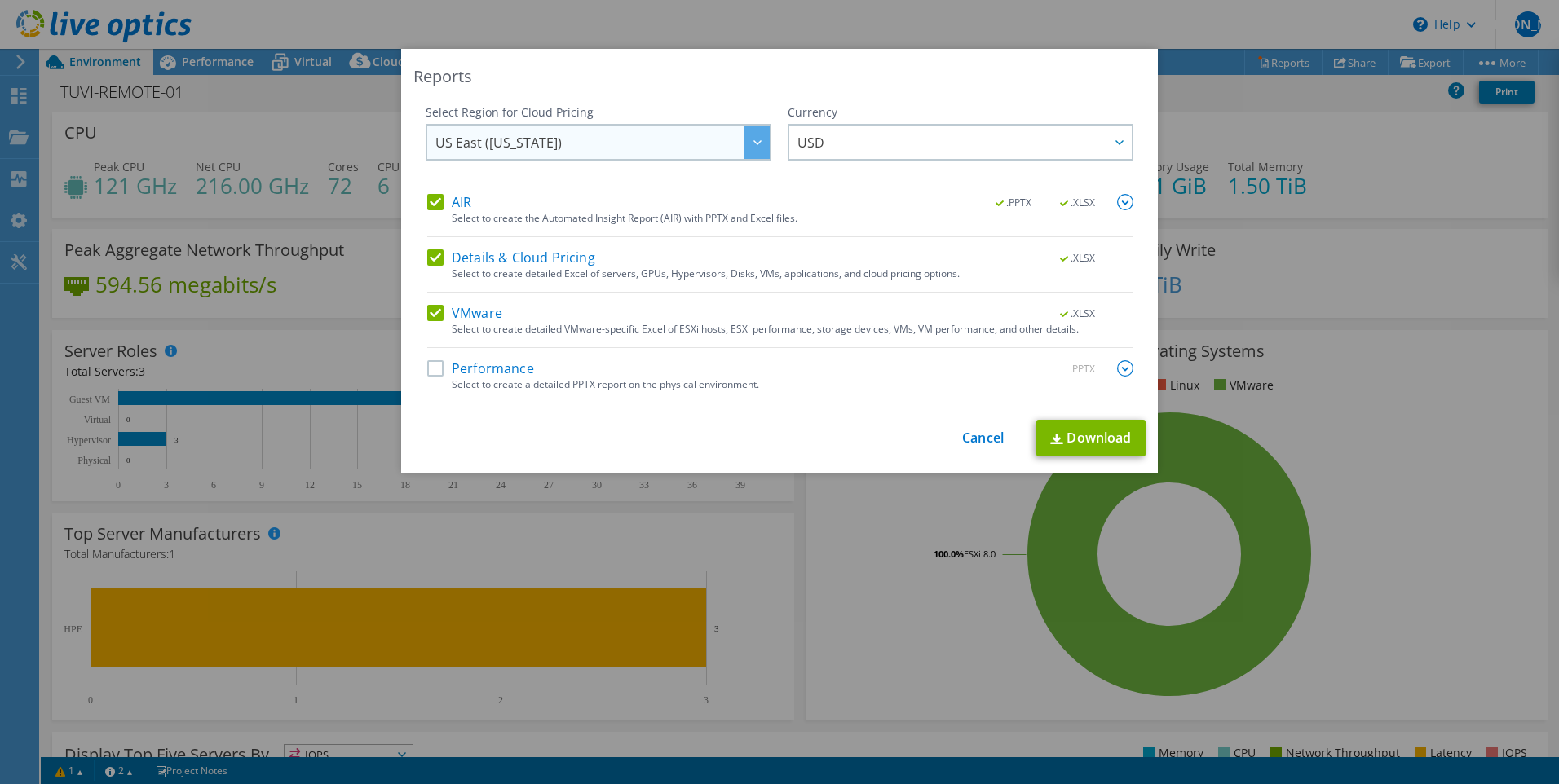
click at [708, 146] on span "US East ([US_STATE])" at bounding box center [602, 143] width 335 height 33
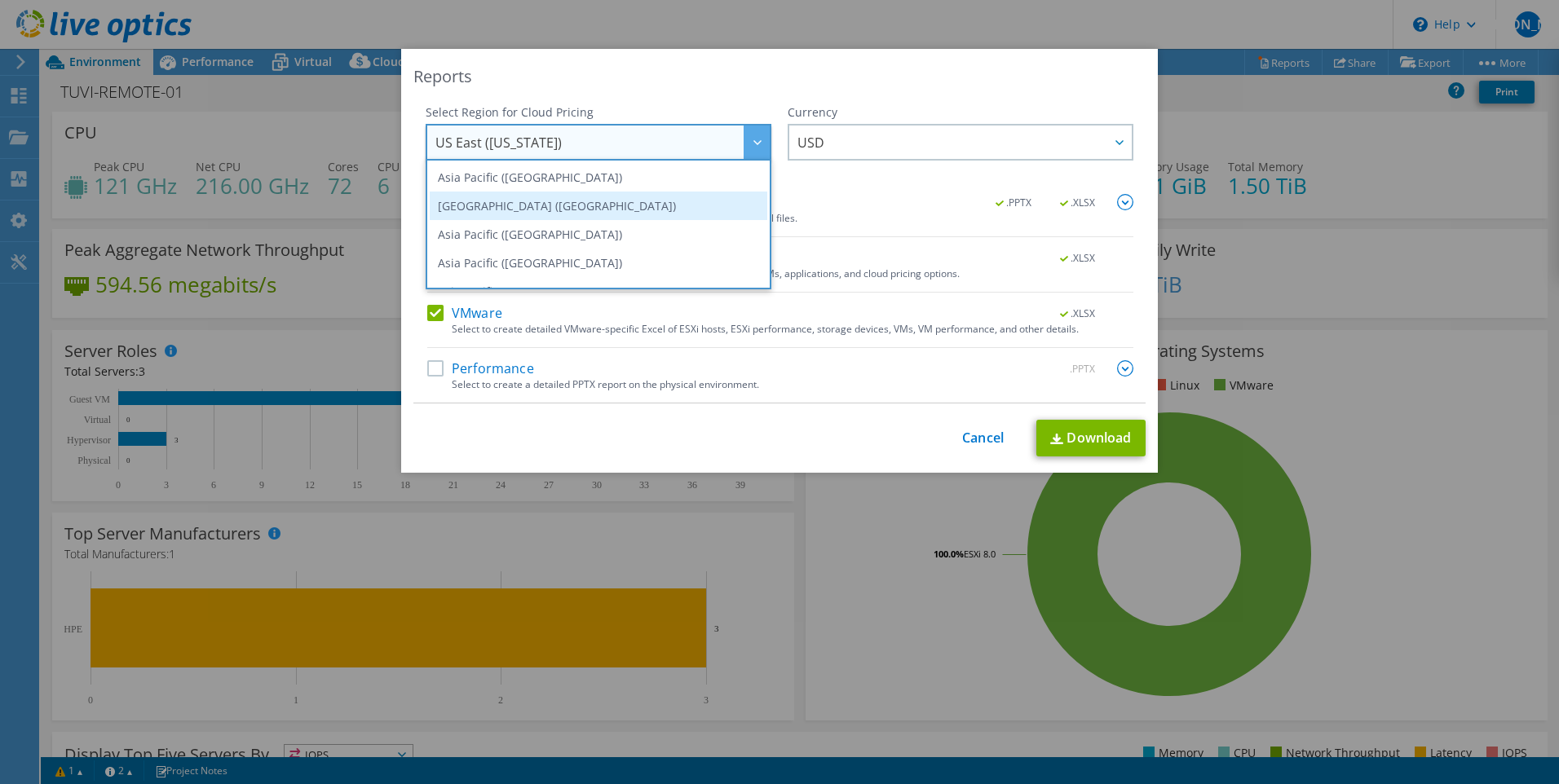
click at [554, 210] on li "[GEOGRAPHIC_DATA] ([GEOGRAPHIC_DATA])" at bounding box center [599, 206] width 337 height 29
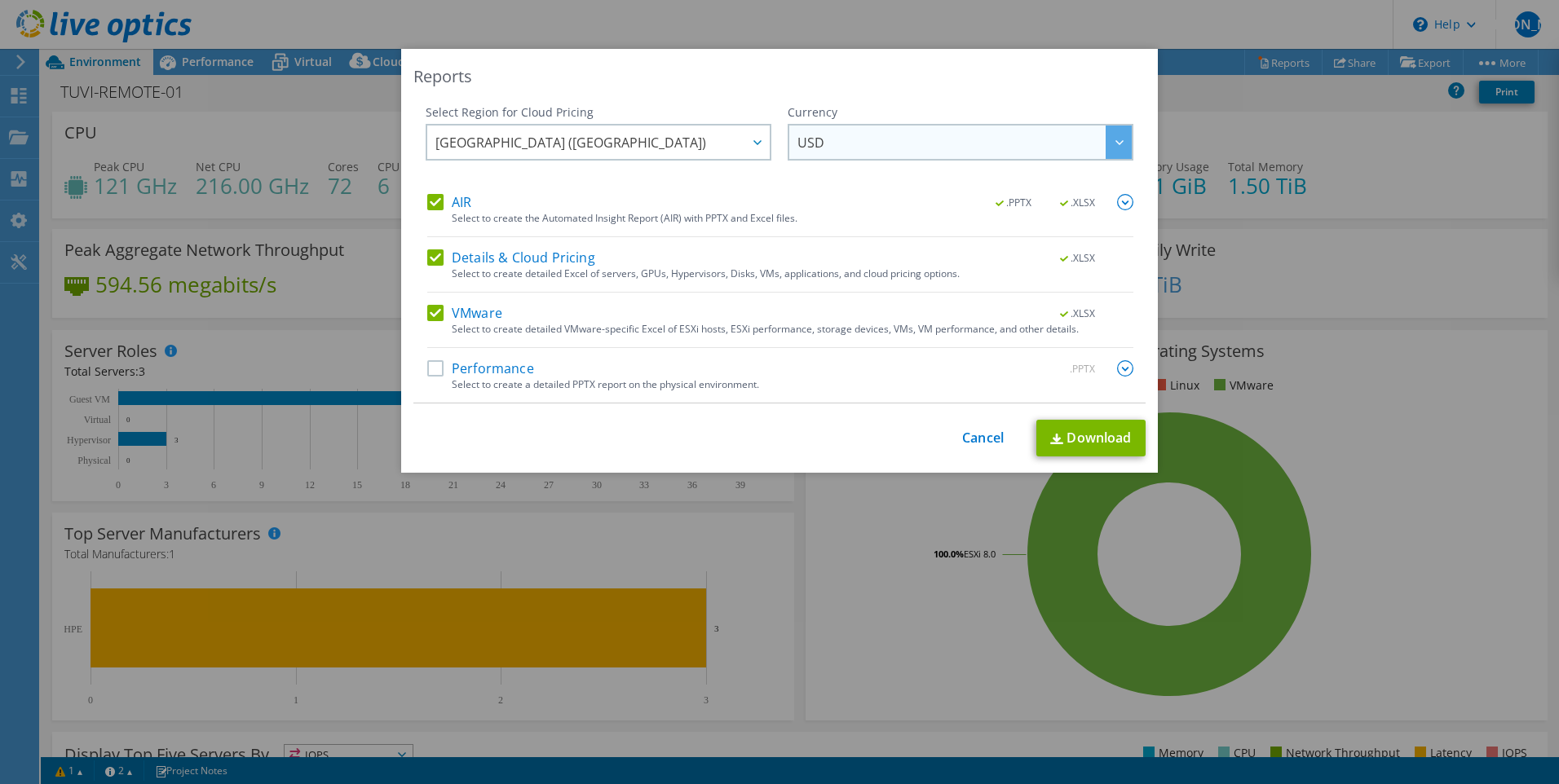
click at [829, 139] on span "USD" at bounding box center [965, 143] width 335 height 33
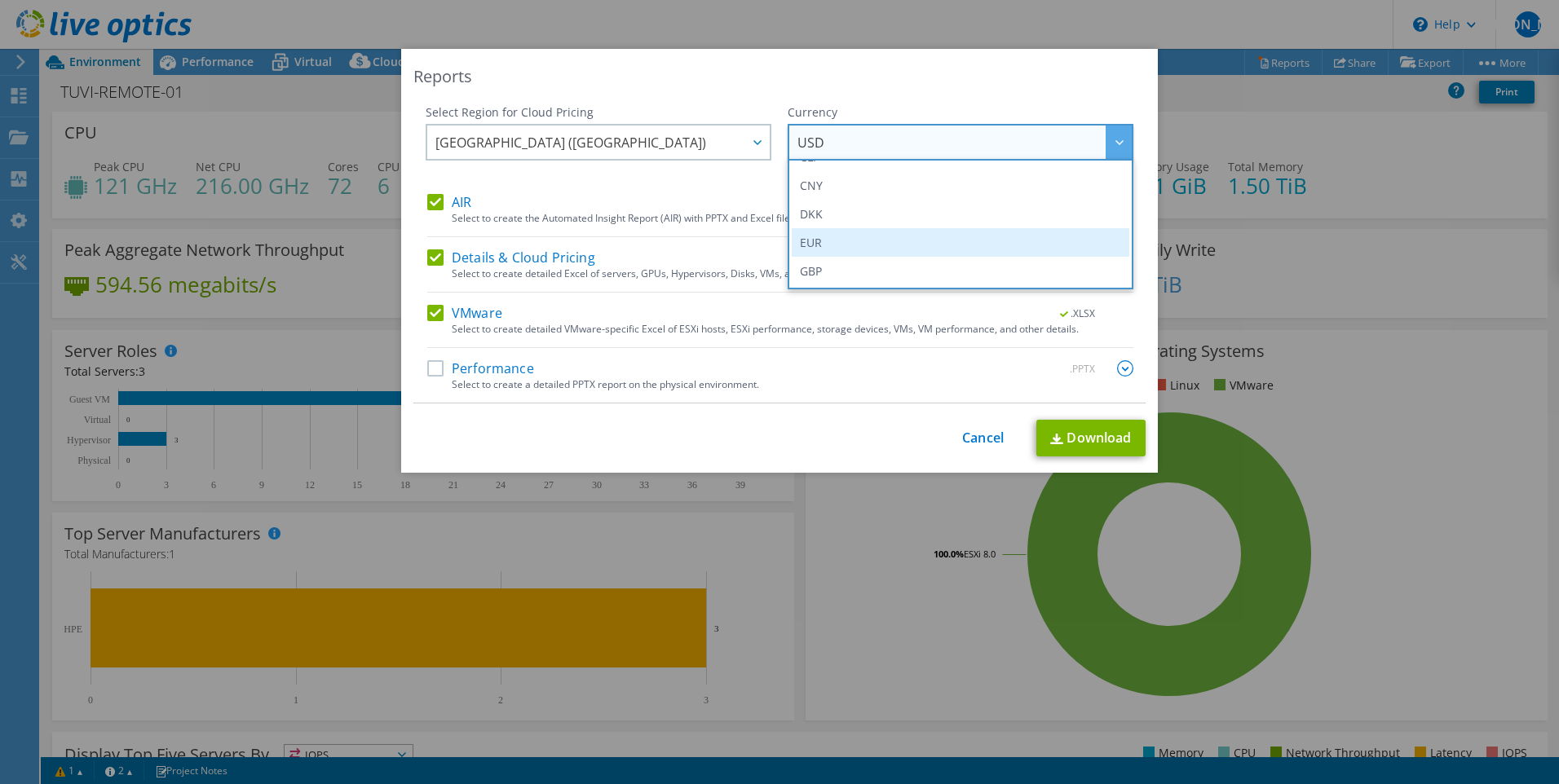
scroll to position [245, 0]
click at [194, 635] on div "Reports Select Region for Cloud Pricing Asia Pacific ([GEOGRAPHIC_DATA]) [GEOGR…" at bounding box center [780, 392] width 1559 height 687
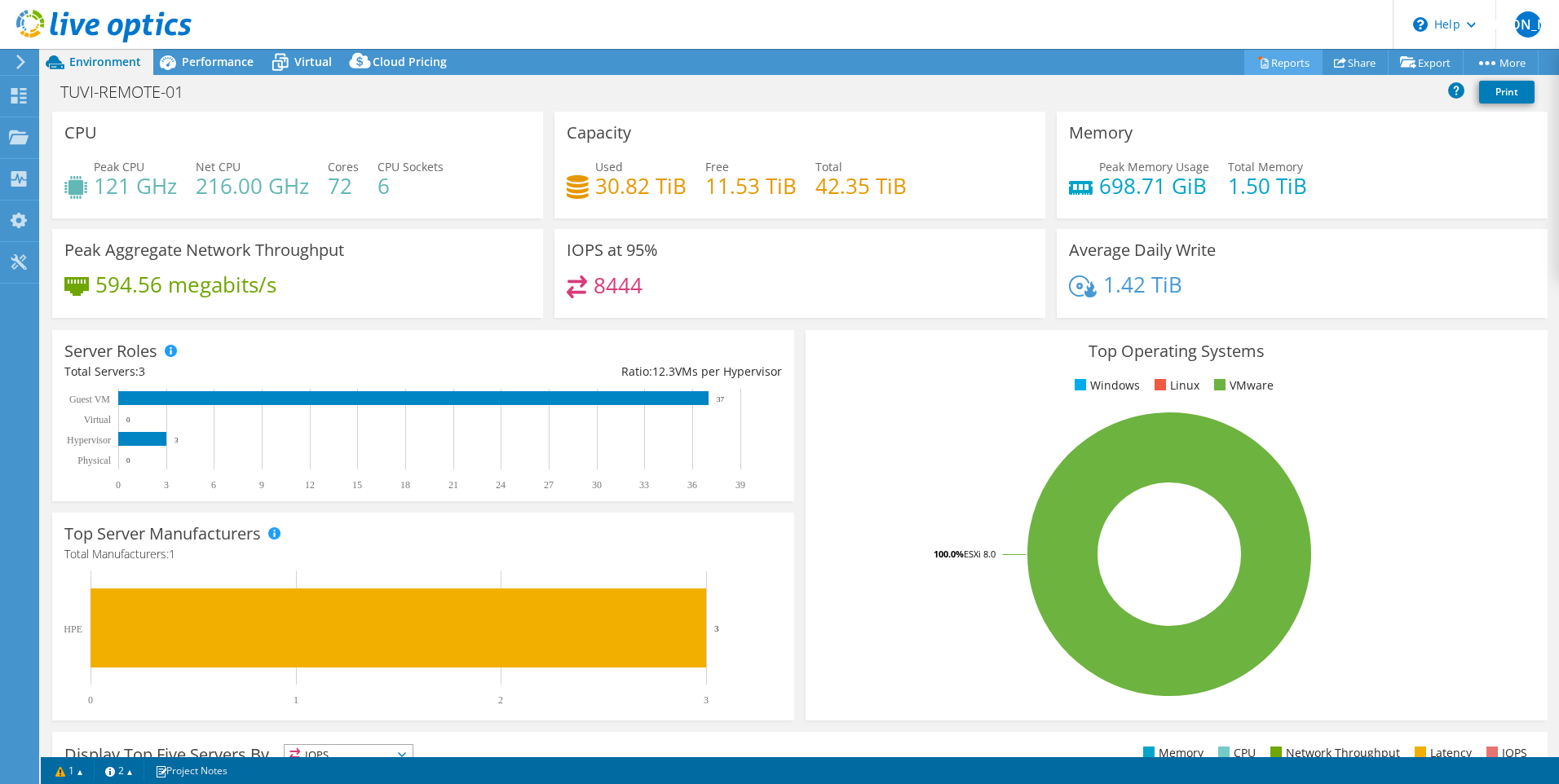
click at [1275, 64] on link "Reports" at bounding box center [1284, 62] width 78 height 25
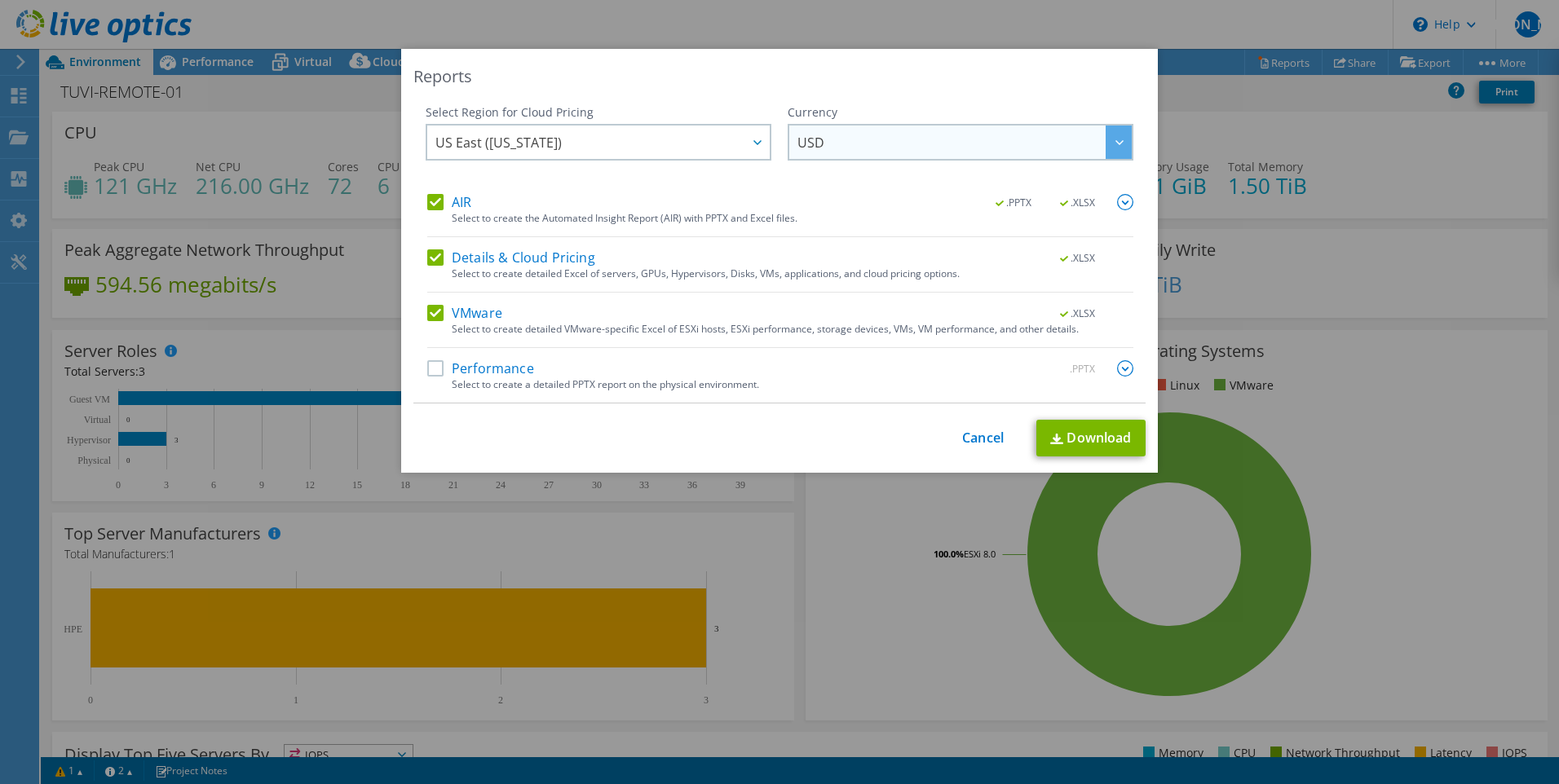
click at [928, 145] on span "USD" at bounding box center [965, 143] width 335 height 33
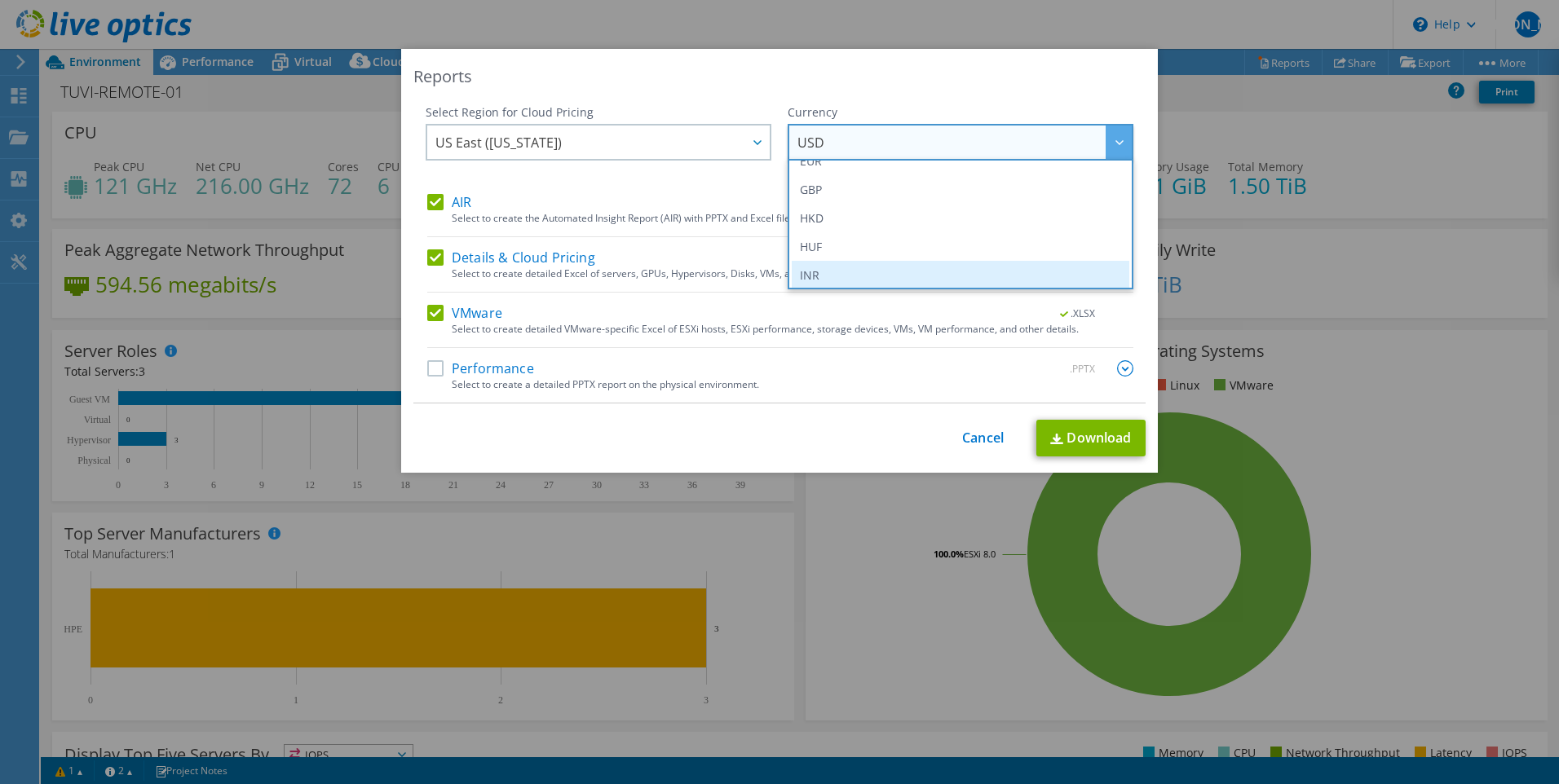
click at [820, 269] on li "INR" at bounding box center [960, 275] width 337 height 29
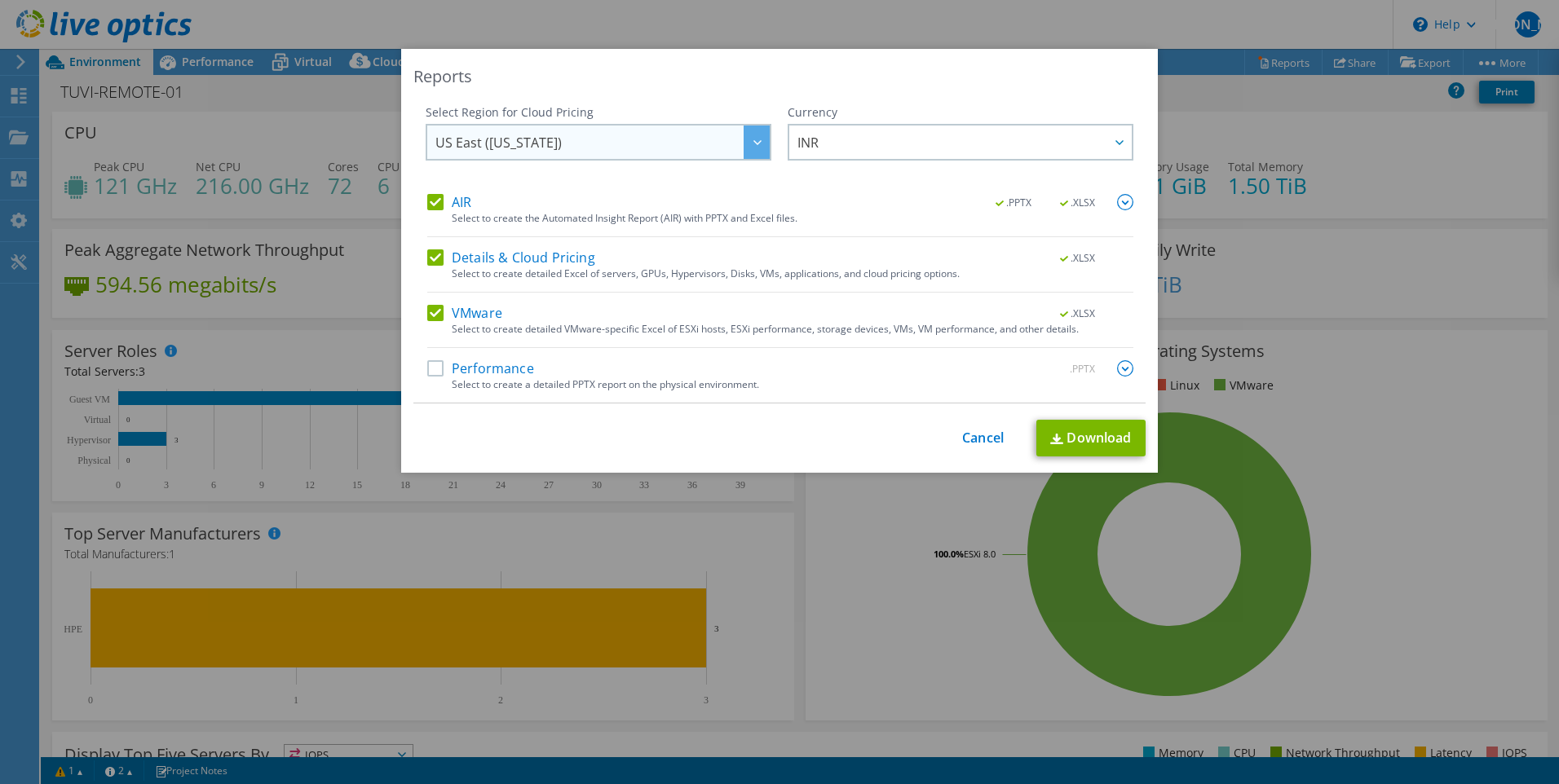
click at [581, 139] on span "US East ([US_STATE])" at bounding box center [602, 143] width 335 height 33
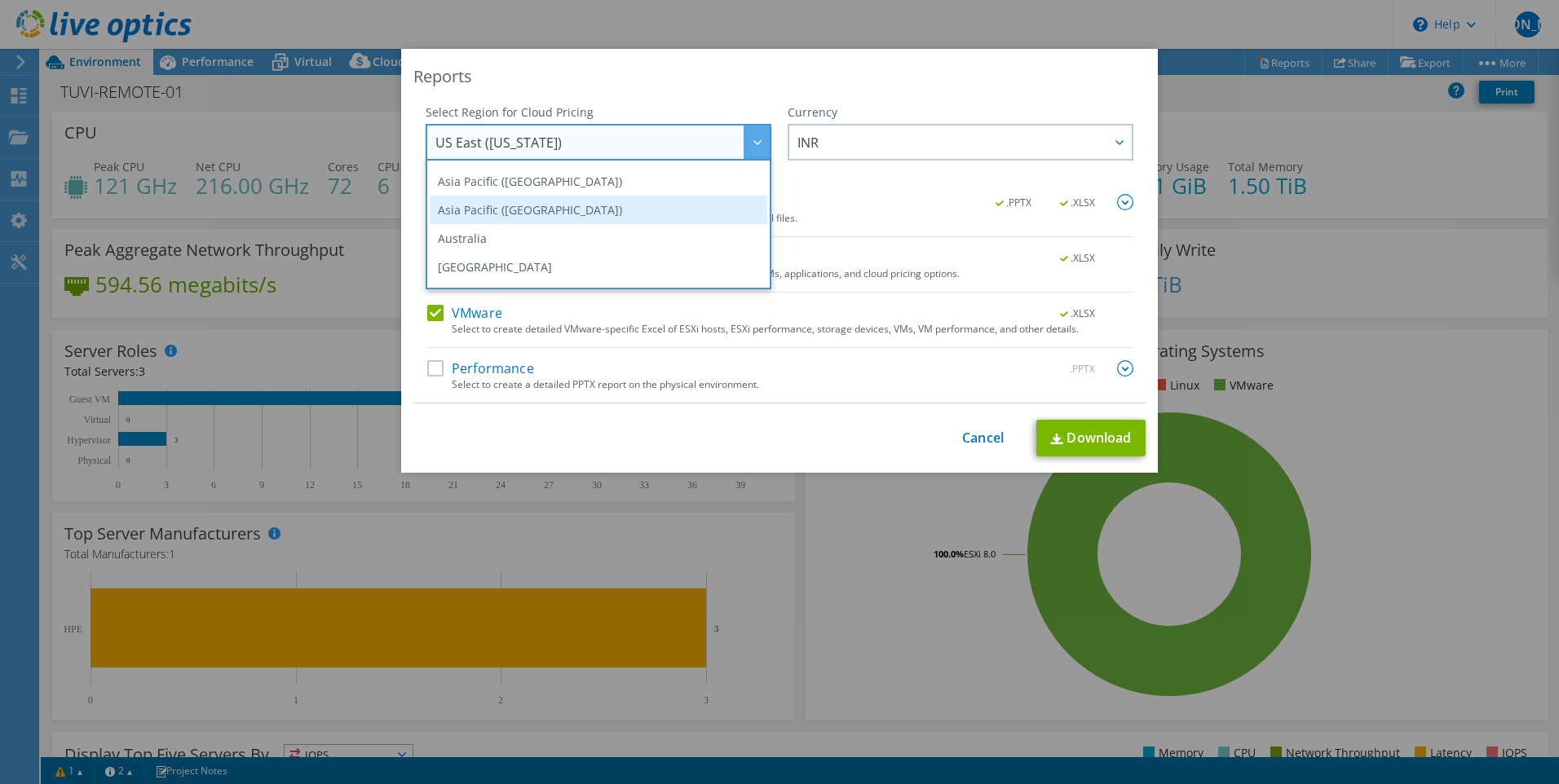
scroll to position [0, 0]
click at [527, 206] on li "[GEOGRAPHIC_DATA] ([GEOGRAPHIC_DATA])" at bounding box center [599, 206] width 337 height 29
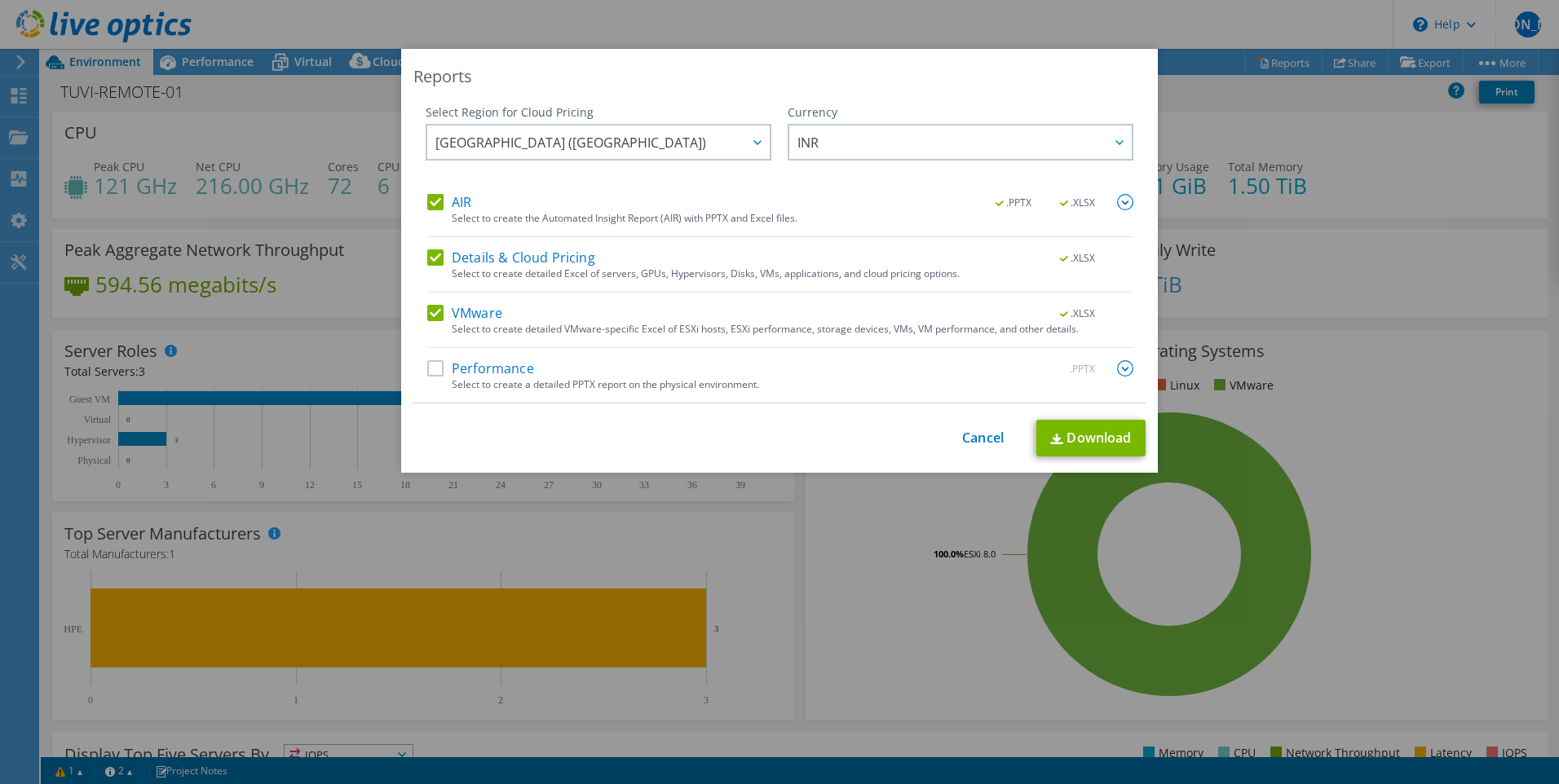
click at [436, 371] on label "Performance" at bounding box center [480, 369] width 107 height 17
click at [0, 0] on input "Performance" at bounding box center [0, 0] width 0 height 0
click at [1073, 438] on link "Download" at bounding box center [1091, 438] width 109 height 37
